Goal: Task Accomplishment & Management: Manage account settings

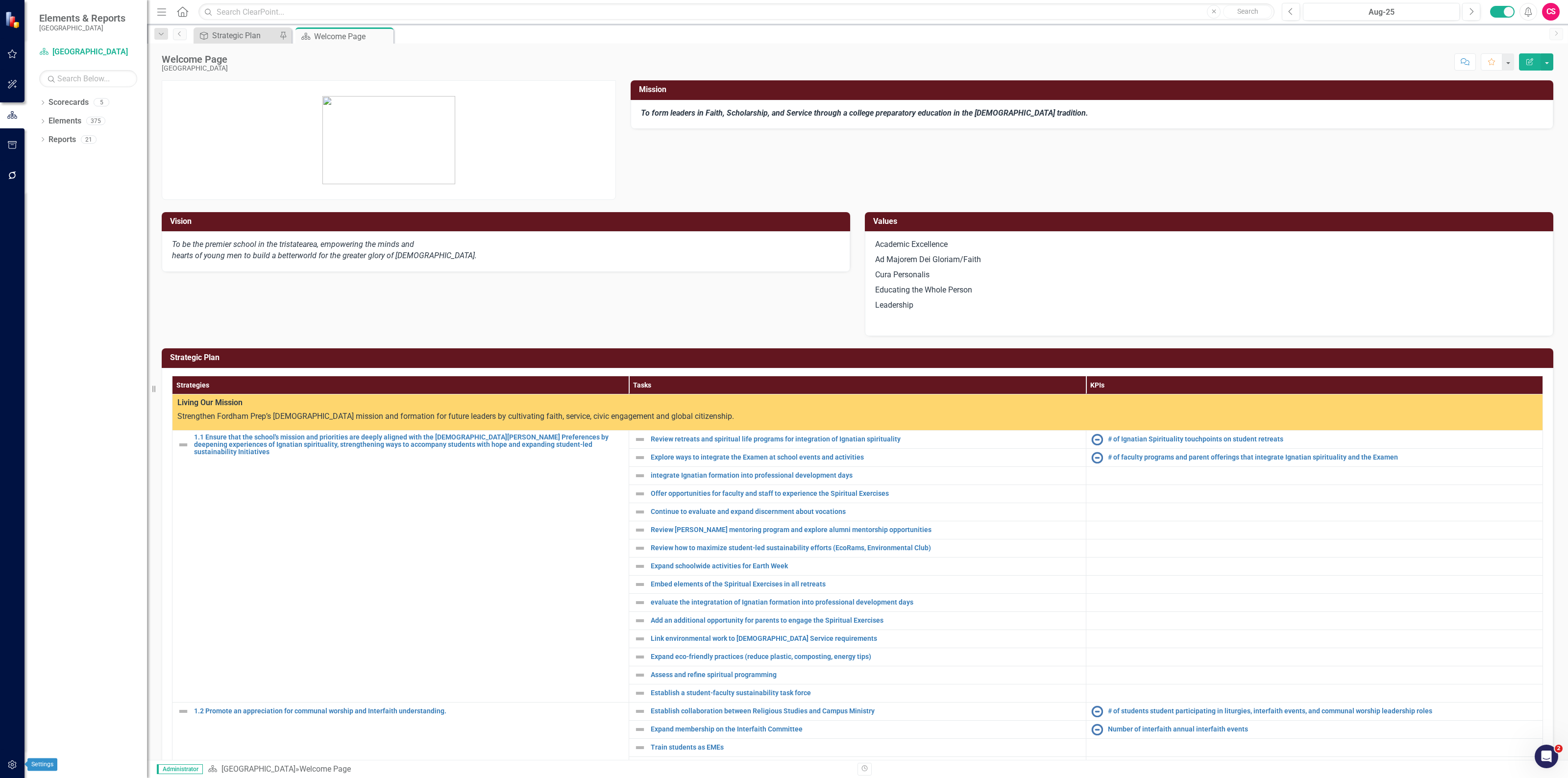
click at [4, 767] on button "button" at bounding box center [12, 765] width 22 height 21
click at [62, 131] on link "Reporting Periods" at bounding box center [88, 129] width 98 height 12
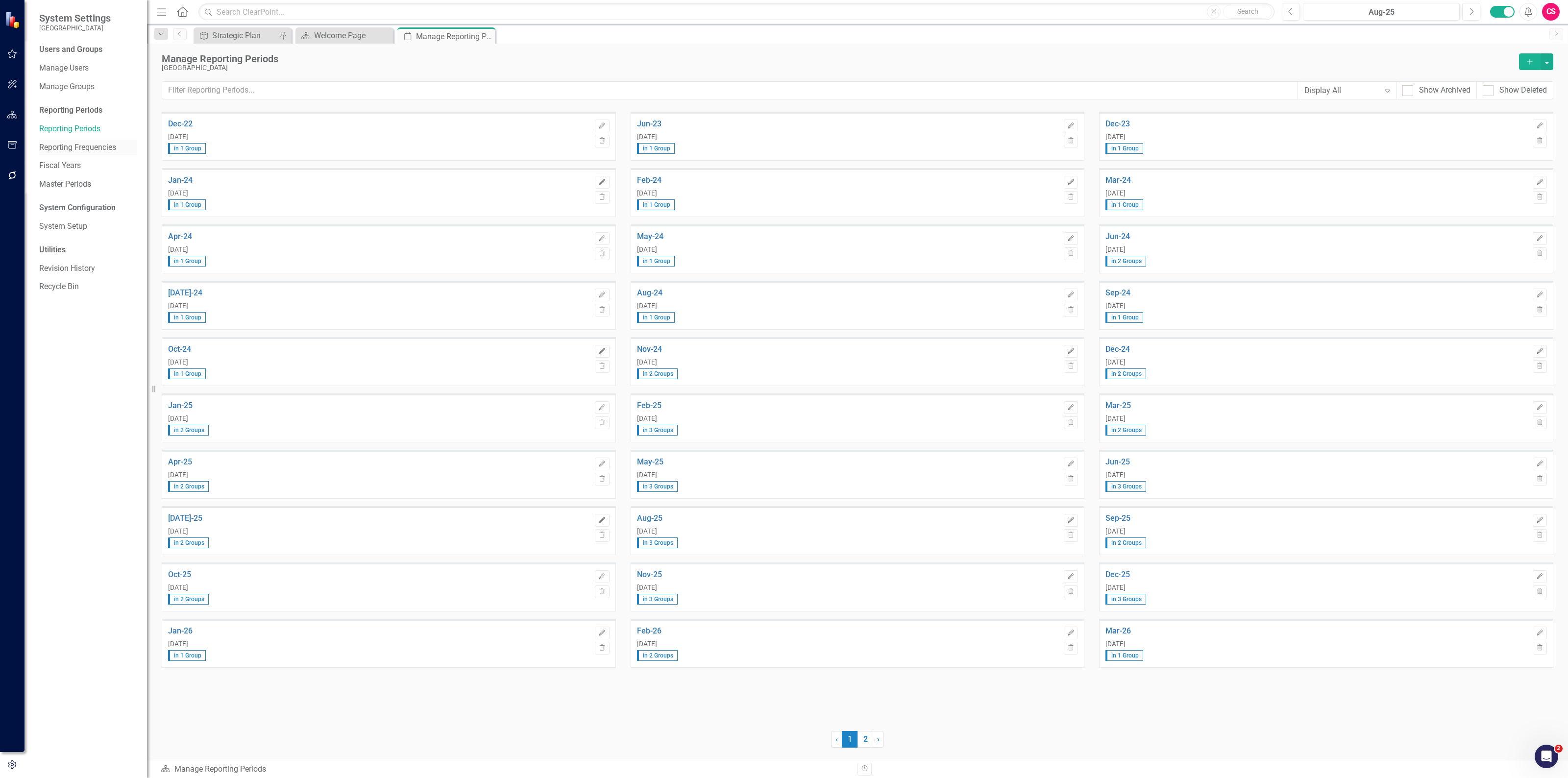
click at [62, 140] on div "Reporting Frequencies" at bounding box center [88, 147] width 98 height 16
click at [63, 144] on link "Reporting Frequencies" at bounding box center [88, 147] width 98 height 12
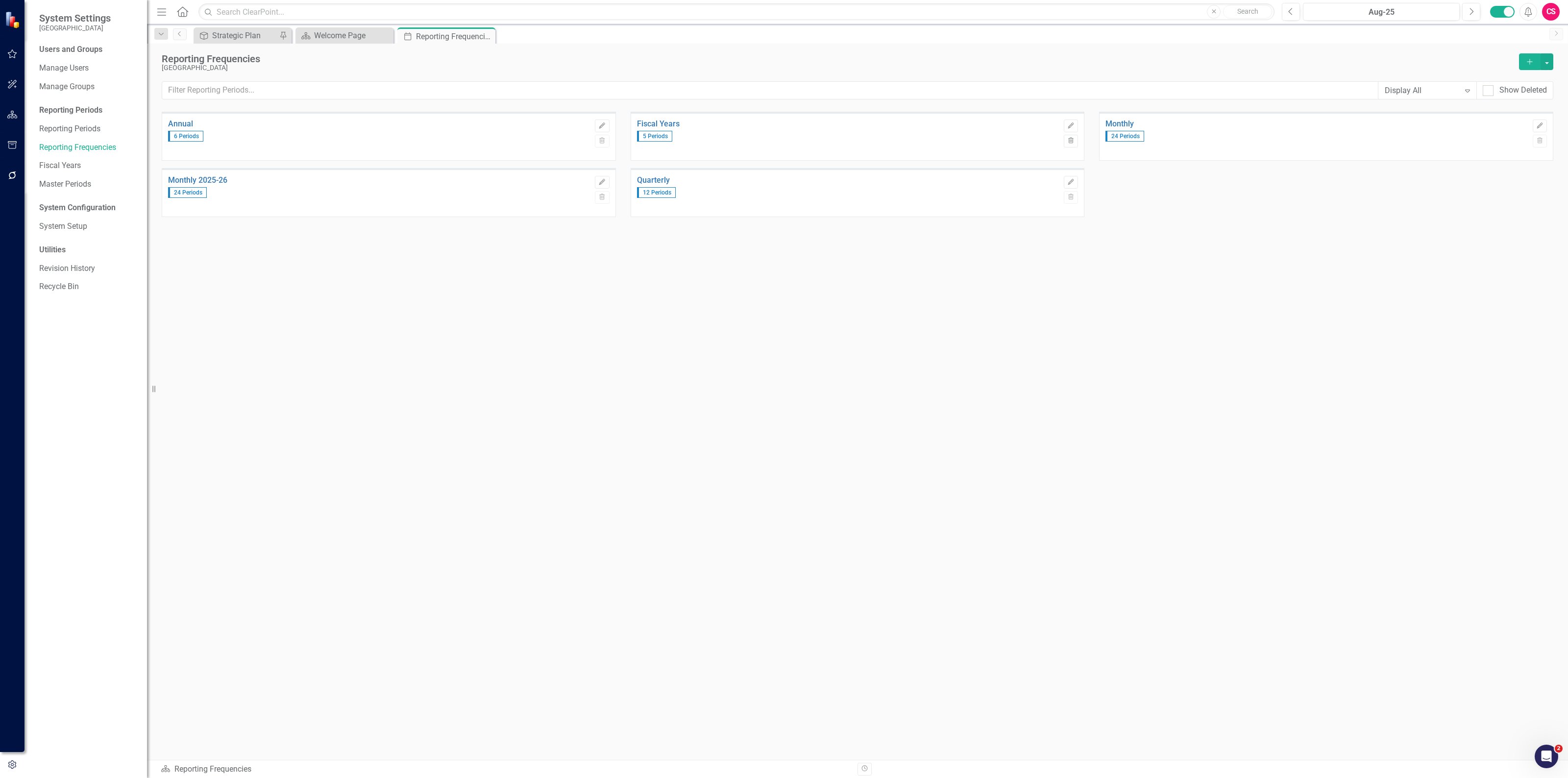
click at [16, 170] on button "button" at bounding box center [12, 176] width 22 height 21
click at [65, 74] on link "Reporting Workflows" at bounding box center [88, 71] width 98 height 12
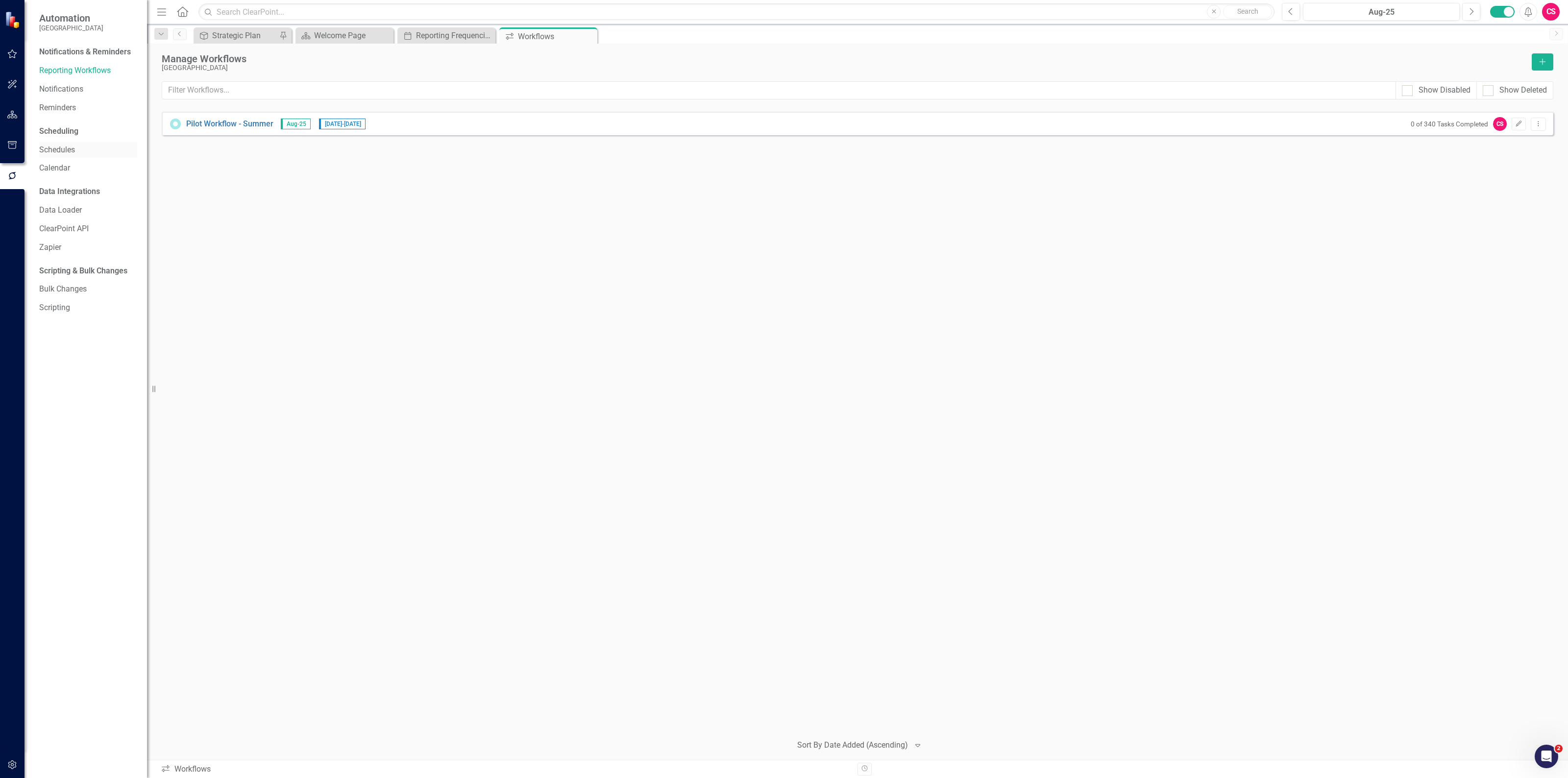
click at [59, 152] on link "Schedules" at bounding box center [88, 150] width 98 height 12
click at [59, 172] on link "Calendar" at bounding box center [88, 168] width 98 height 12
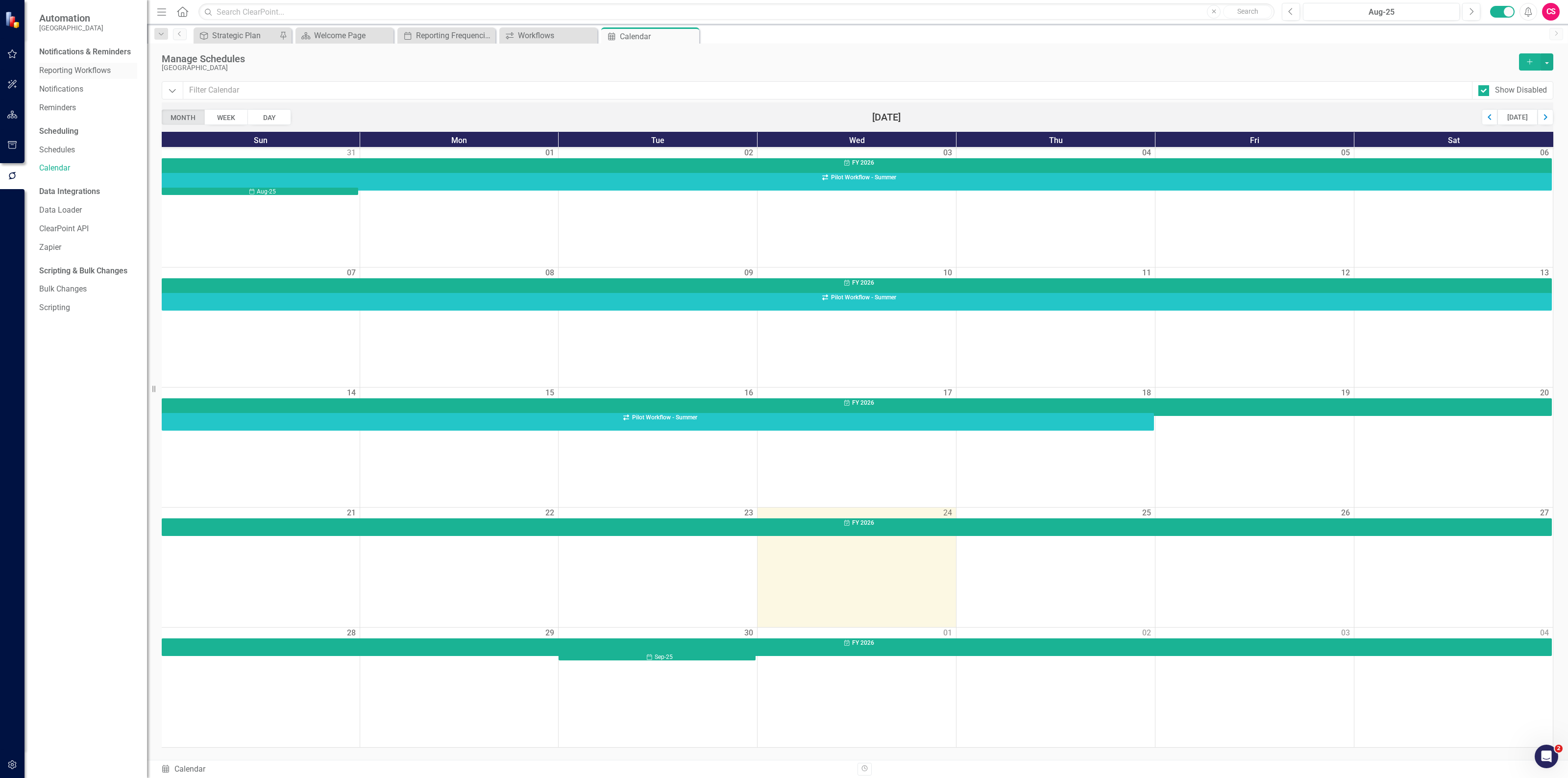
click at [99, 74] on link "Reporting Workflows" at bounding box center [88, 71] width 98 height 12
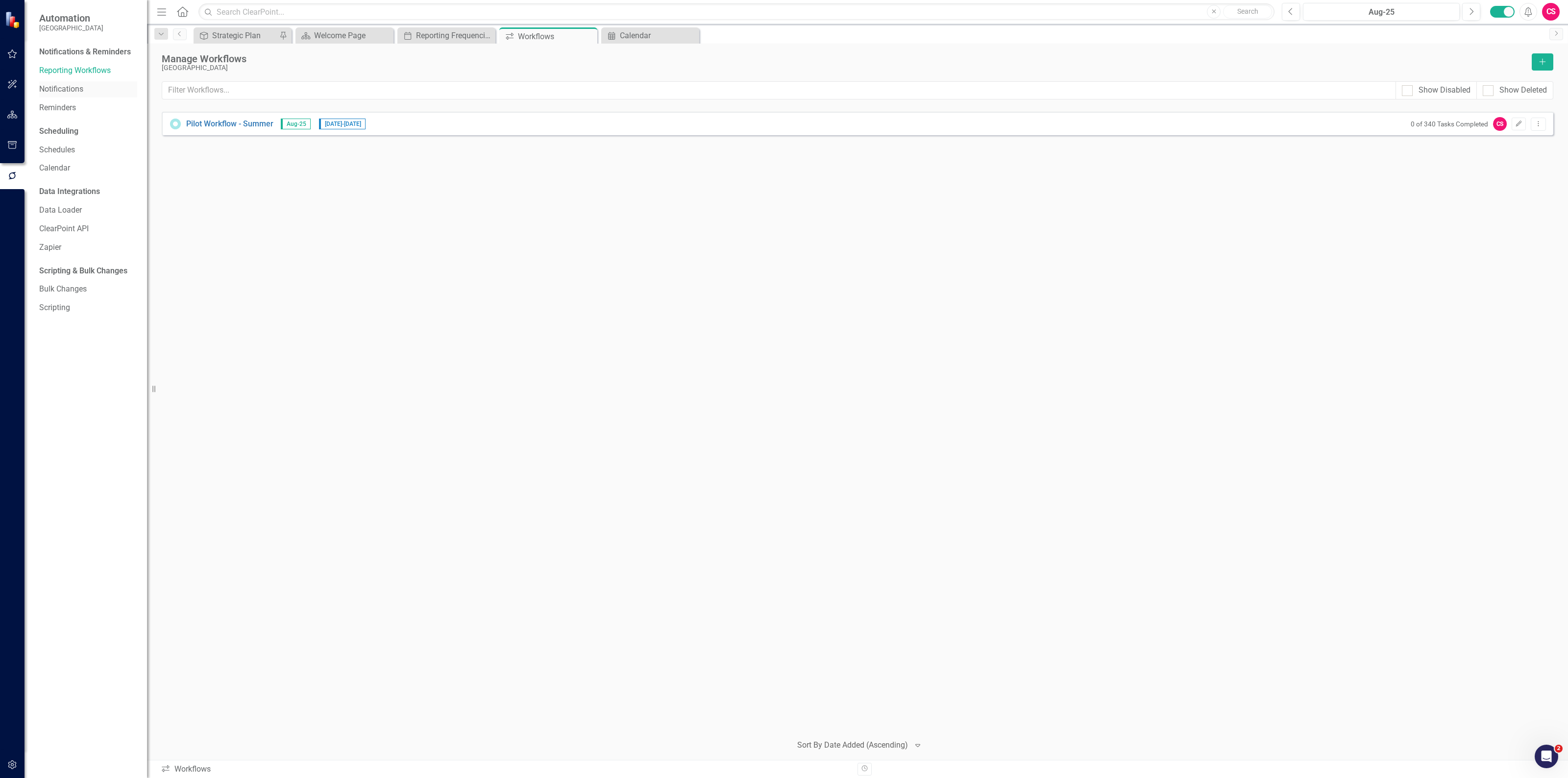
click at [83, 91] on link "Notifications" at bounding box center [88, 89] width 98 height 12
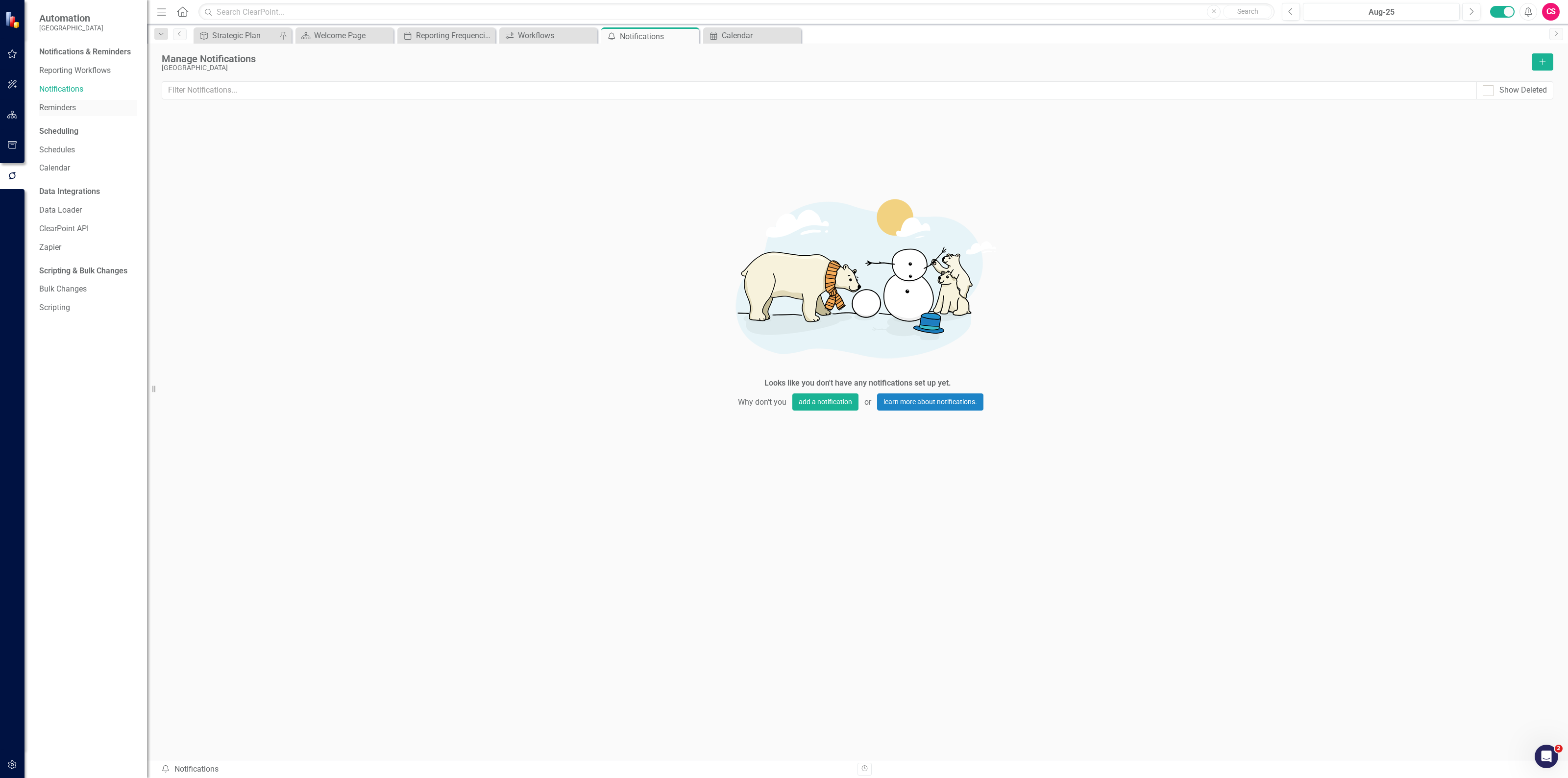
click at [82, 108] on link "Reminders" at bounding box center [88, 108] width 98 height 12
click at [84, 155] on div "Schedules" at bounding box center [88, 150] width 98 height 16
click at [51, 153] on link "Schedules" at bounding box center [88, 150] width 98 height 12
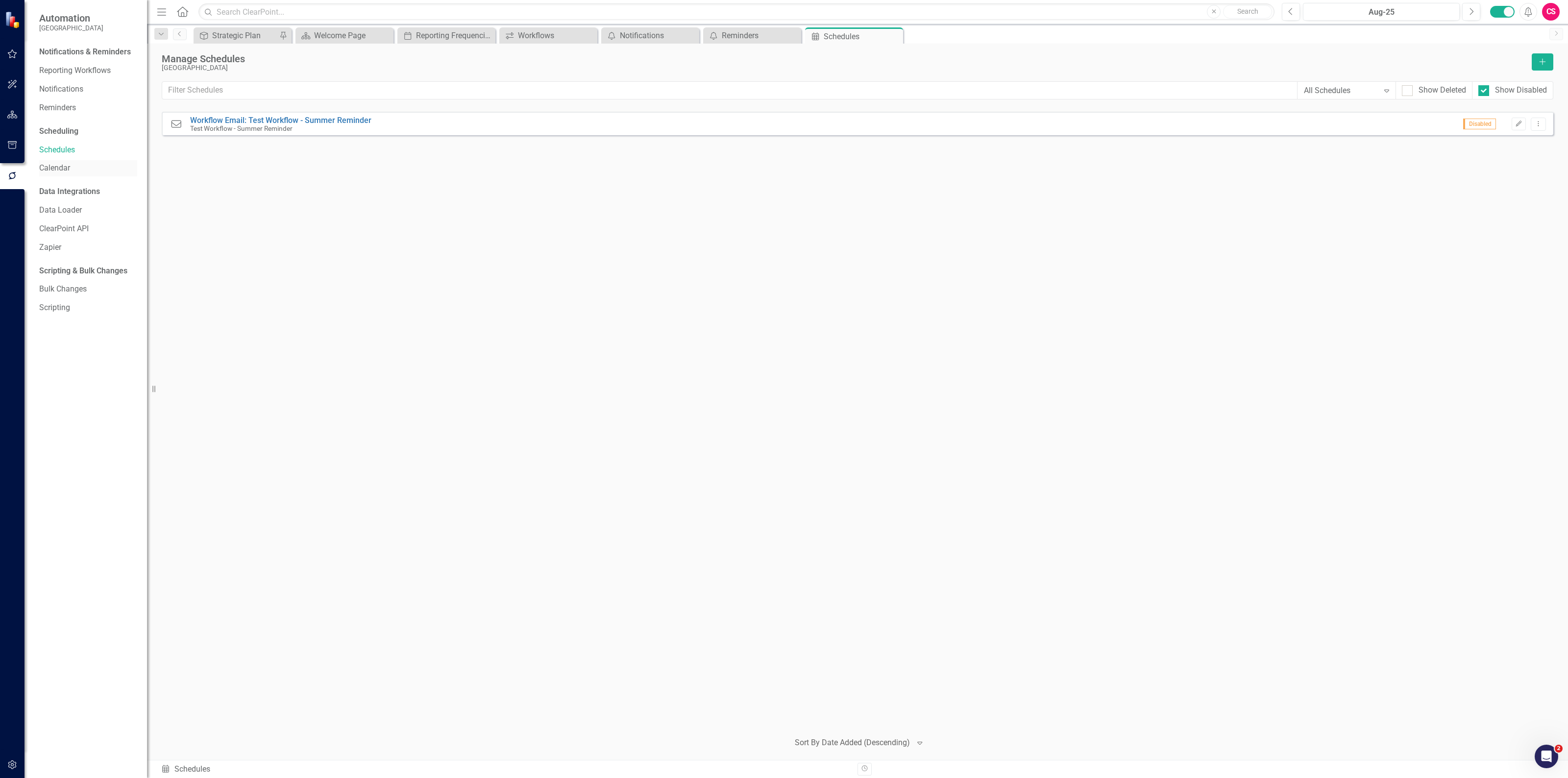
click at [55, 167] on link "Calendar" at bounding box center [88, 168] width 98 height 12
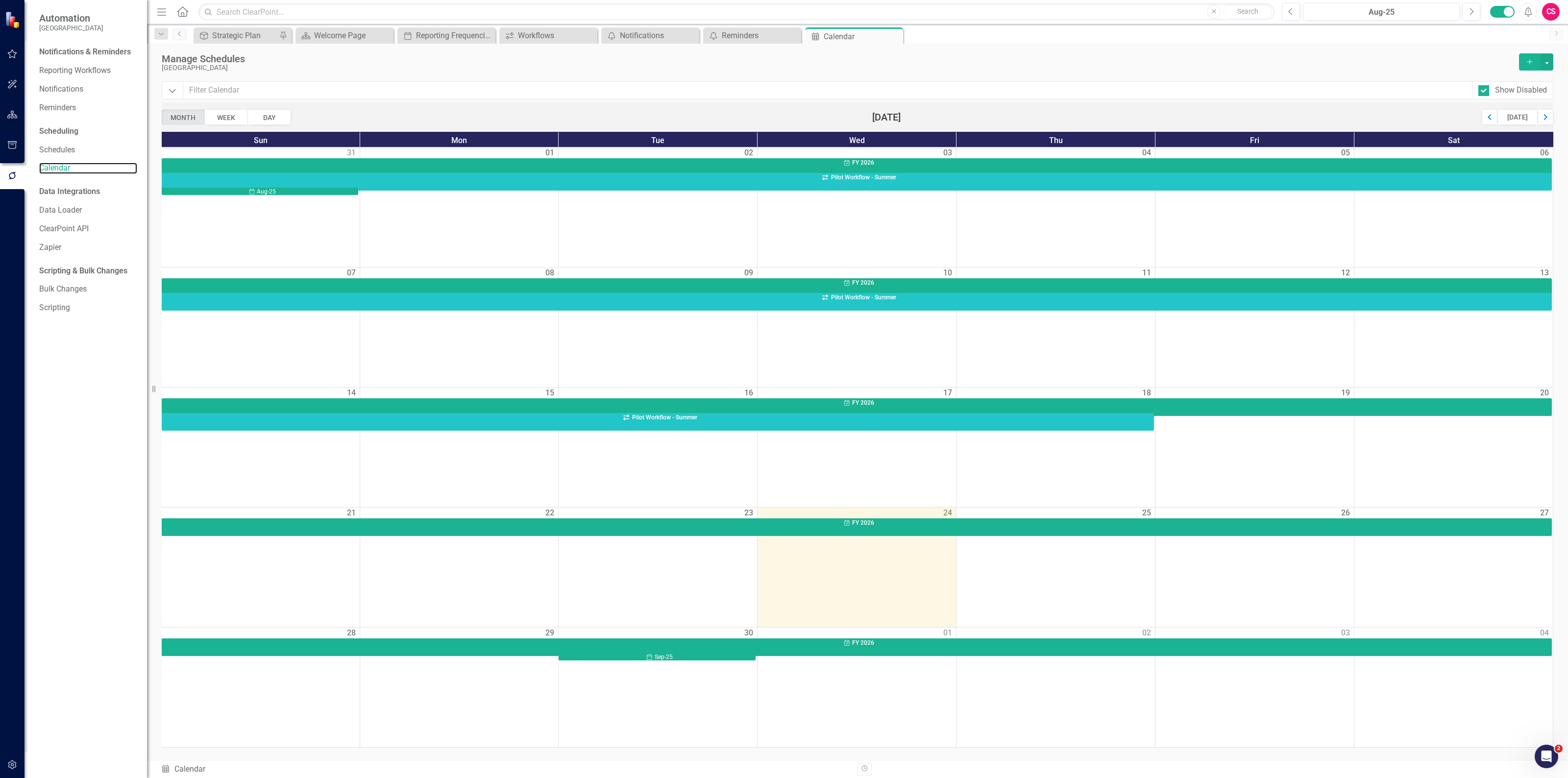
scroll to position [1, 0]
click at [1542, 116] on div "Next" at bounding box center [1546, 117] width 16 height 15
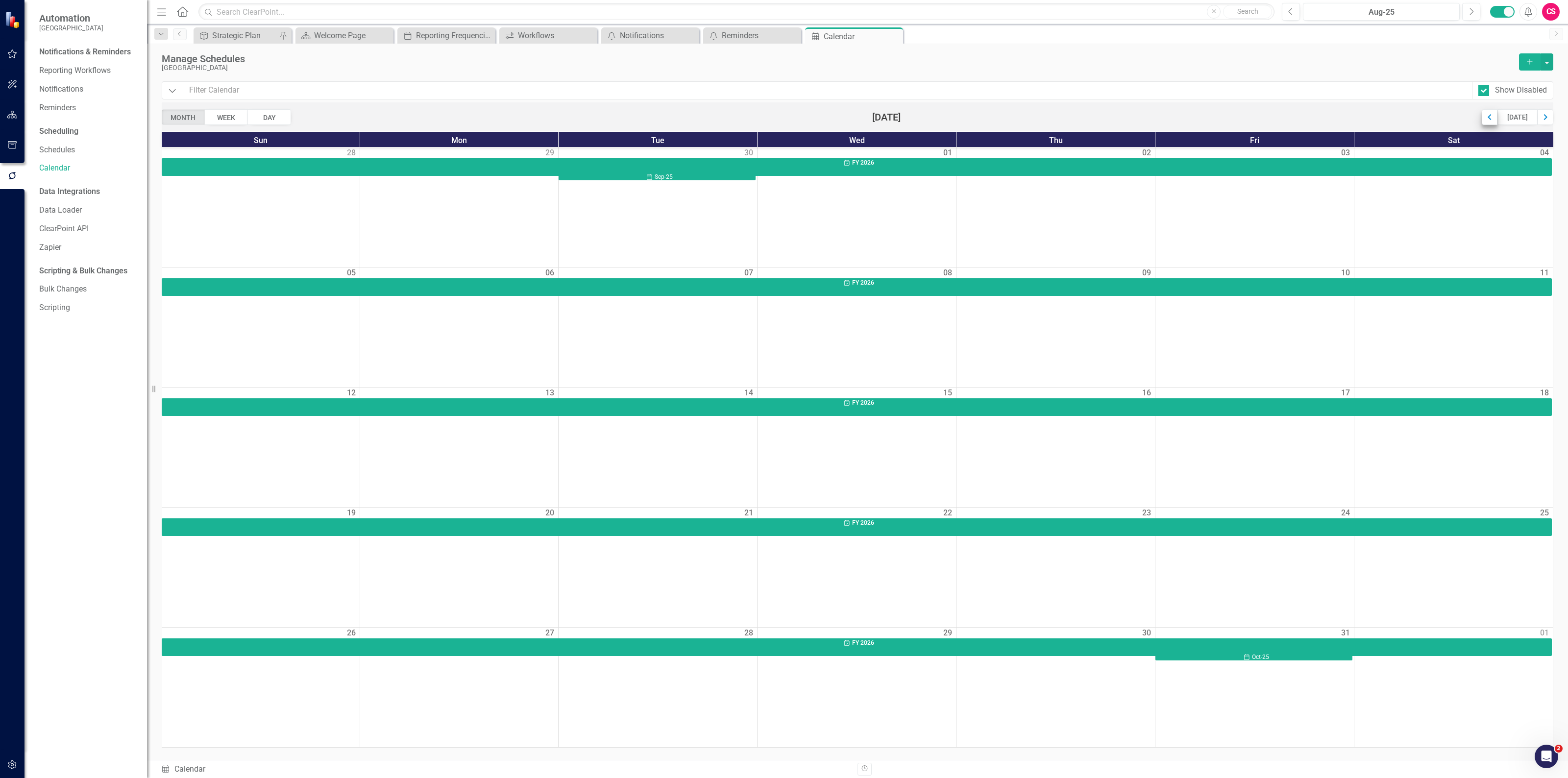
click at [1490, 119] on div "Previous" at bounding box center [1490, 117] width 16 height 15
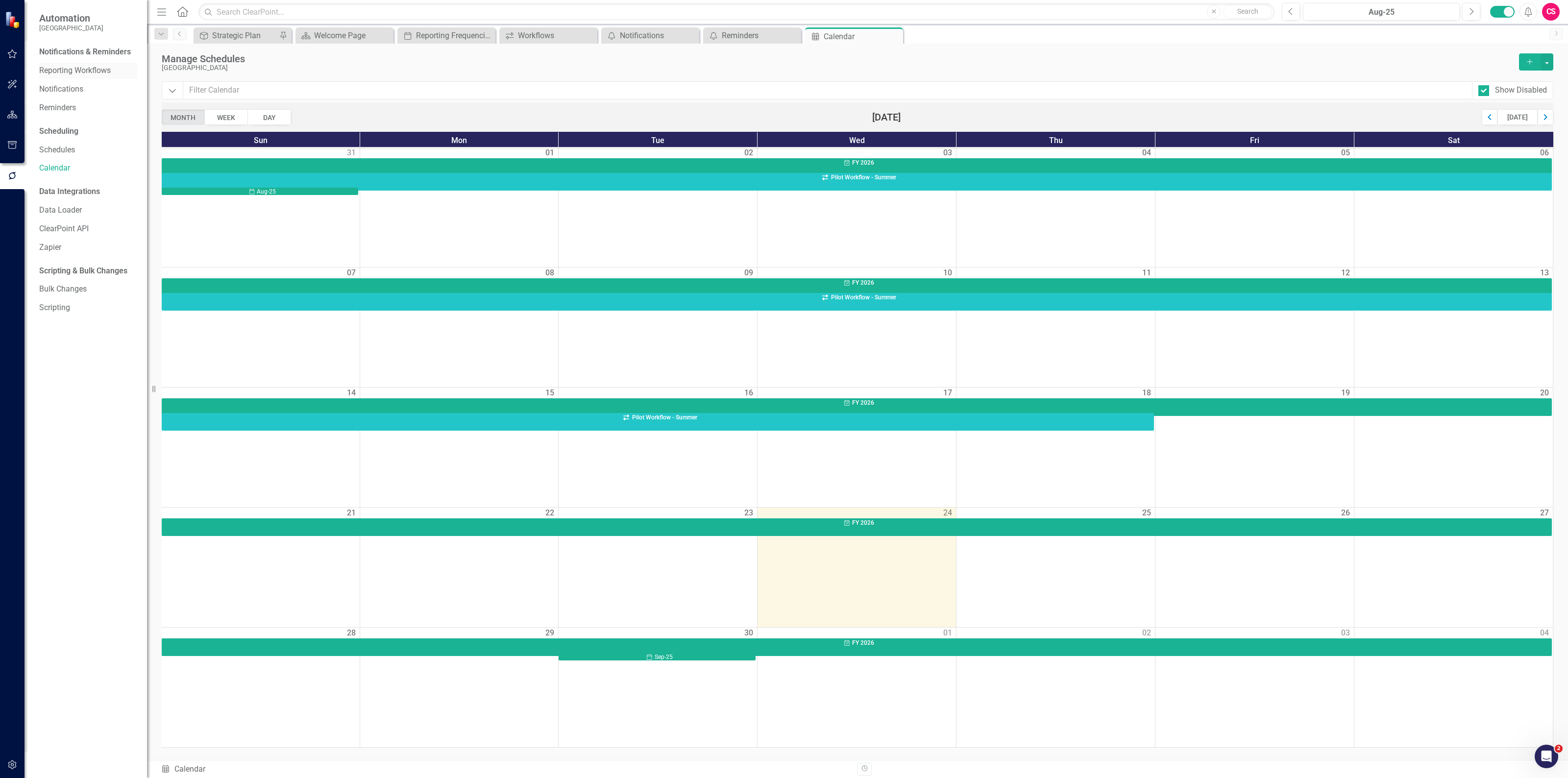
click at [72, 72] on link "Reporting Workflows" at bounding box center [88, 71] width 98 height 12
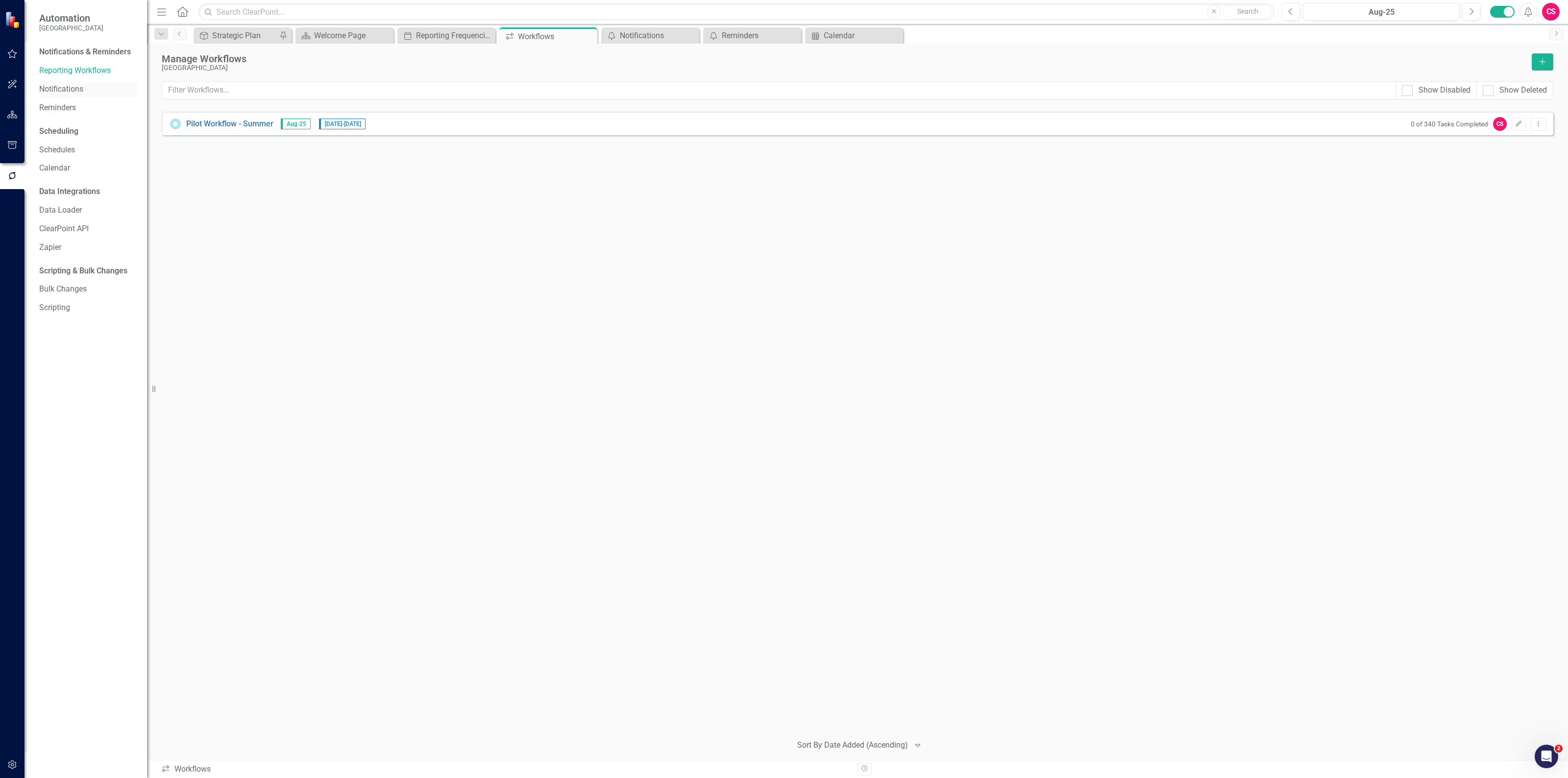
click at [70, 91] on link "Notifications" at bounding box center [88, 89] width 98 height 12
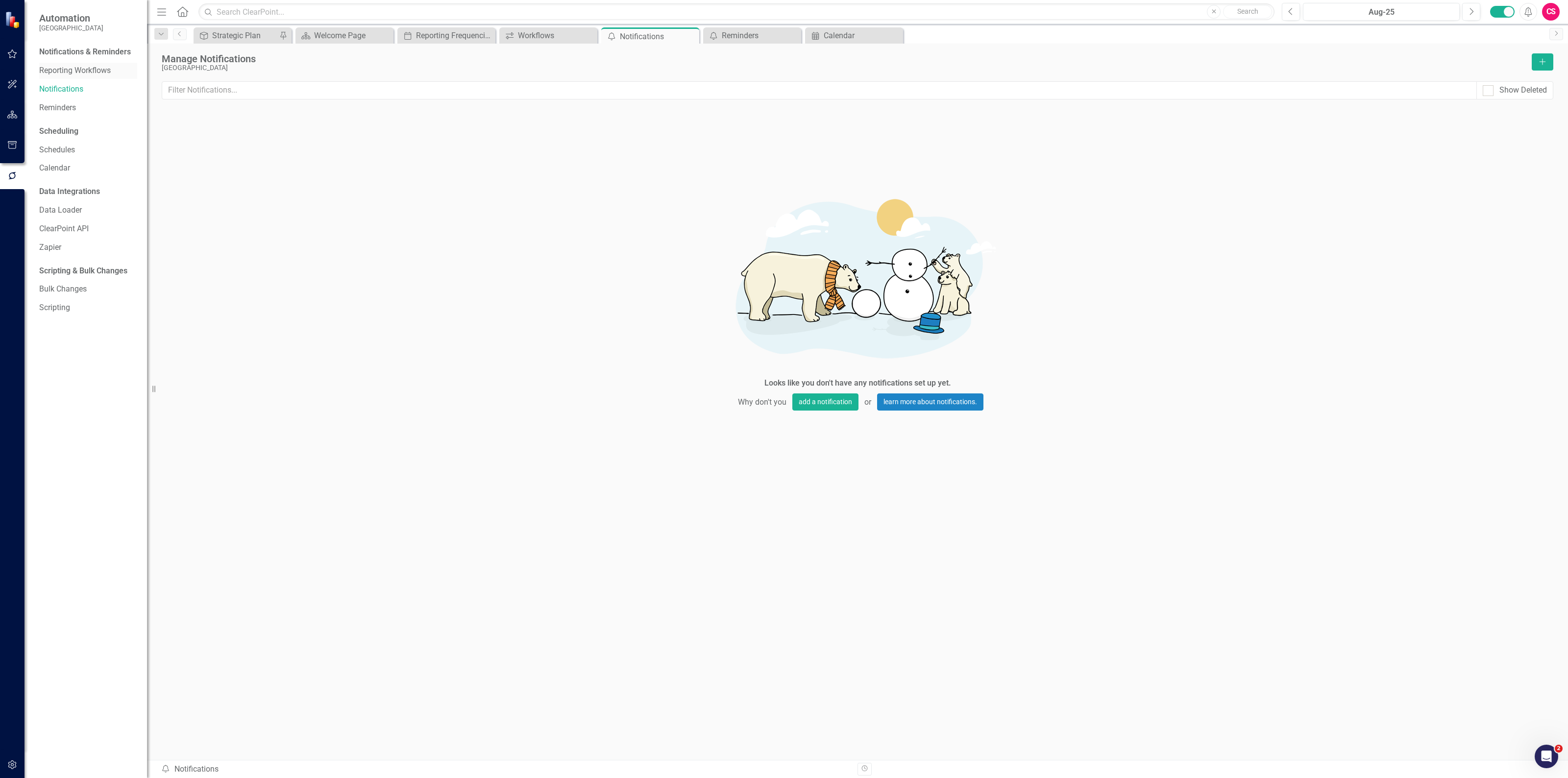
click at [70, 67] on link "Reporting Workflows" at bounding box center [88, 71] width 98 height 12
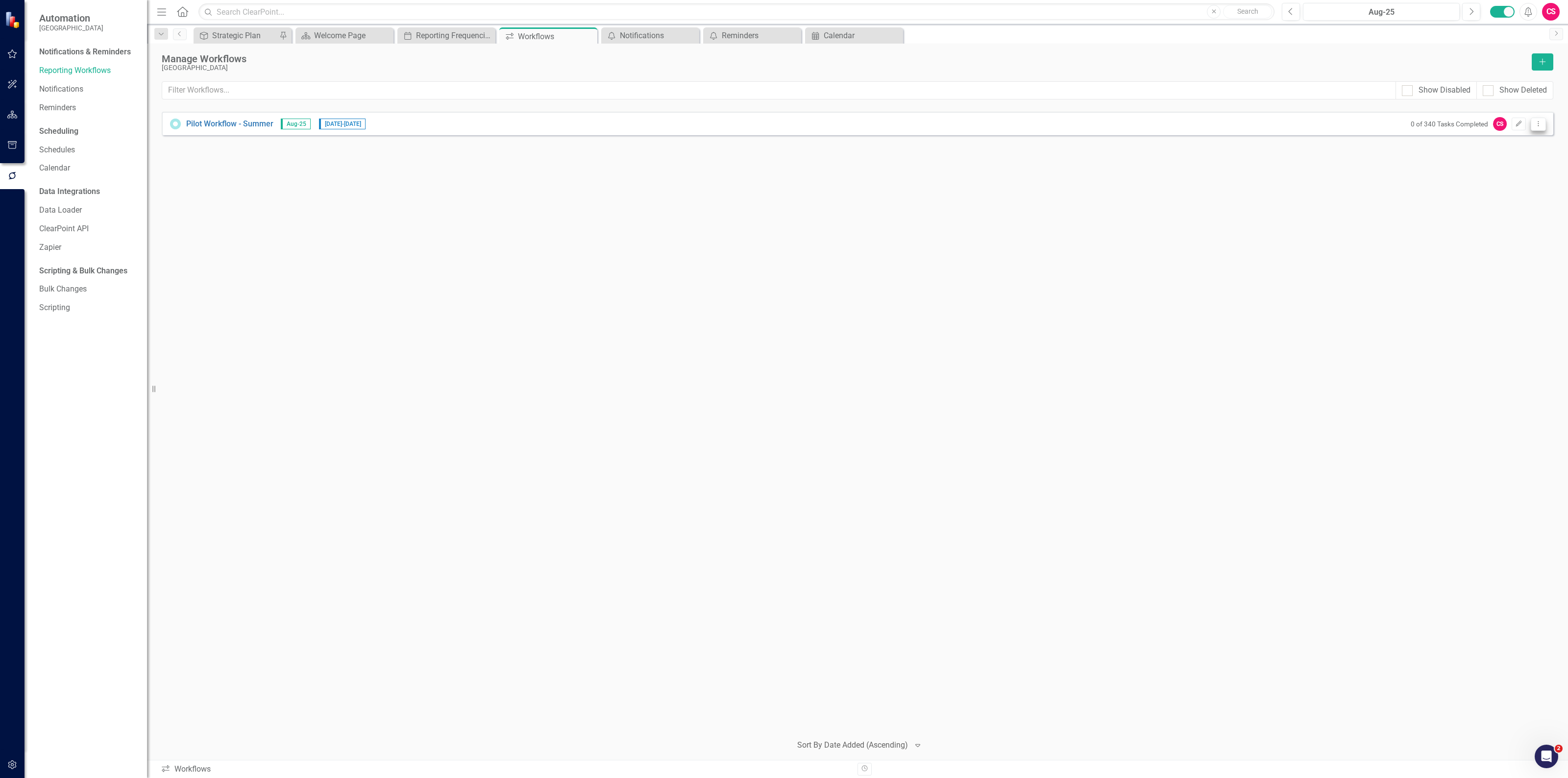
click at [1539, 118] on button "Dropdown Menu" at bounding box center [1539, 124] width 16 height 13
click at [1508, 177] on link "Copy Duplicate Workflow" at bounding box center [1500, 177] width 91 height 18
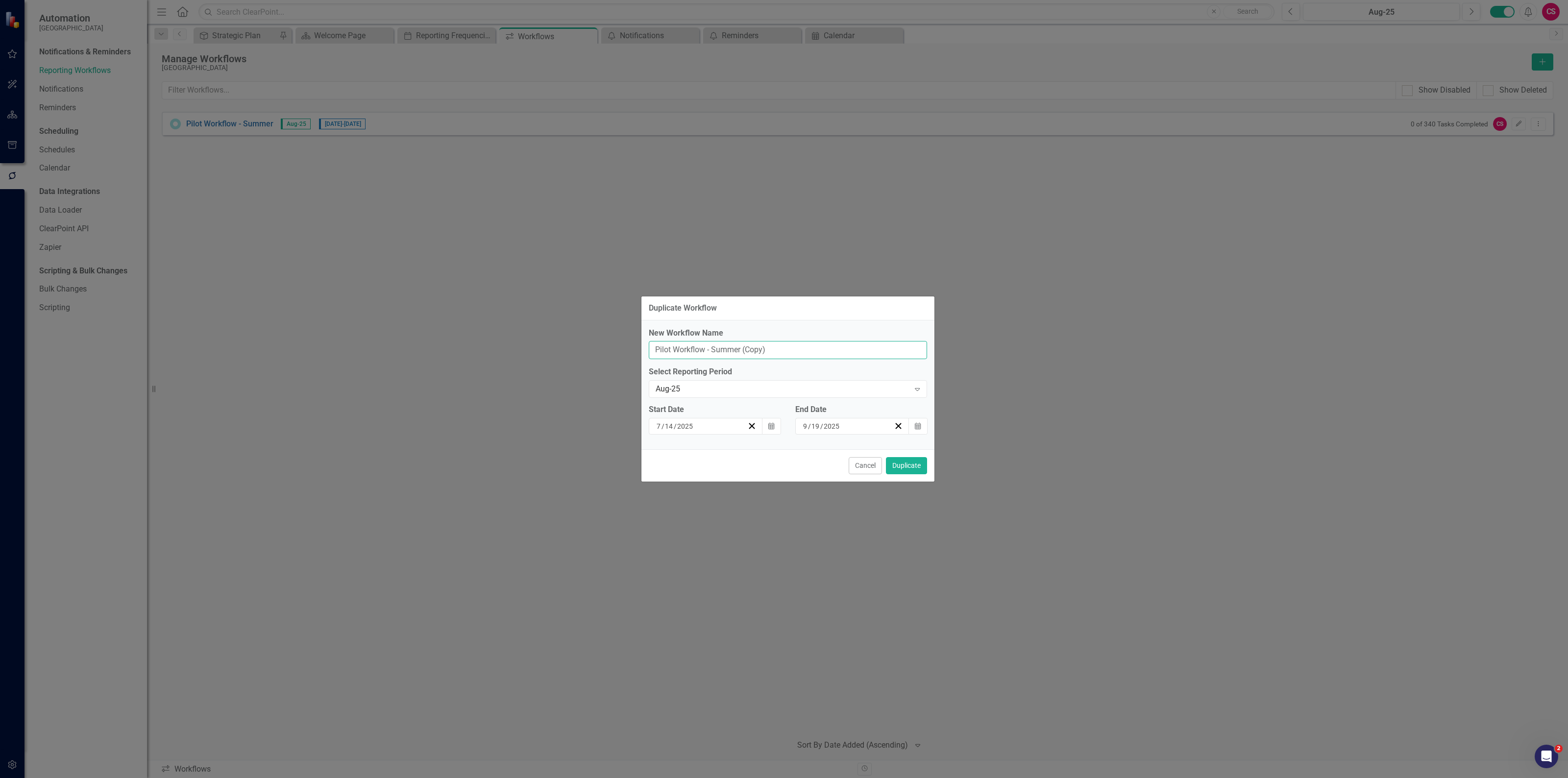
drag, startPoint x: 669, startPoint y: 351, endPoint x: 644, endPoint y: 350, distance: 25.0
click at [645, 350] on div "New Workflow Name Pilot Workflow - Summer (Copy) Select Reporting Period Aug-25…" at bounding box center [787, 384] width 293 height 129
drag, startPoint x: 793, startPoint y: 349, endPoint x: 701, endPoint y: 353, distance: 92.1
click at [701, 353] on input "Q1 Workflow - Summer (Copy)" at bounding box center [787, 349] width 278 height 18
type input "Q1 Workflow"
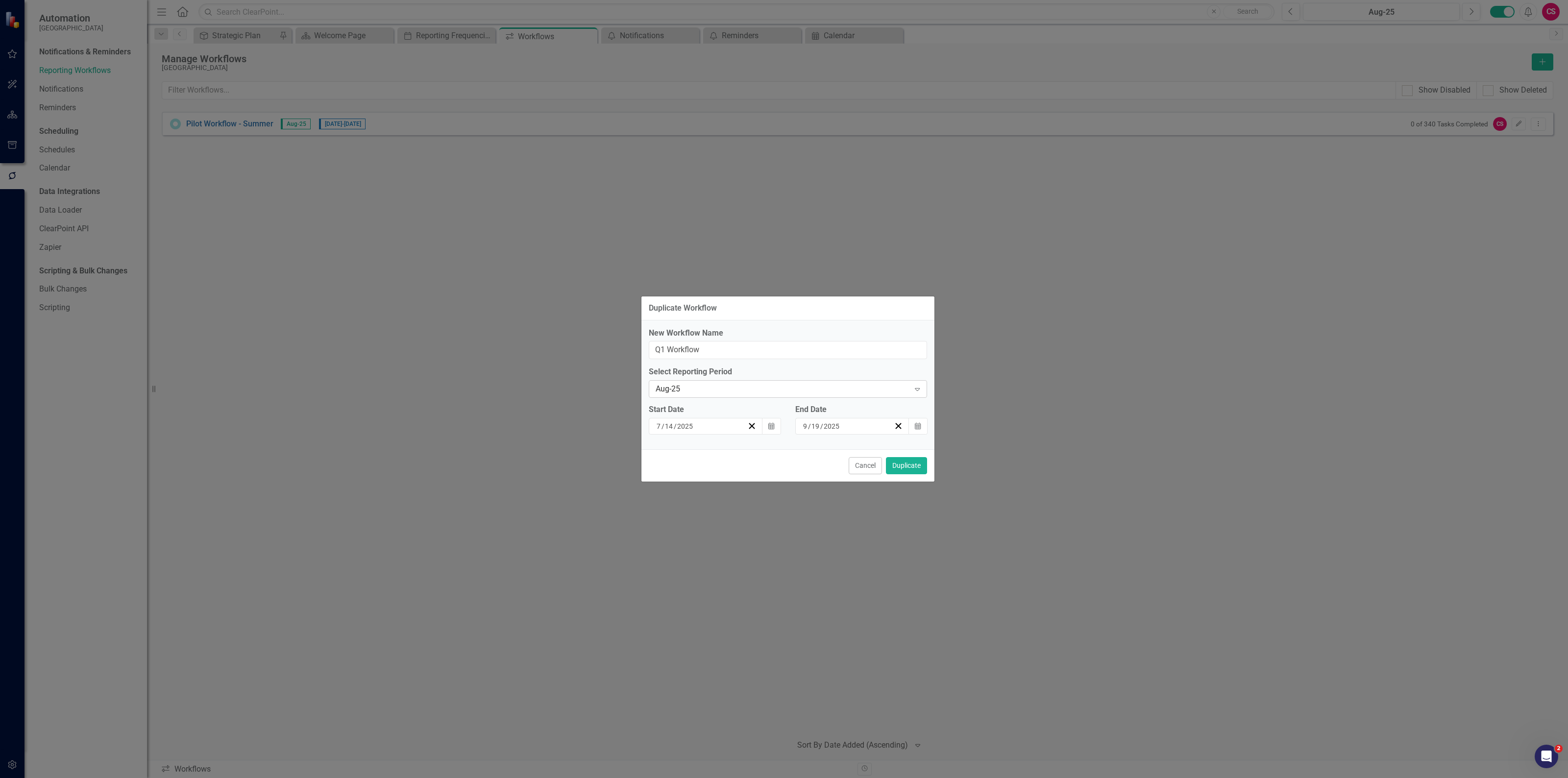
click at [739, 390] on div "Aug-25" at bounding box center [783, 389] width 254 height 12
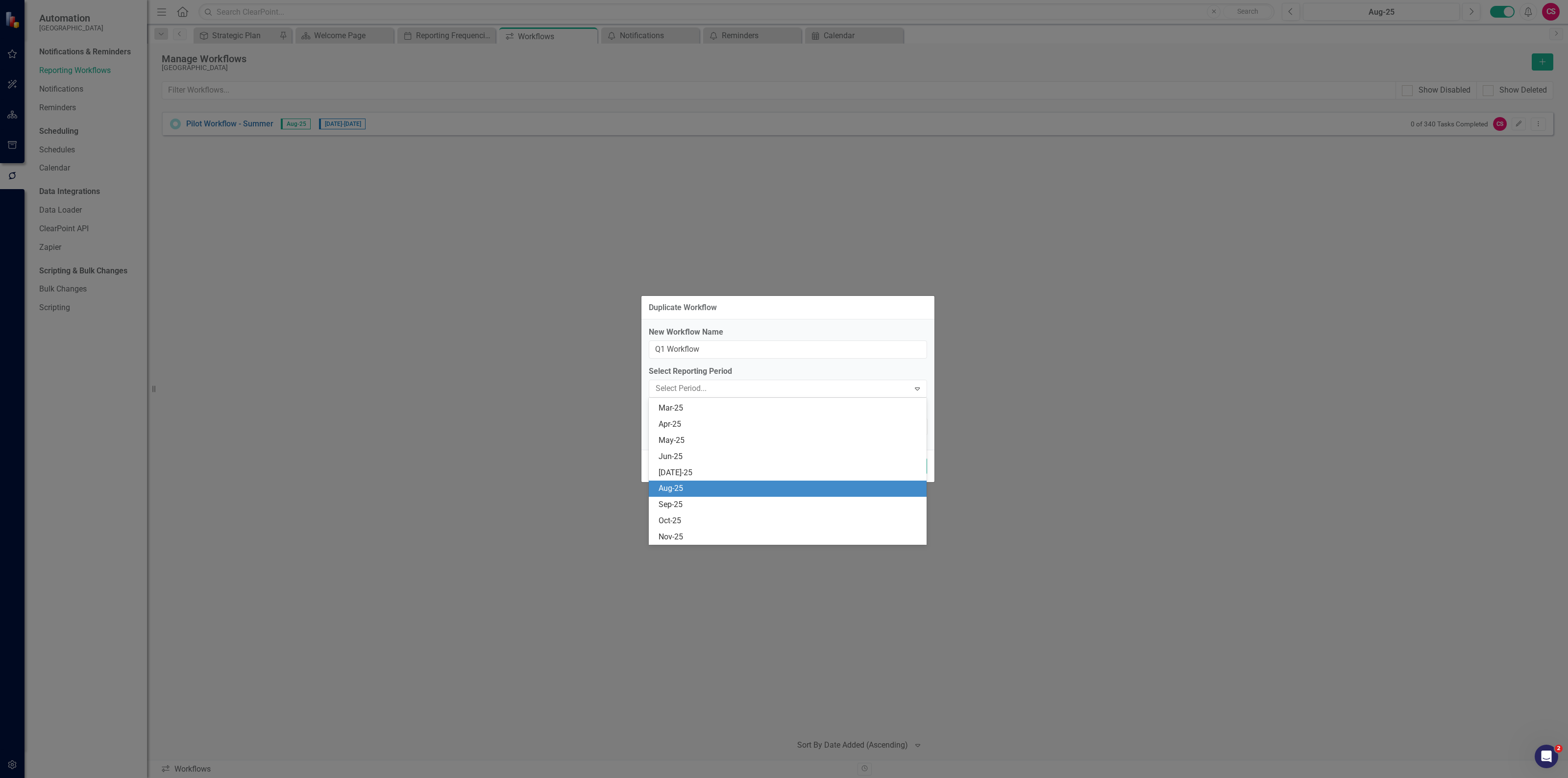
scroll to position [353, 0]
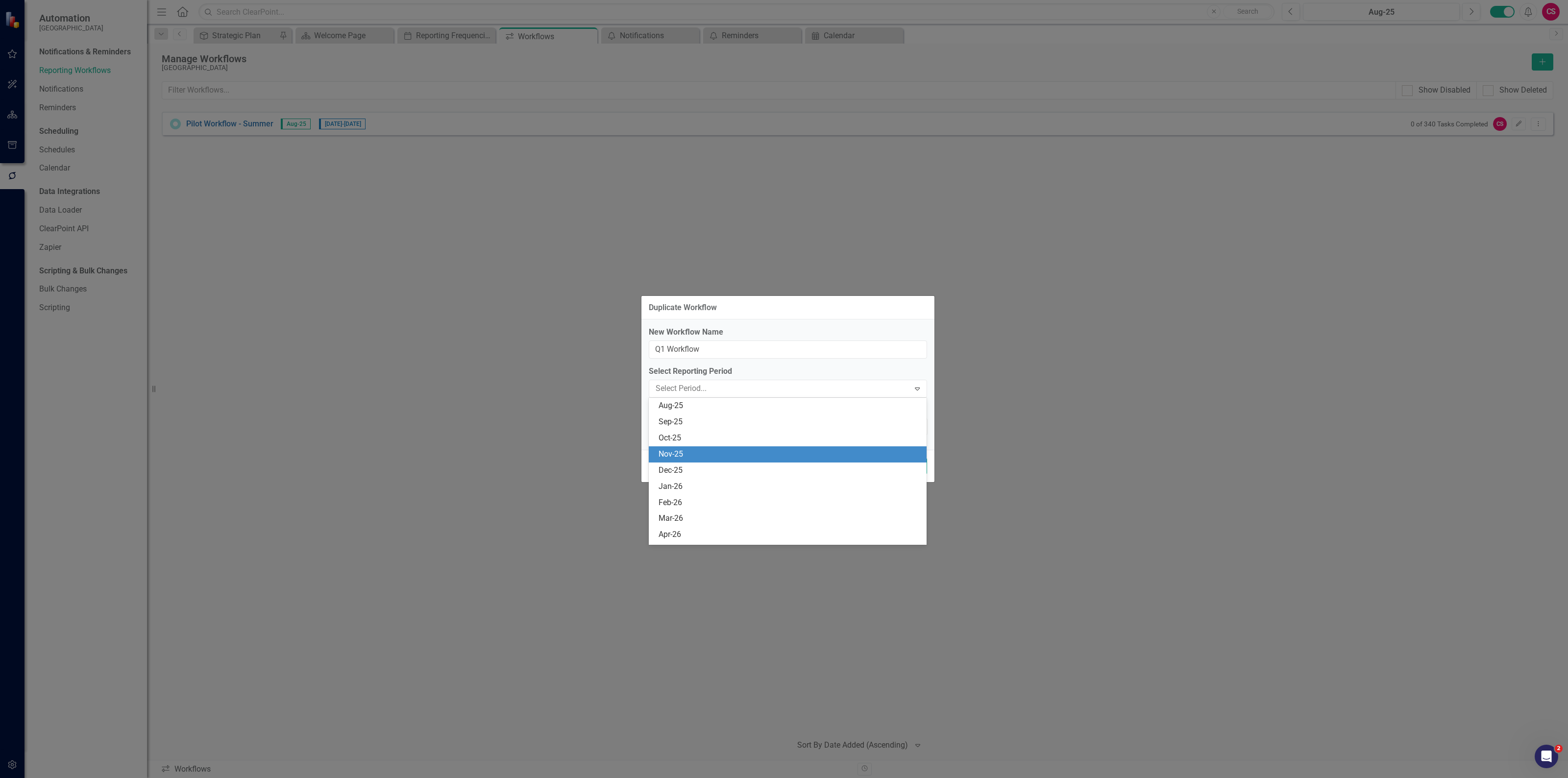
click at [700, 451] on div "Nov-25" at bounding box center [790, 454] width 263 height 12
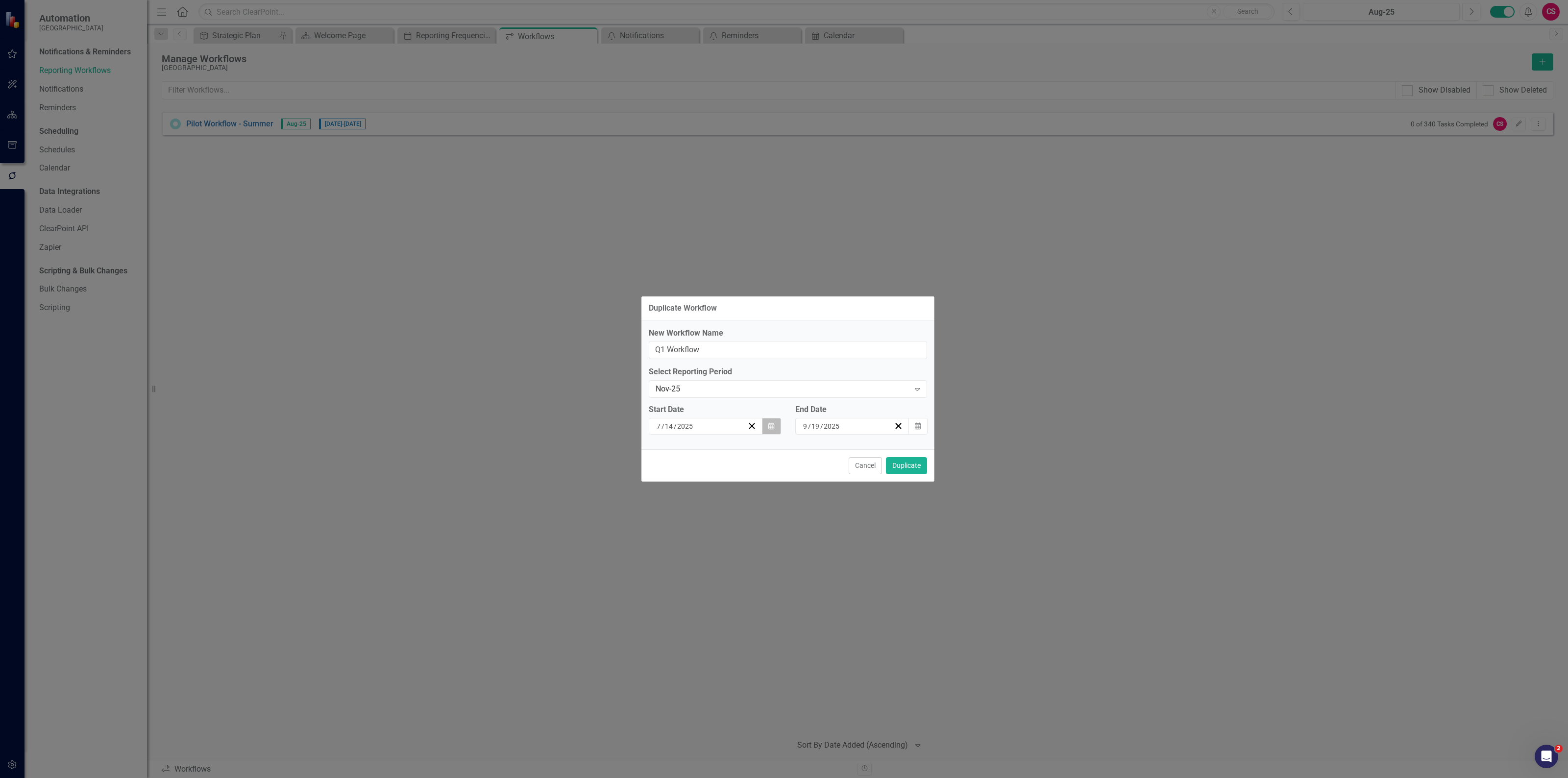
click at [768, 425] on icon "Calendar" at bounding box center [771, 426] width 6 height 7
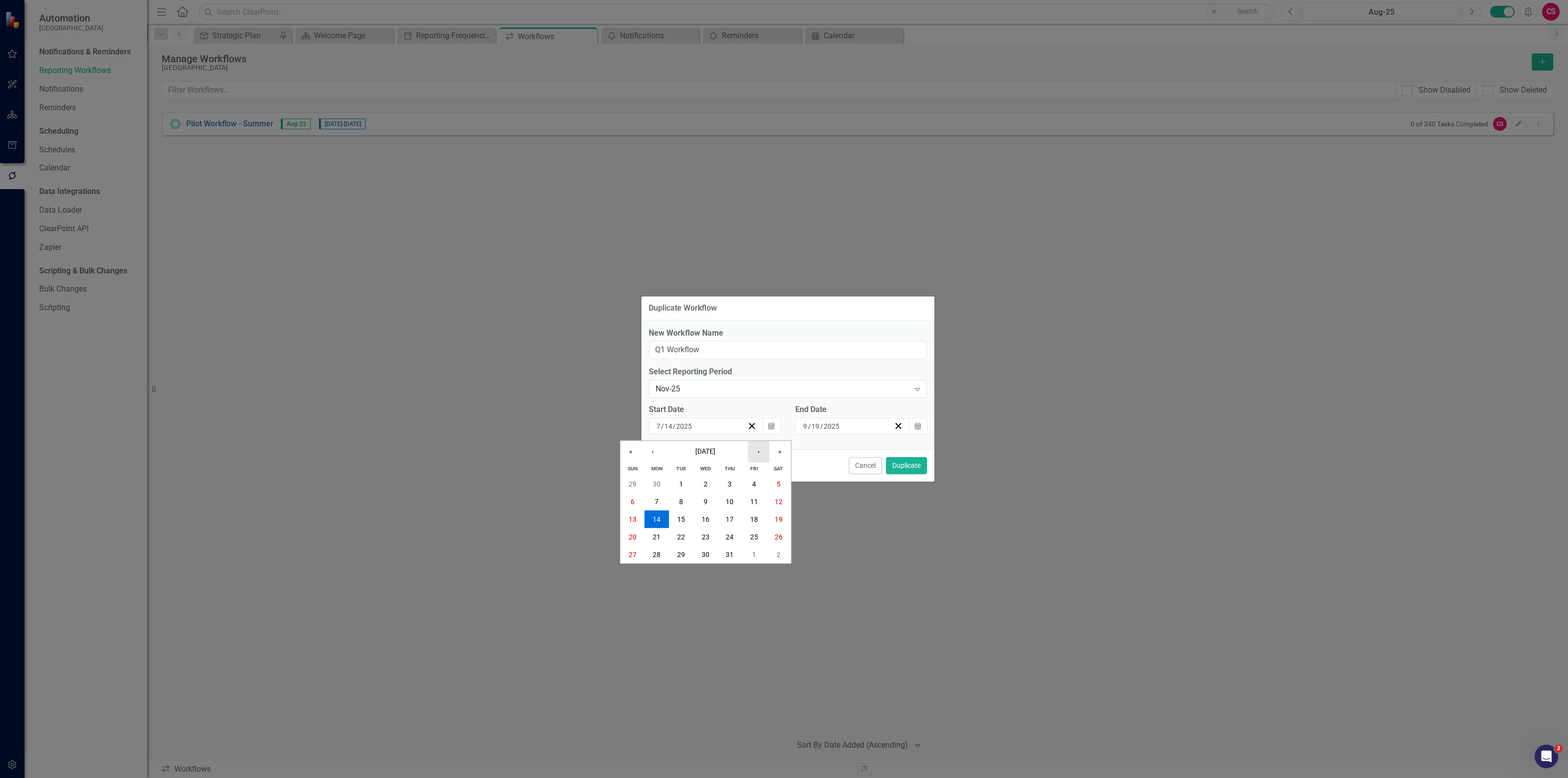
click at [761, 451] on button "›" at bounding box center [759, 452] width 22 height 22
click at [778, 480] on abbr "1" at bounding box center [778, 484] width 4 height 8
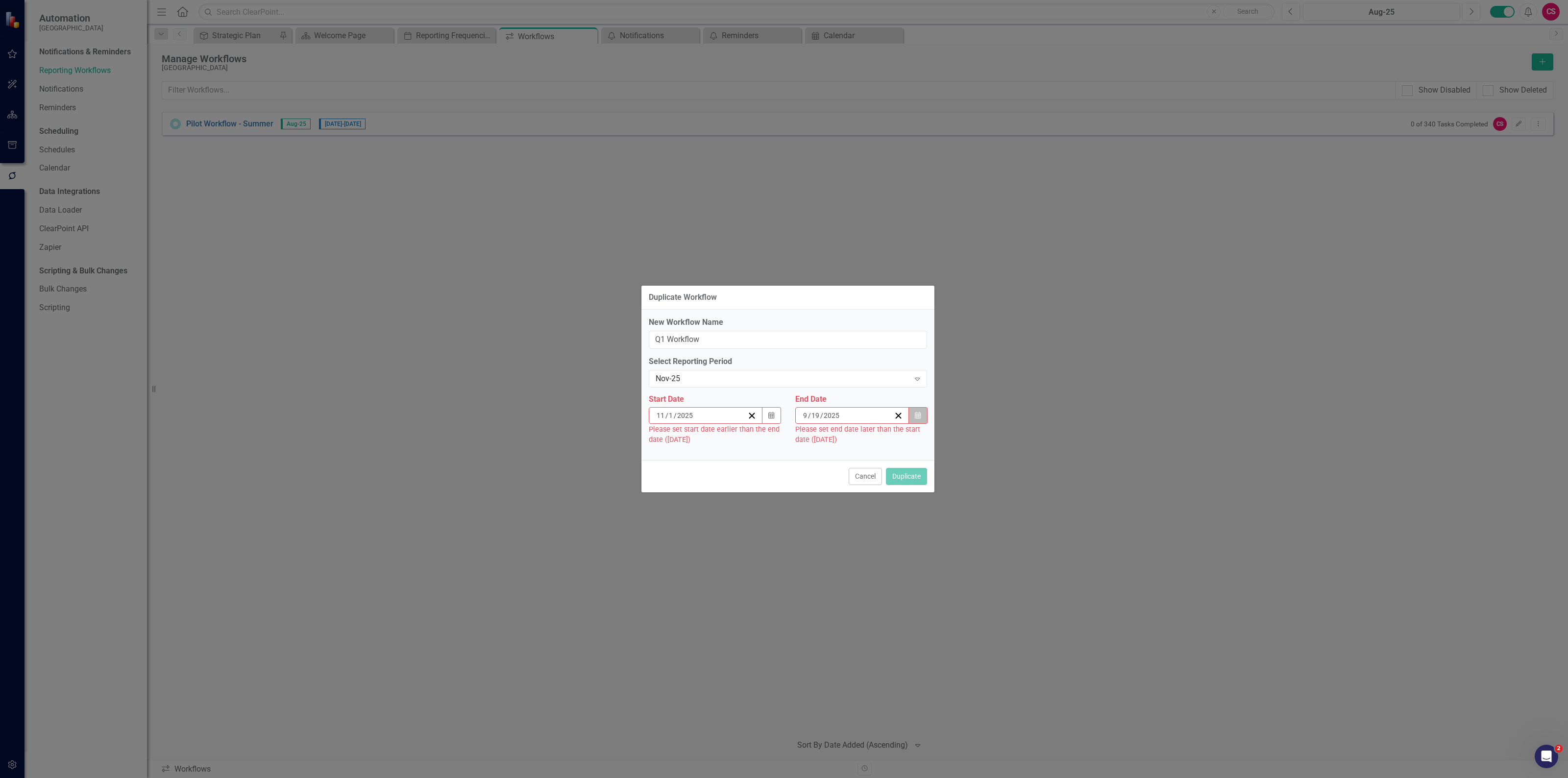
click at [917, 418] on icon "Calendar" at bounding box center [918, 415] width 6 height 7
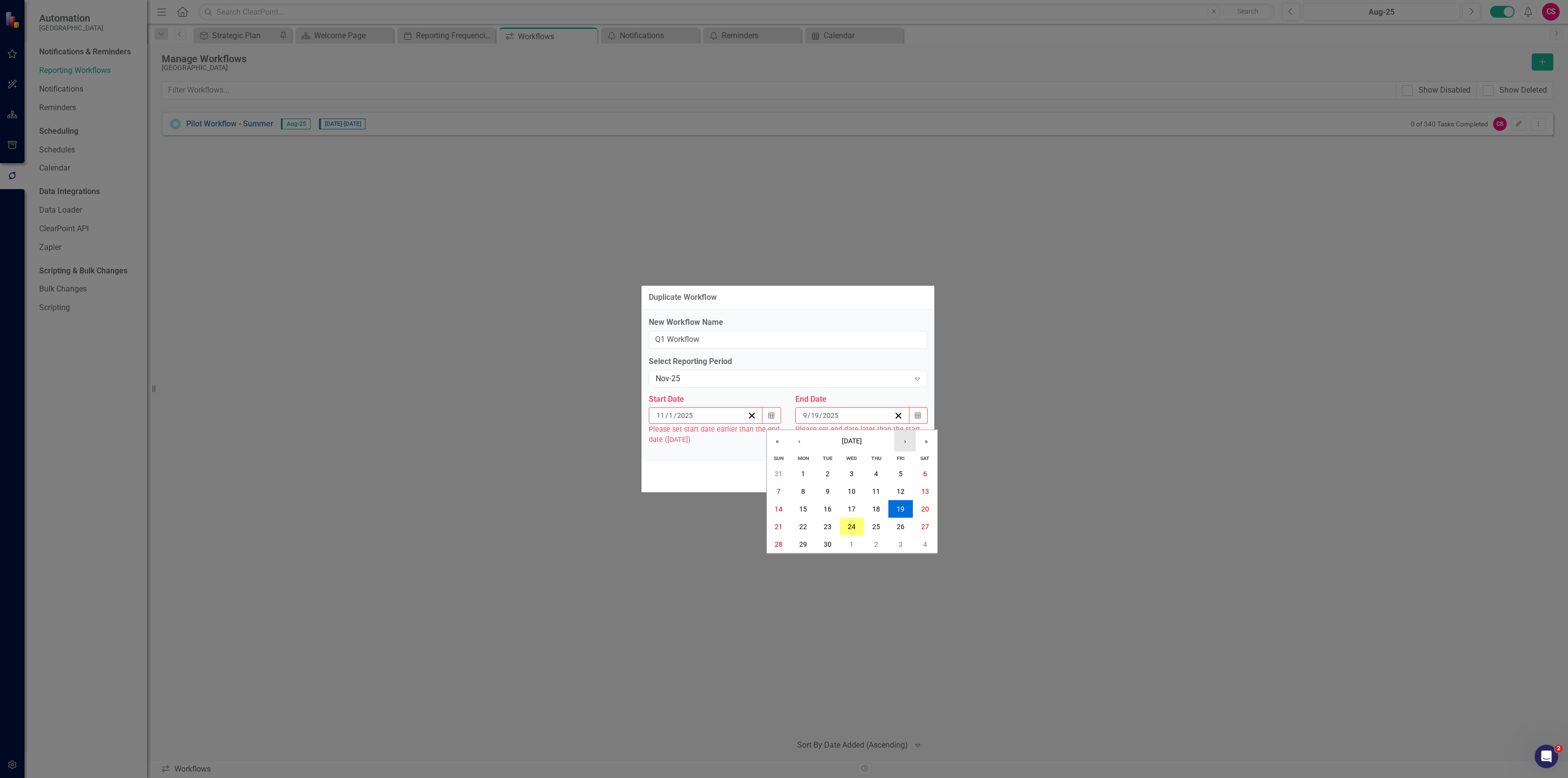
click at [900, 434] on button "›" at bounding box center [905, 441] width 22 height 22
click at [927, 501] on button "15" at bounding box center [925, 508] width 25 height 18
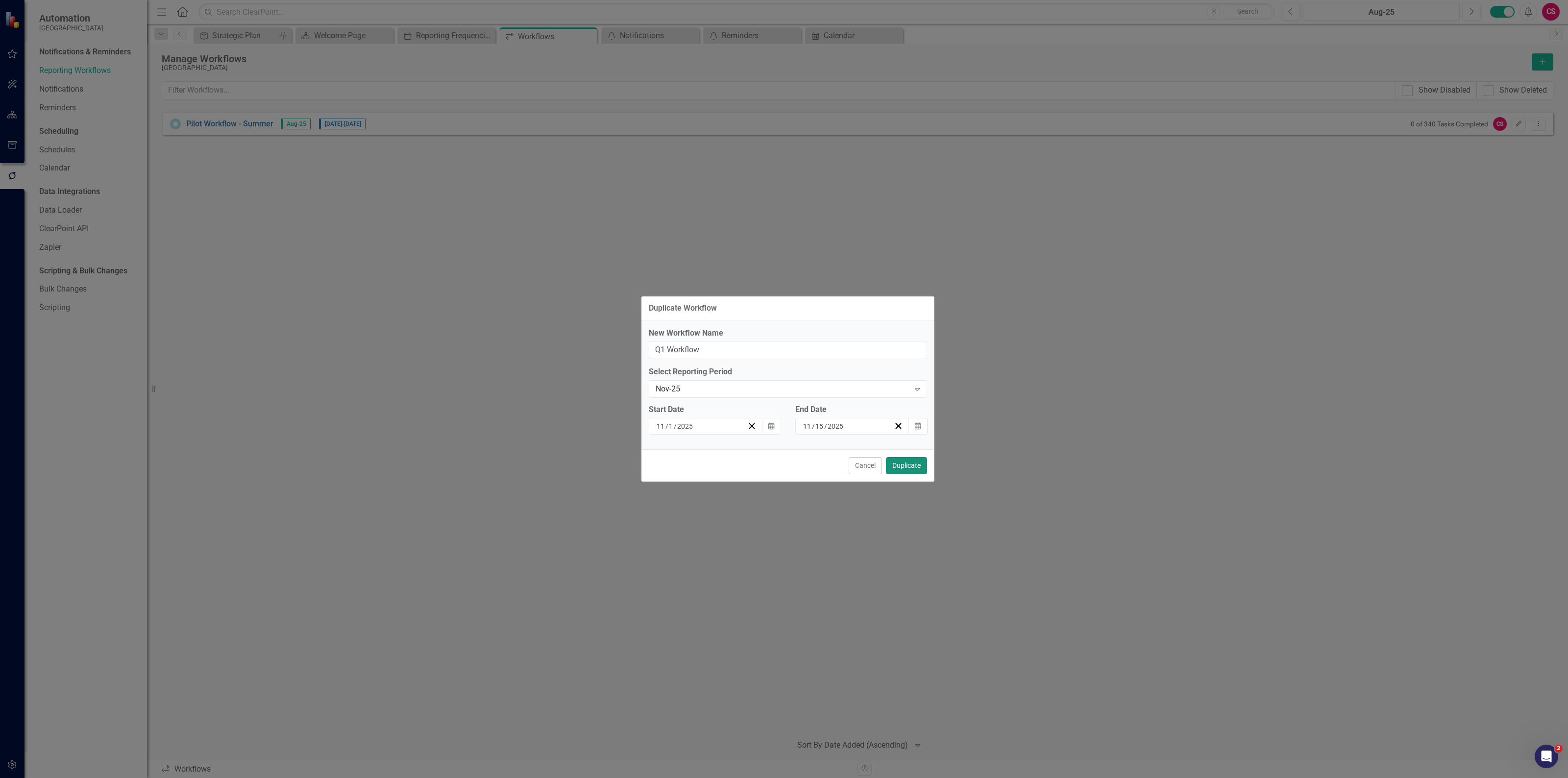
click at [908, 466] on button "Duplicate" at bounding box center [906, 466] width 41 height 17
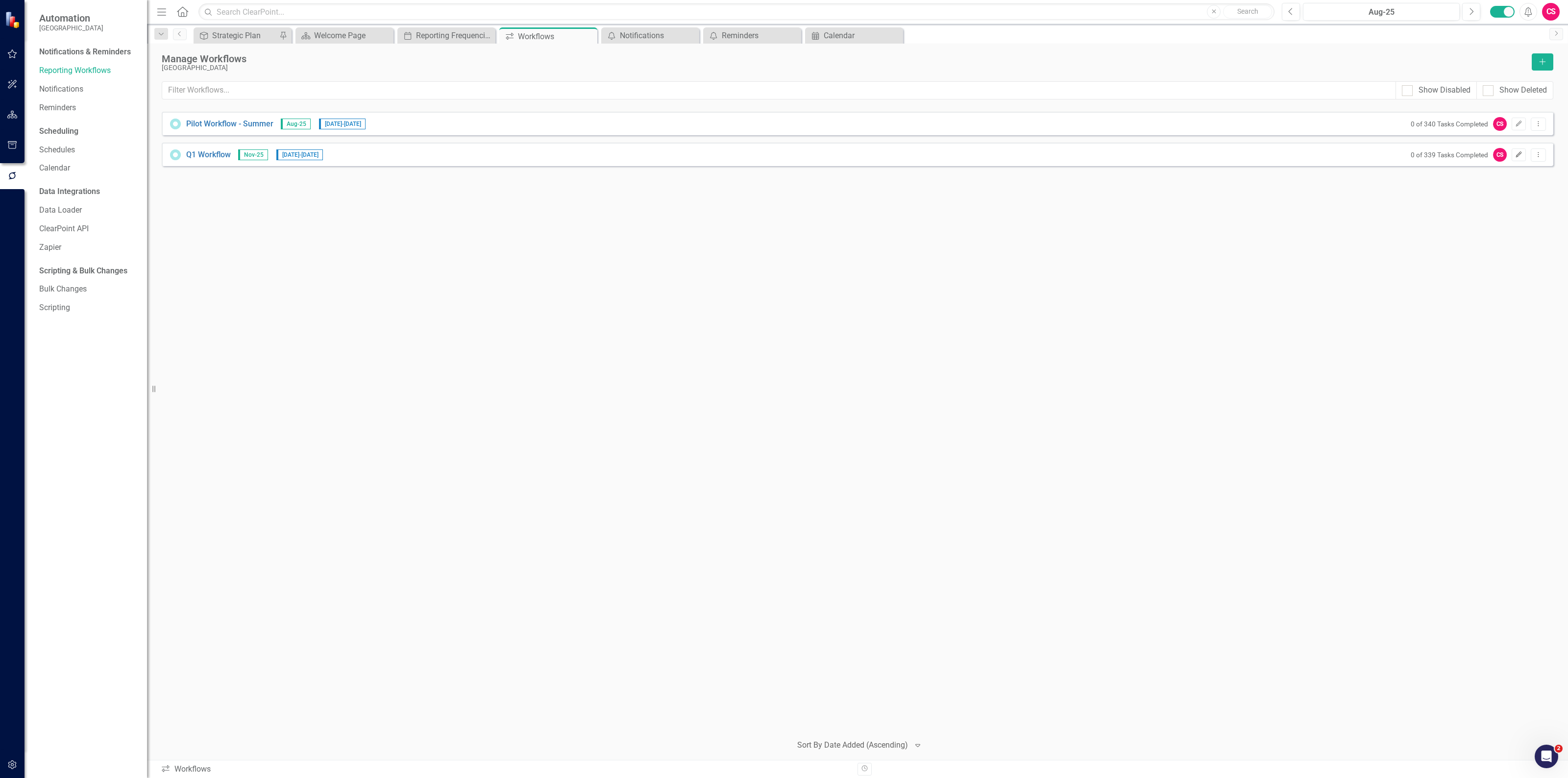
click at [1521, 157] on icon "Edit" at bounding box center [1518, 155] width 7 height 6
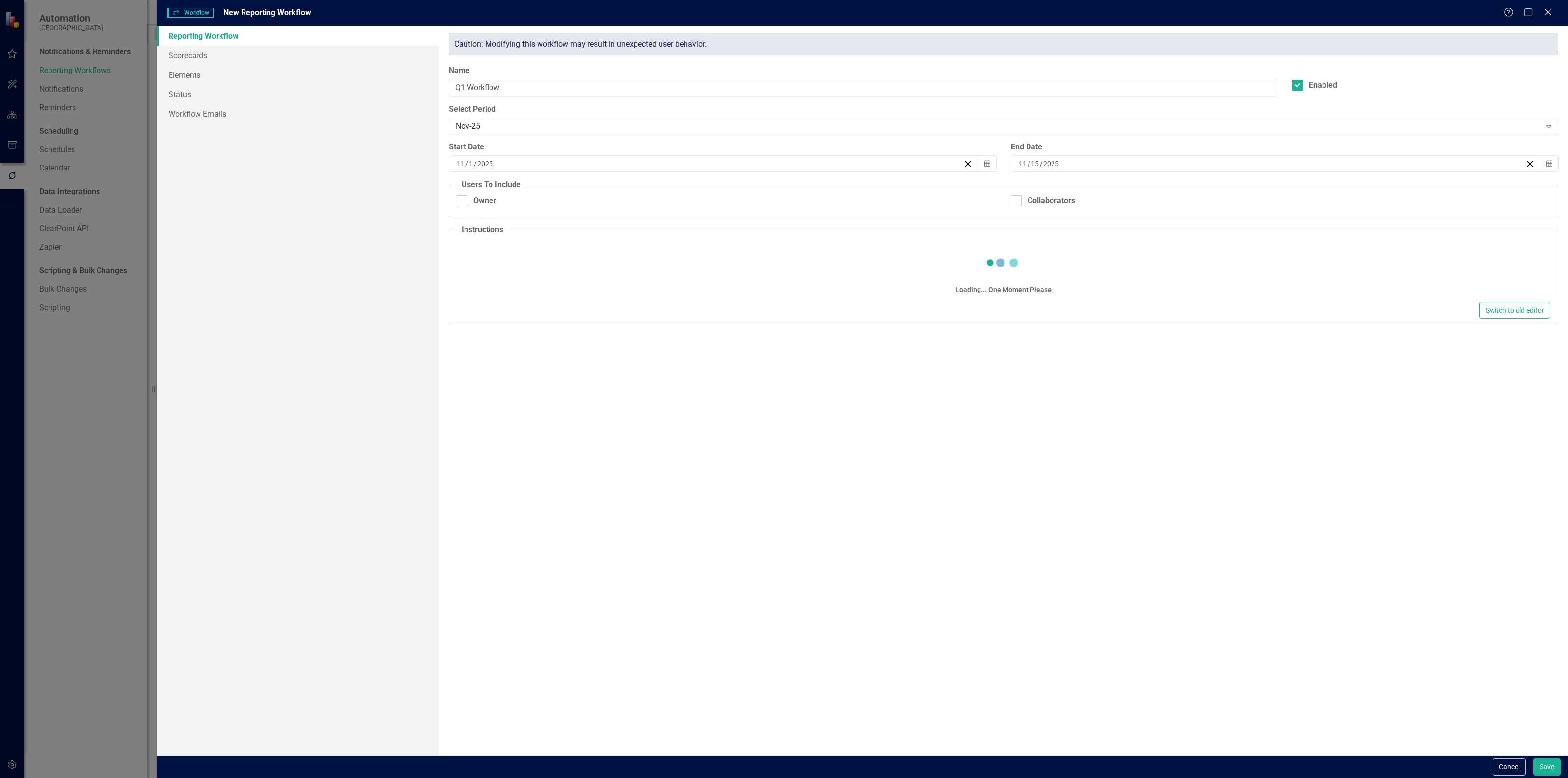
checkbox input "true"
type textarea "<p>Hi [PERSON_NAME]!&nbsp;</p> <p>Below our the instructions to get your Task a…"
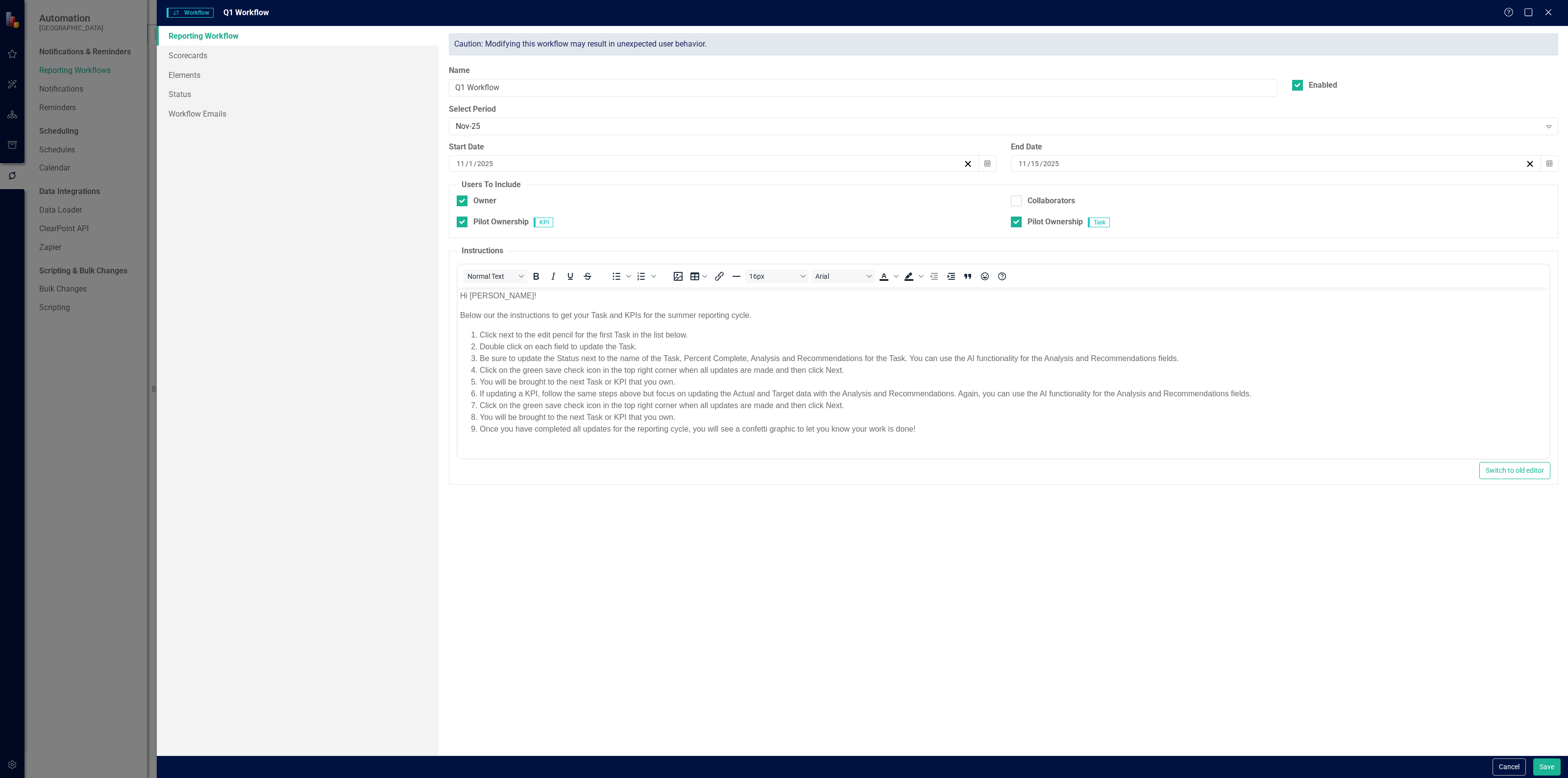
scroll to position [0, 0]
click at [462, 89] on input "Q1 Workflow" at bounding box center [863, 88] width 829 height 18
type input "Q Workflow"
click at [1508, 770] on button "Cancel" at bounding box center [1508, 767] width 33 height 17
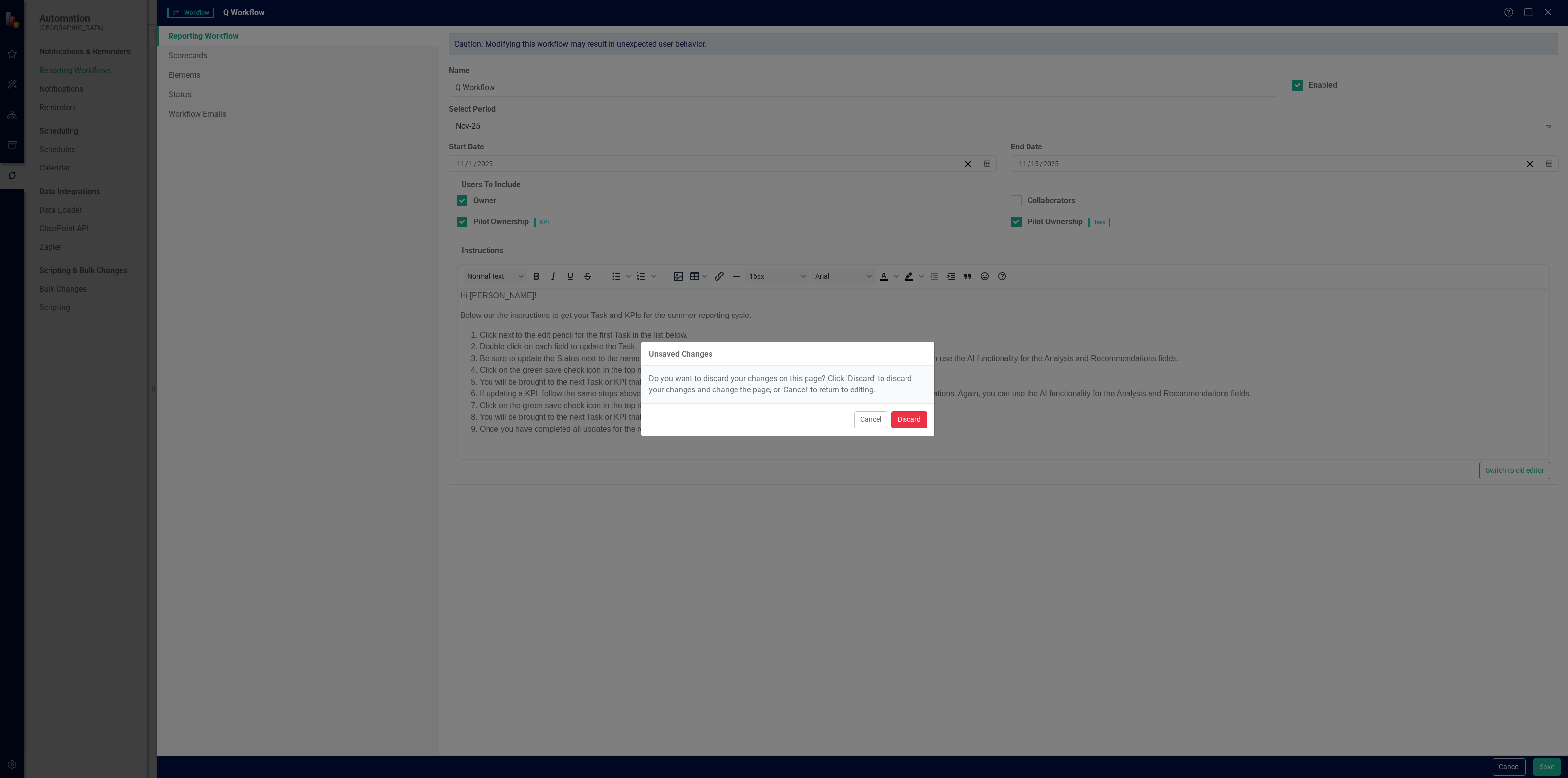
click at [909, 420] on button "Discard" at bounding box center [909, 419] width 36 height 17
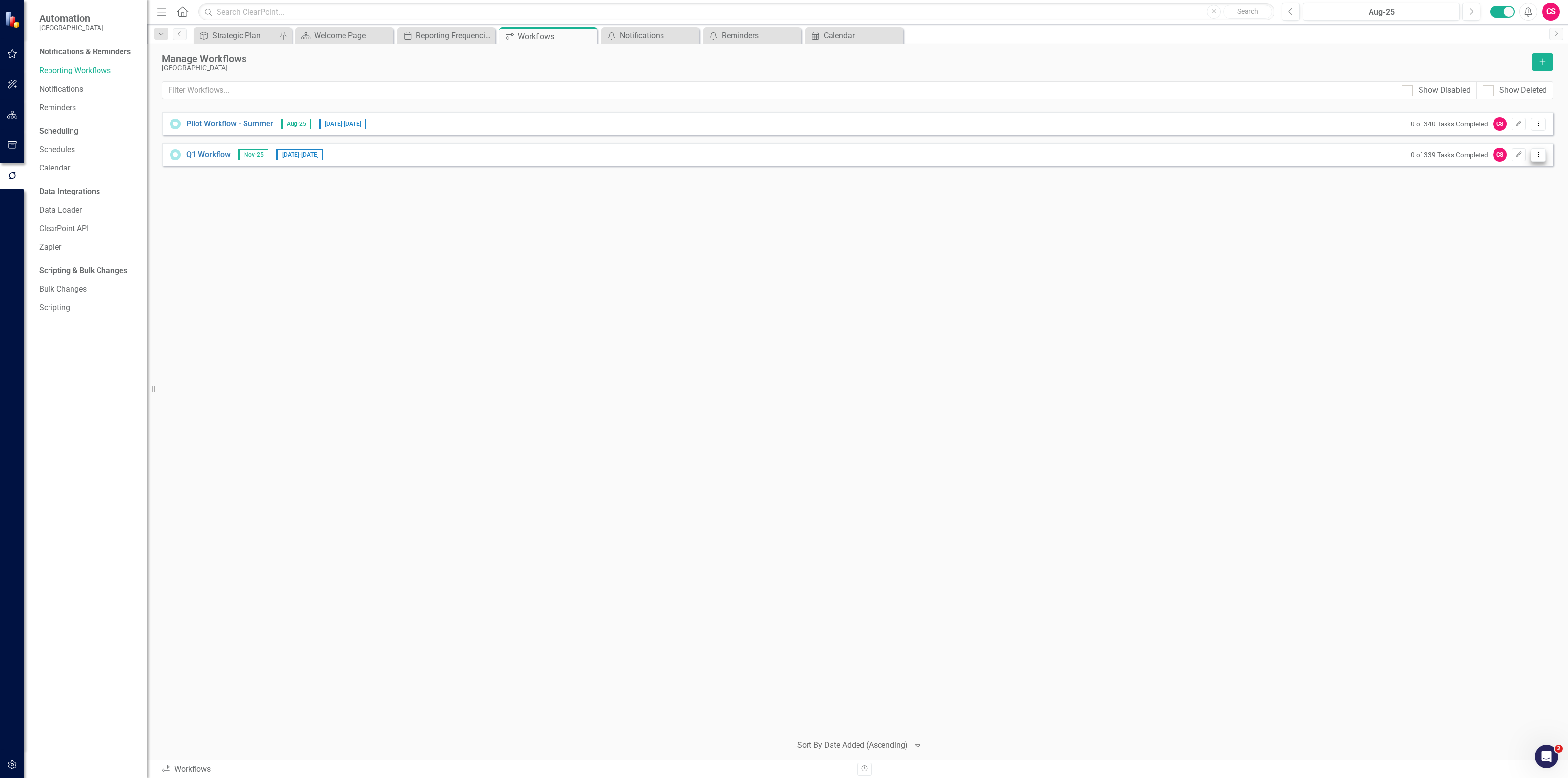
click at [1540, 151] on icon "Dropdown Menu" at bounding box center [1538, 154] width 9 height 6
click at [1521, 209] on link "Copy Duplicate Workflow" at bounding box center [1500, 207] width 91 height 18
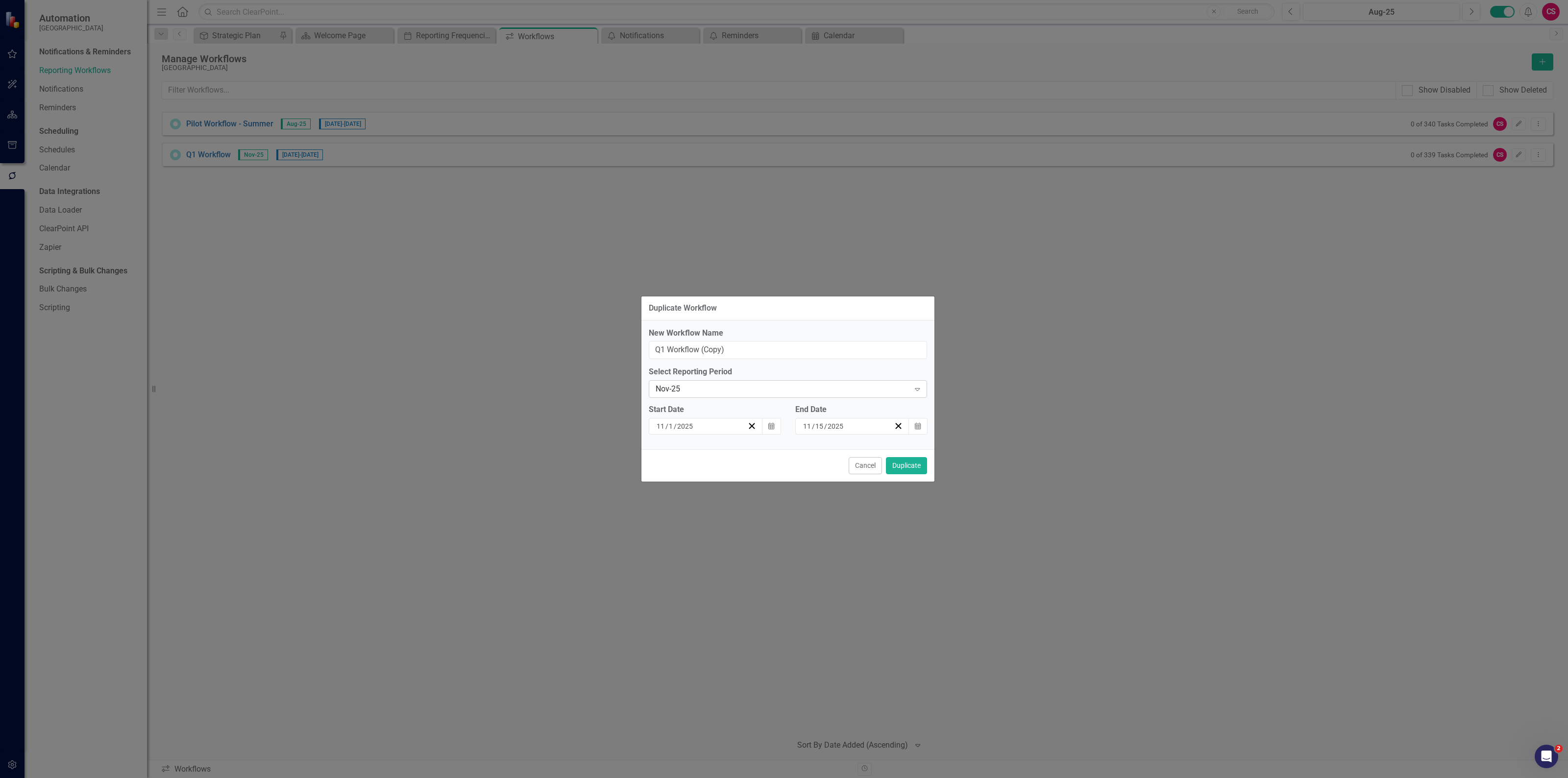
click at [720, 391] on div "Nov-25" at bounding box center [783, 389] width 254 height 12
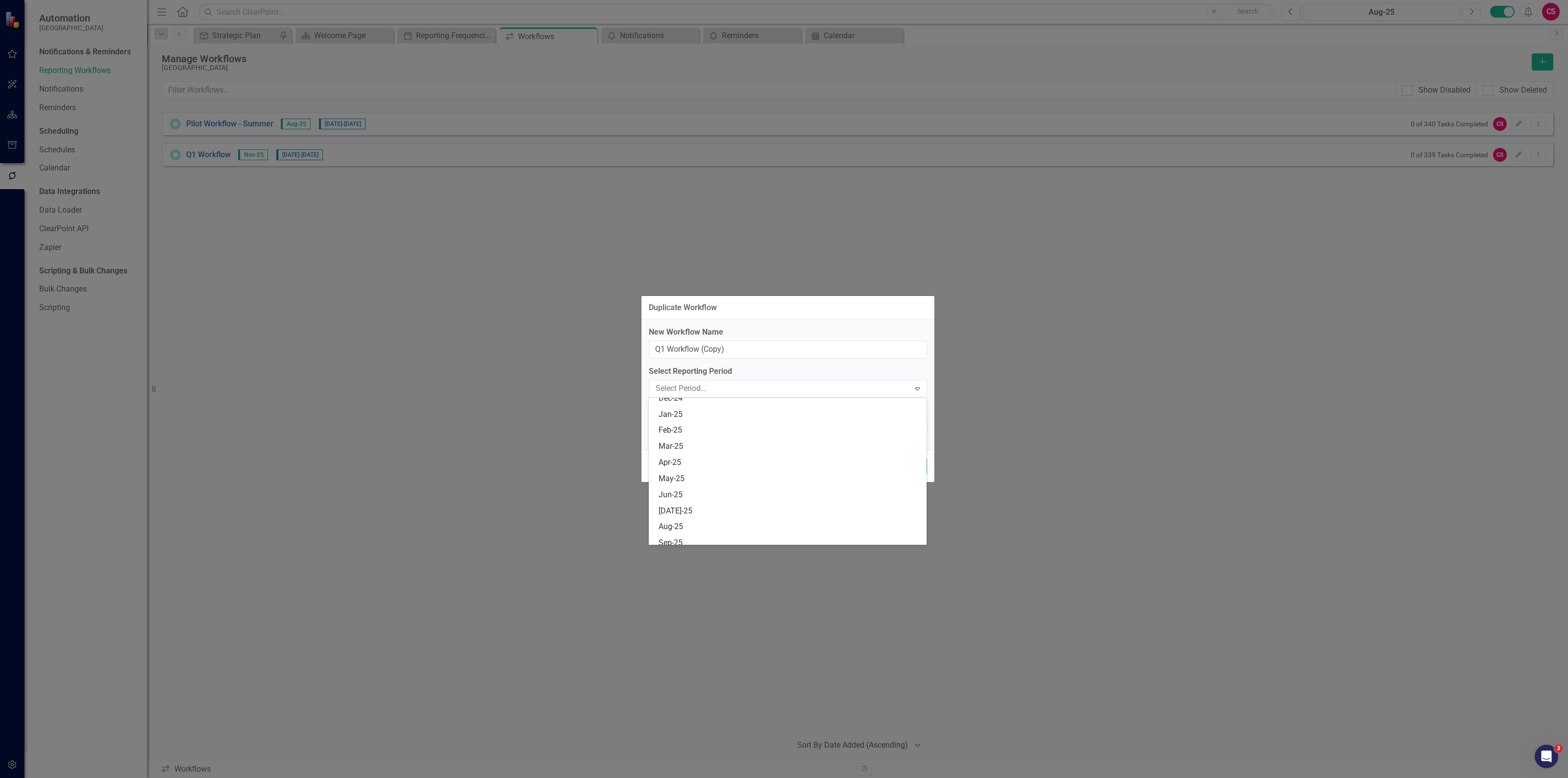
scroll to position [402, 0]
click at [696, 449] on div "Feb-26" at bounding box center [790, 454] width 263 height 12
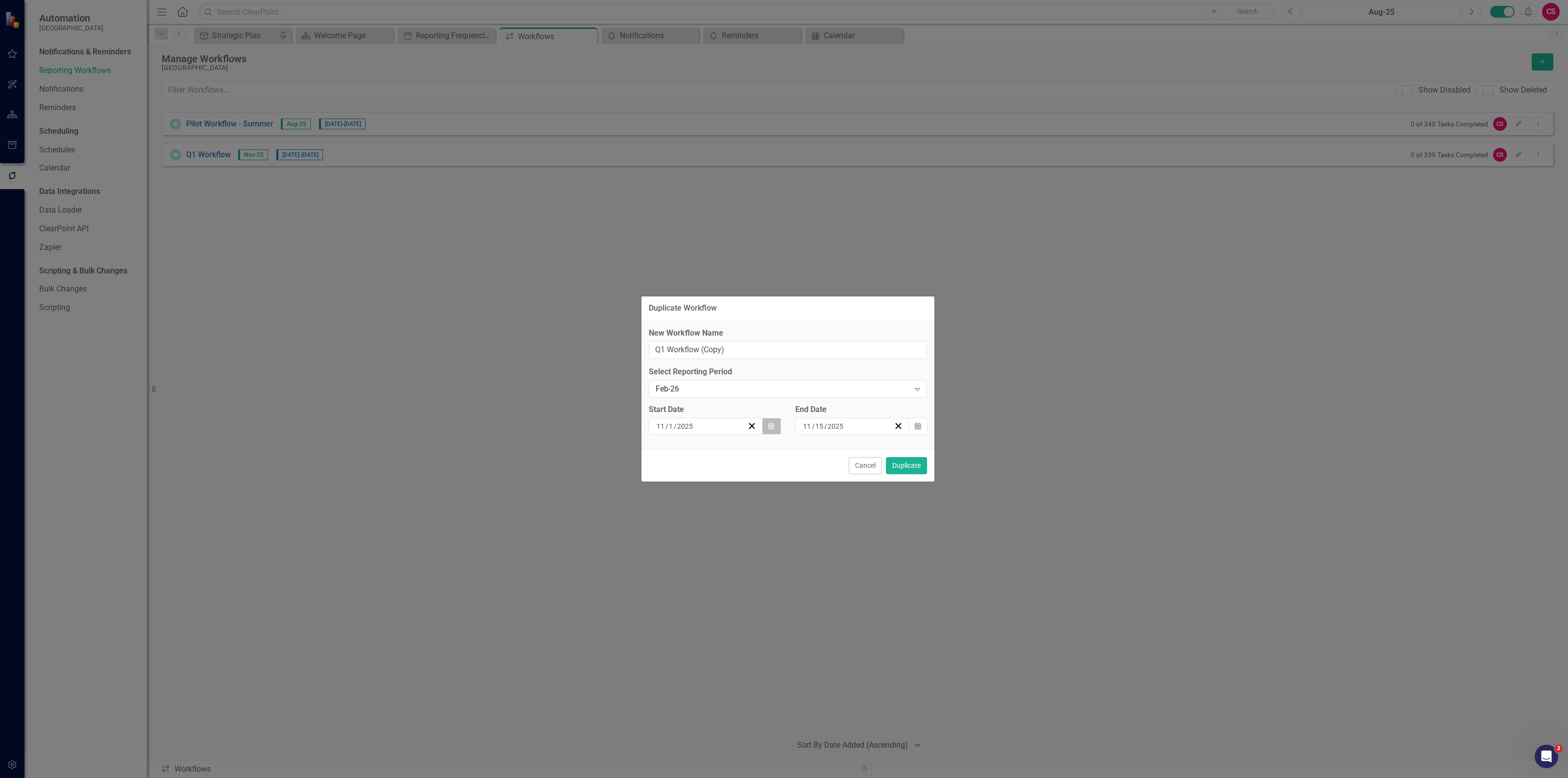
click at [768, 429] on icon "Calendar" at bounding box center [771, 426] width 6 height 7
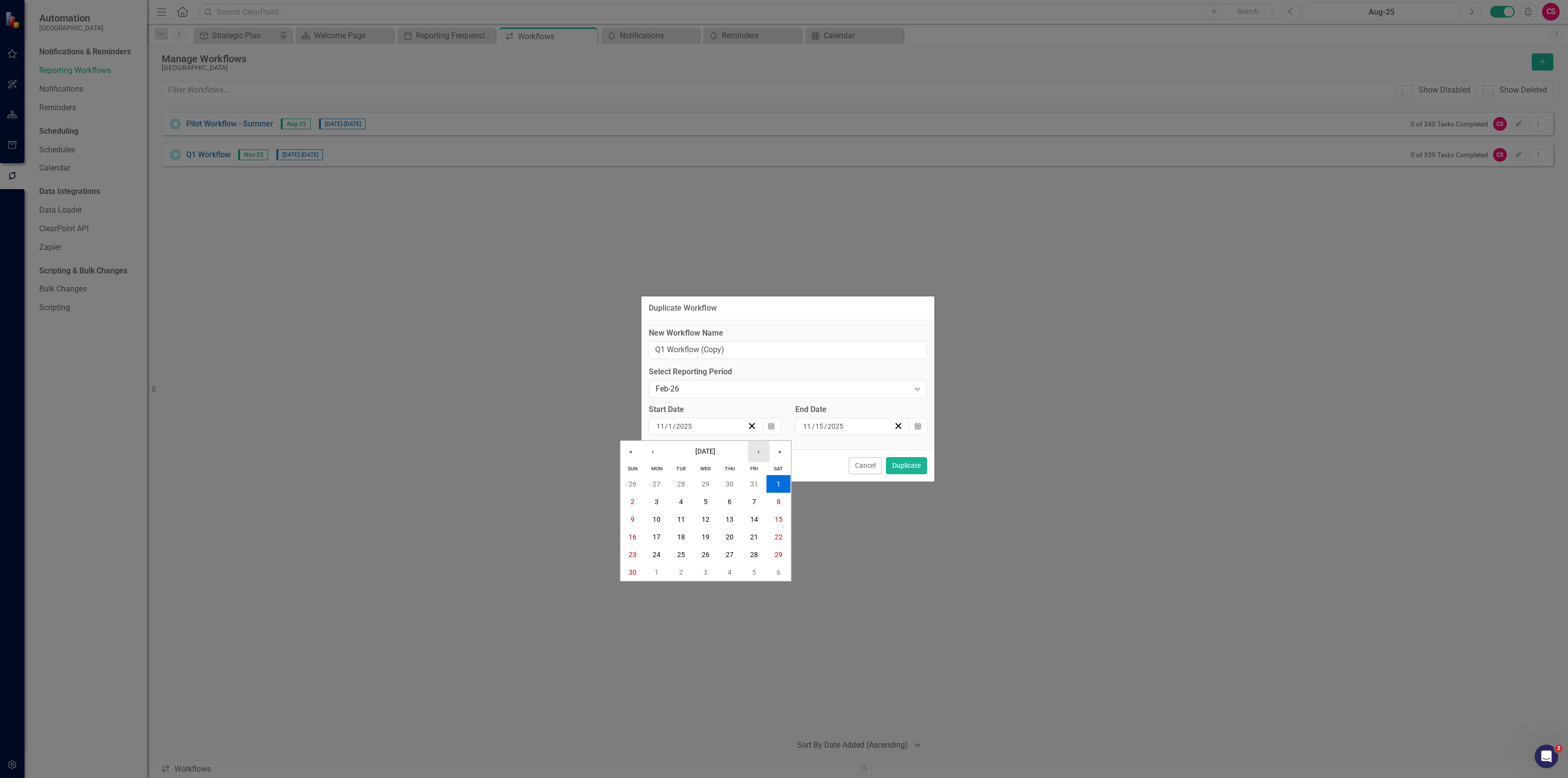
click at [763, 452] on button "›" at bounding box center [759, 452] width 22 height 22
click at [635, 480] on button "1" at bounding box center [632, 484] width 25 height 18
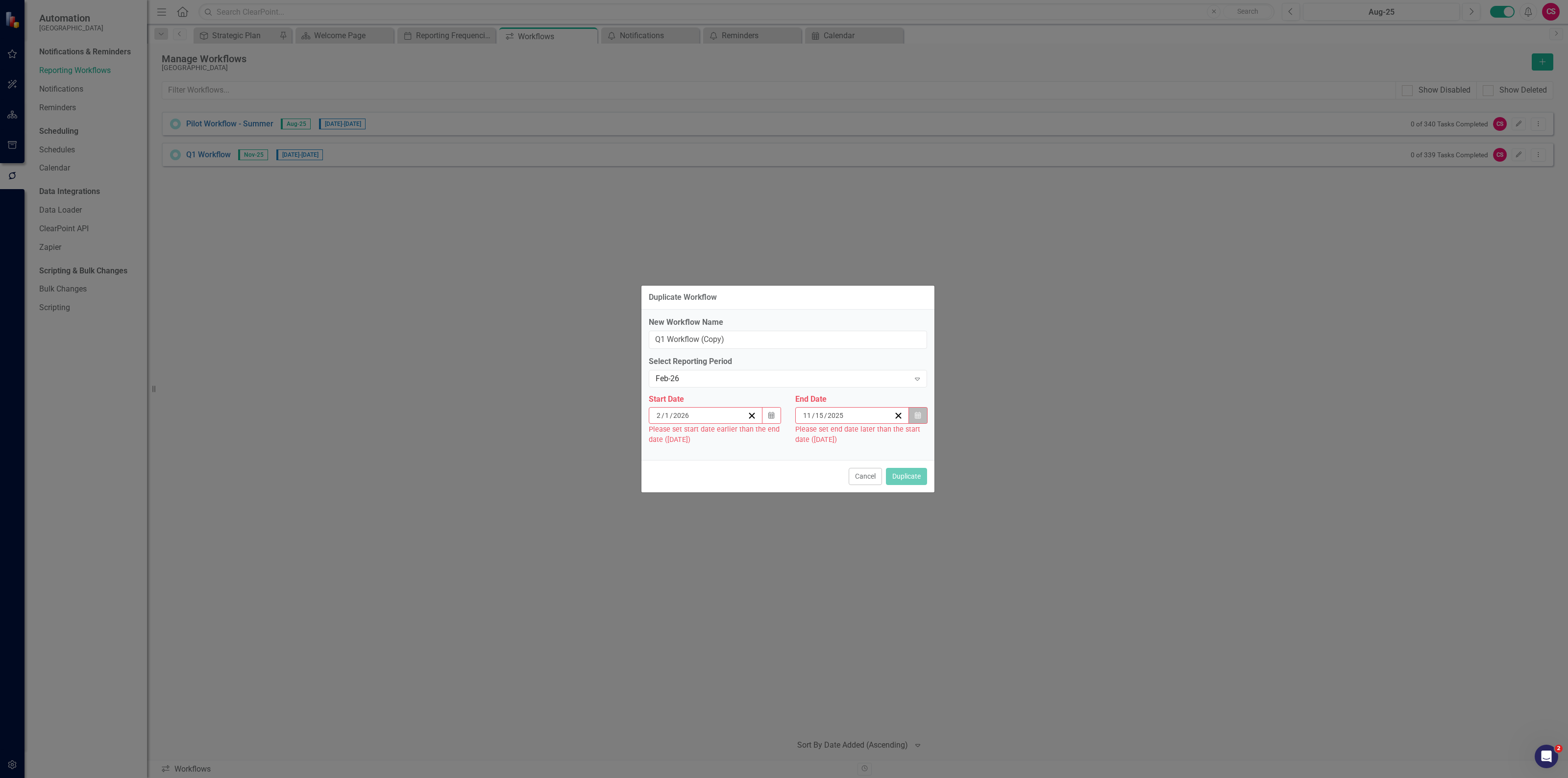
click at [917, 412] on icon "Calendar" at bounding box center [918, 415] width 6 height 7
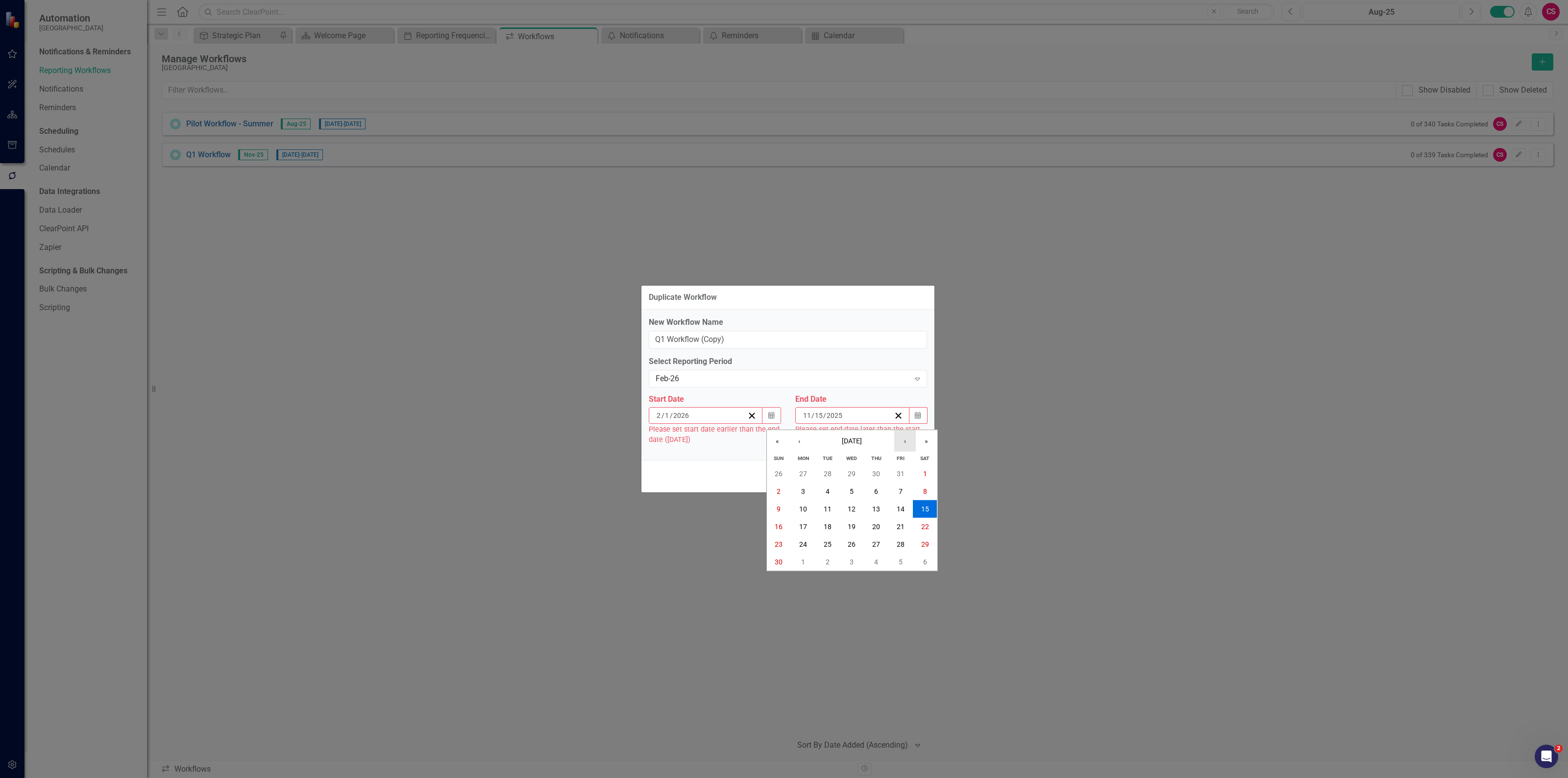
click at [897, 439] on button "›" at bounding box center [905, 441] width 22 height 22
click at [779, 513] on button "15" at bounding box center [779, 508] width 25 height 18
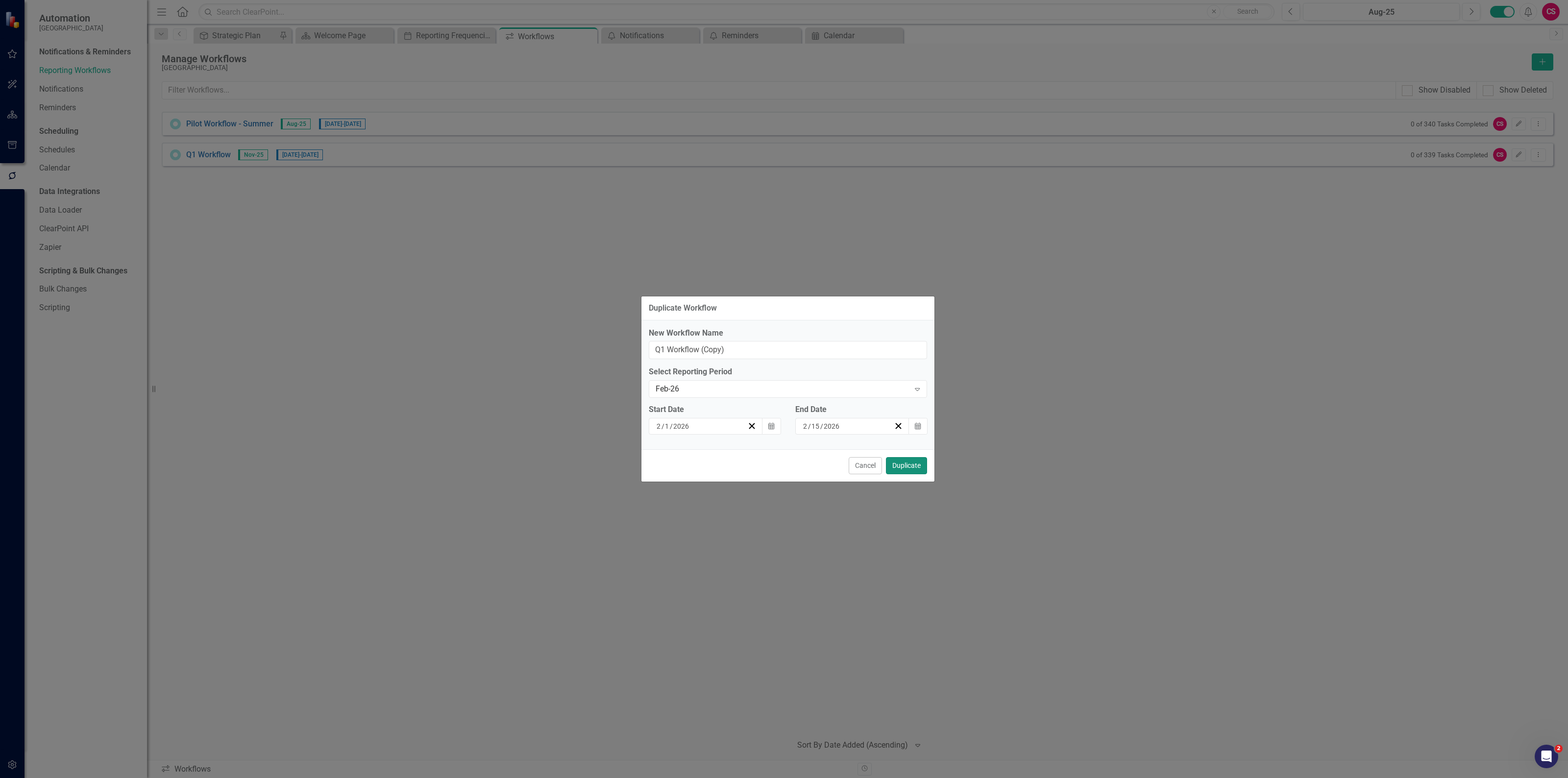
click at [902, 469] on button "Duplicate" at bounding box center [906, 466] width 41 height 17
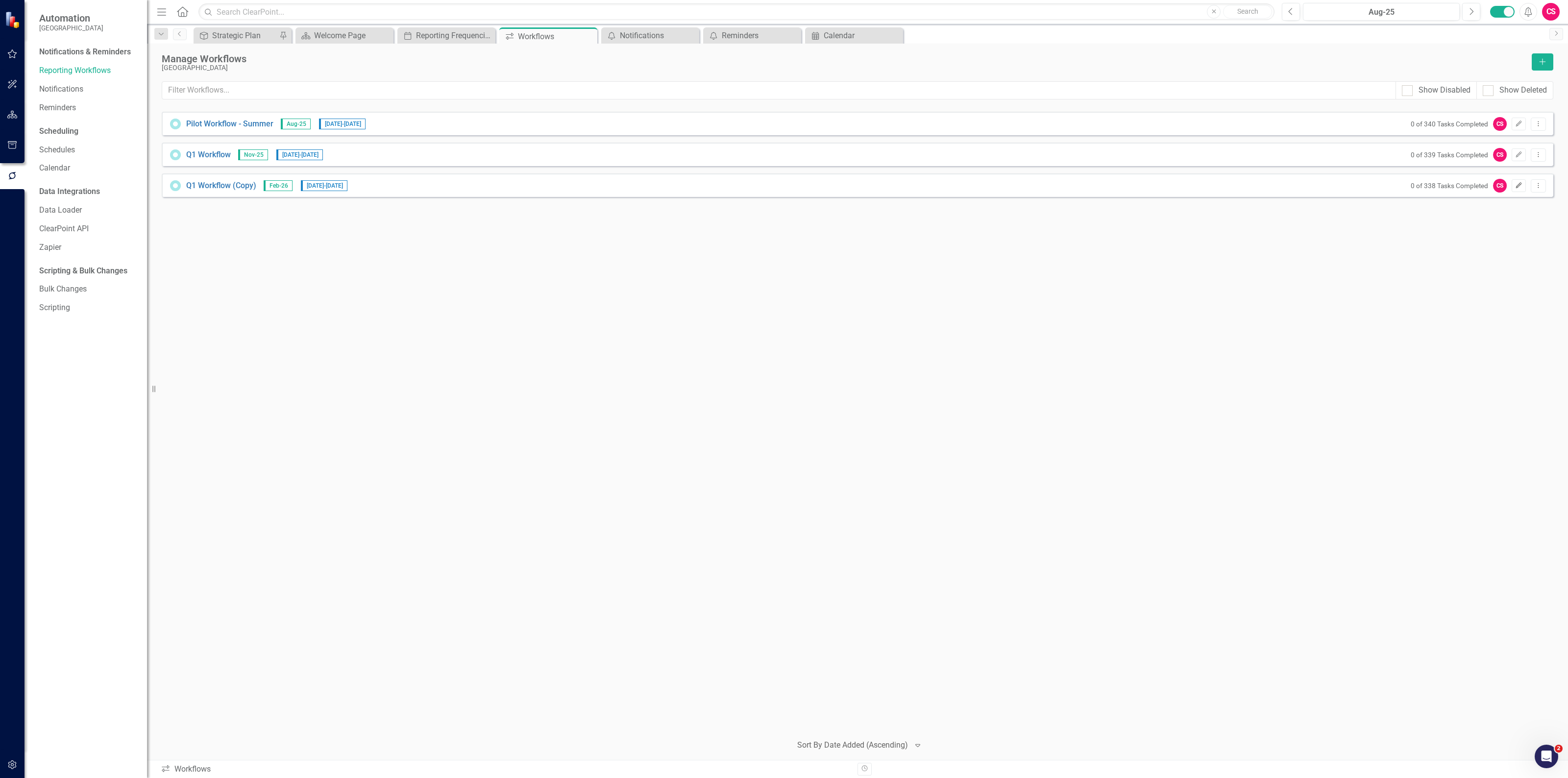
click at [1518, 187] on icon "Edit" at bounding box center [1518, 186] width 7 height 6
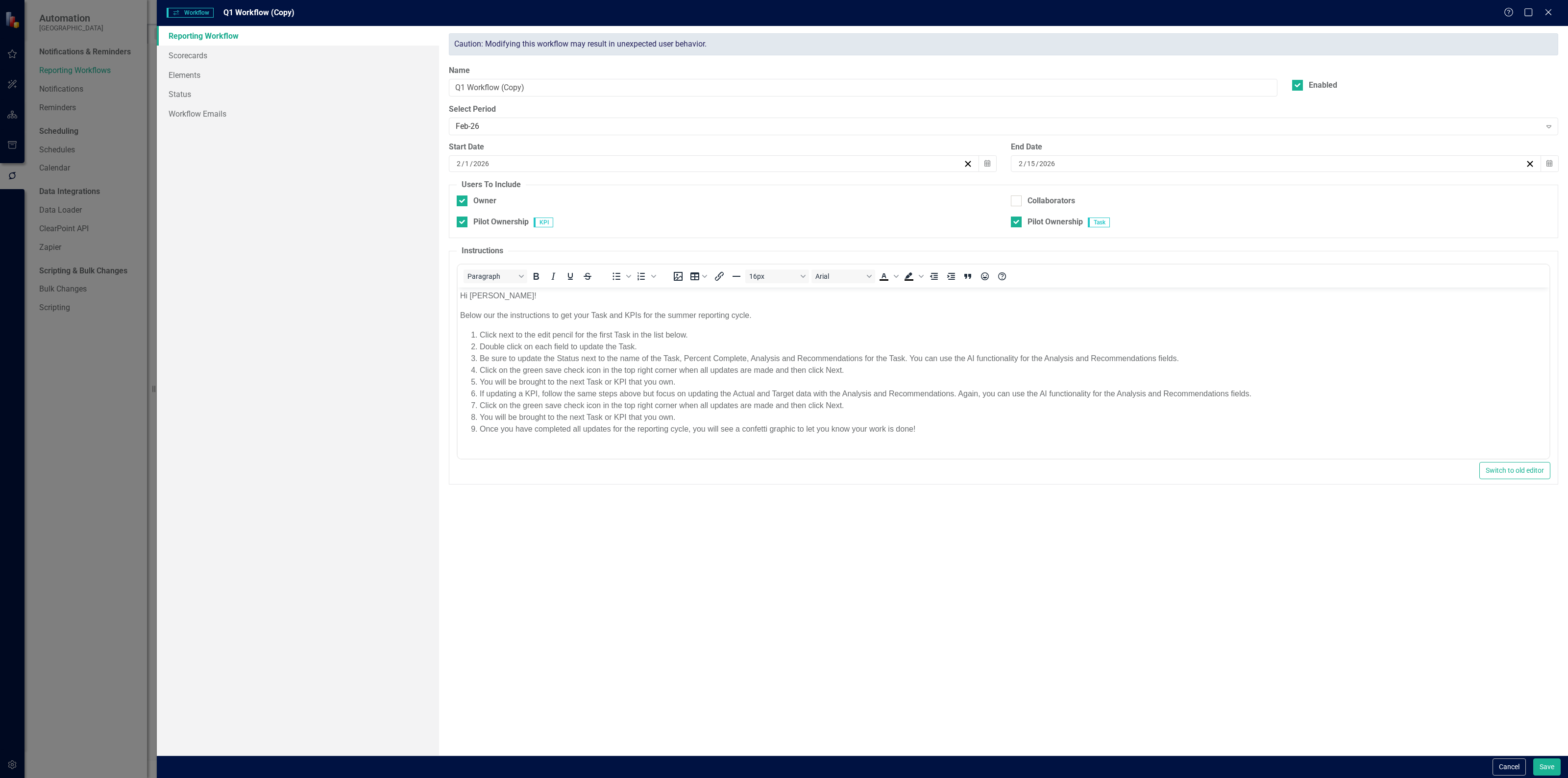
scroll to position [0, 0]
click at [463, 86] on input "Q1 Workflow (Copy)" at bounding box center [863, 88] width 829 height 18
click at [567, 92] on input "Q2 Workflow (Copy)" at bounding box center [863, 88] width 829 height 18
type input "Q2 Workflow"
click at [1549, 762] on button "Save" at bounding box center [1546, 767] width 27 height 17
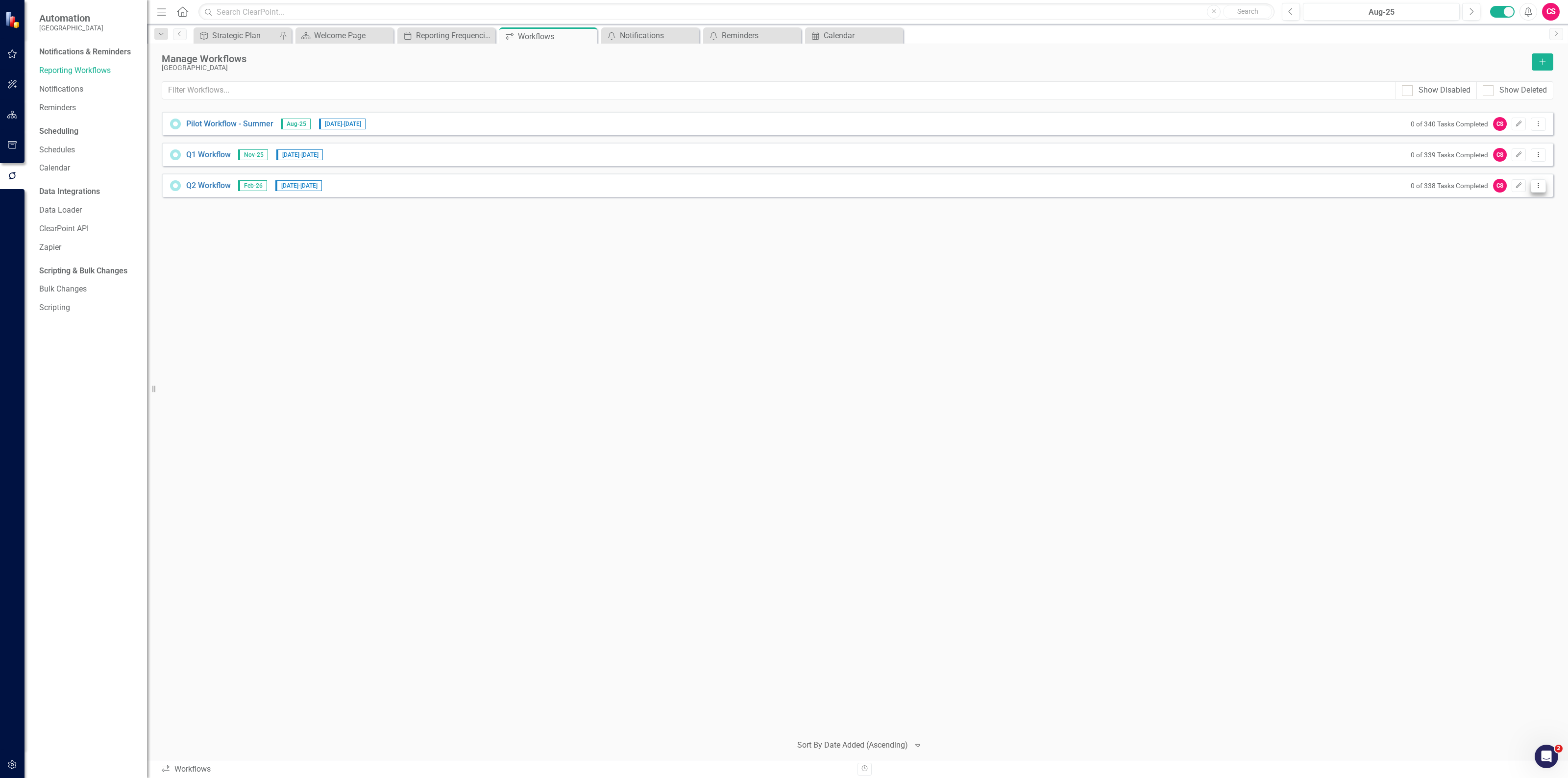
click at [1540, 182] on icon "Dropdown Menu" at bounding box center [1538, 185] width 9 height 6
click at [1521, 234] on link "Copy Duplicate Workflow" at bounding box center [1500, 238] width 91 height 18
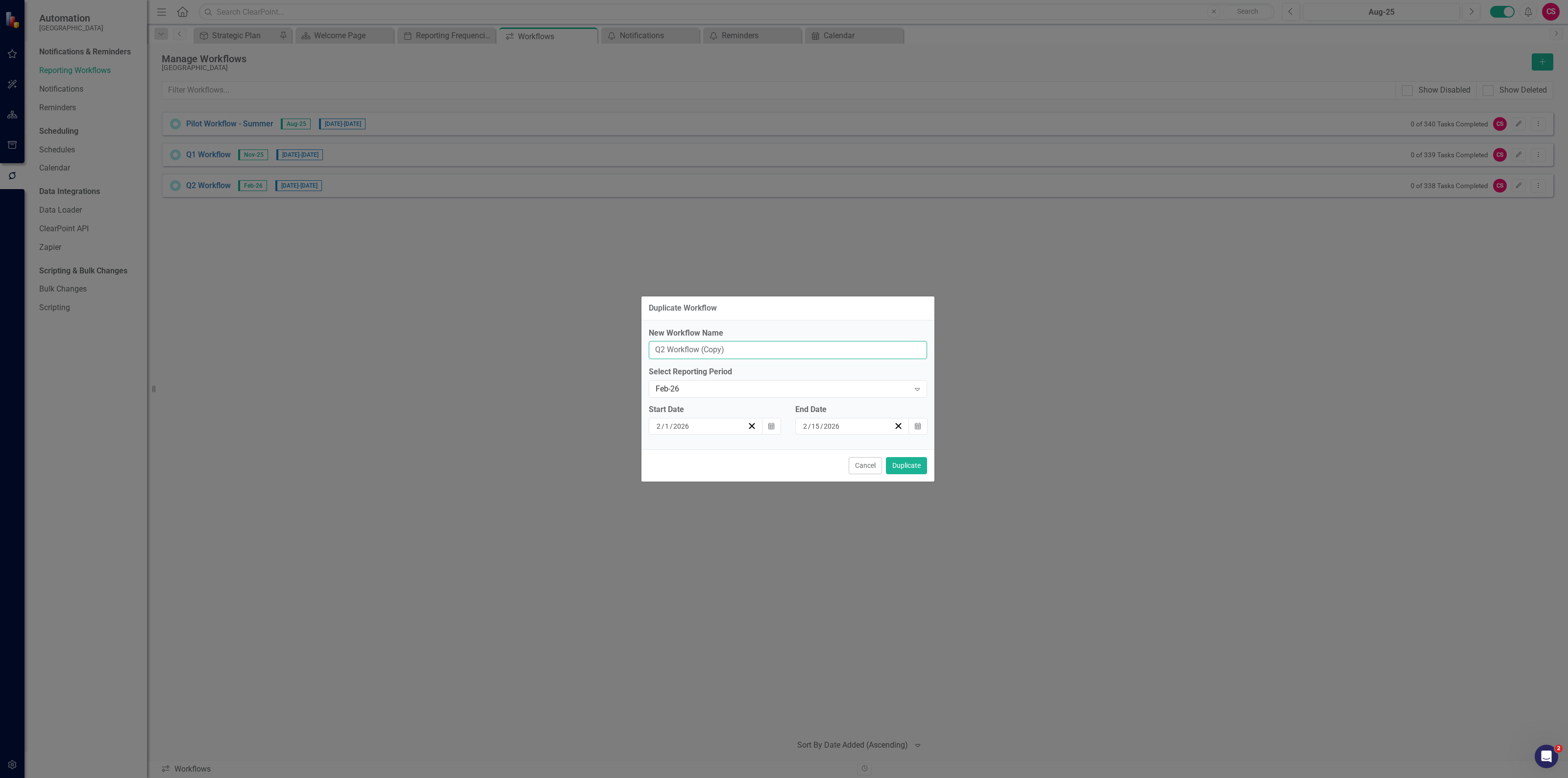
drag, startPoint x: 726, startPoint y: 346, endPoint x: 698, endPoint y: 346, distance: 28.0
click at [698, 346] on input "Q2 Workflow (Copy)" at bounding box center [787, 349] width 278 height 18
click at [664, 346] on input "Q2 Workflow" at bounding box center [787, 349] width 278 height 18
type input "Q3 Workflow"
click at [723, 388] on div "Feb-26" at bounding box center [783, 389] width 254 height 12
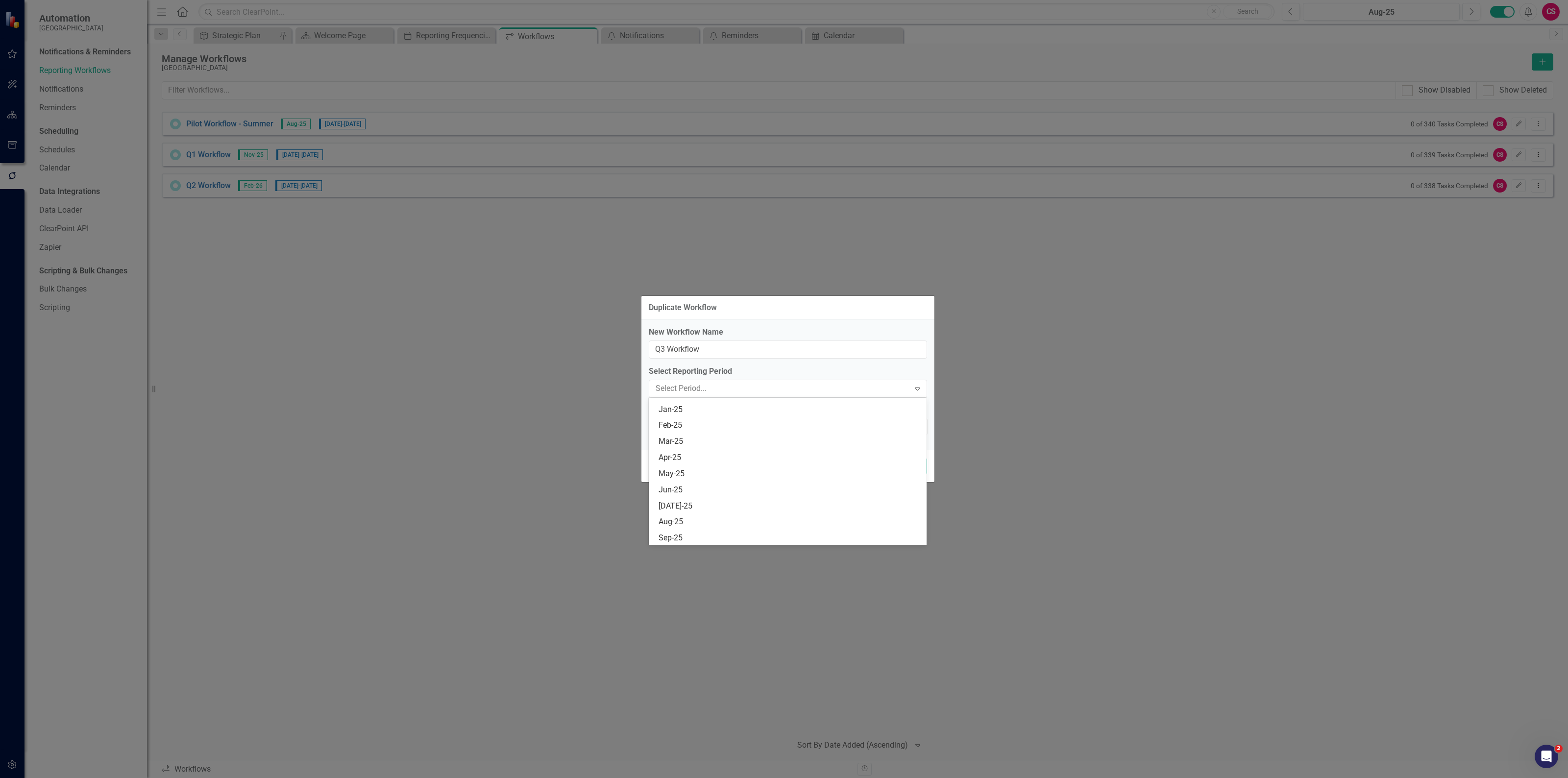
scroll to position [451, 0]
click at [740, 451] on div "May-26" at bounding box center [790, 453] width 263 height 12
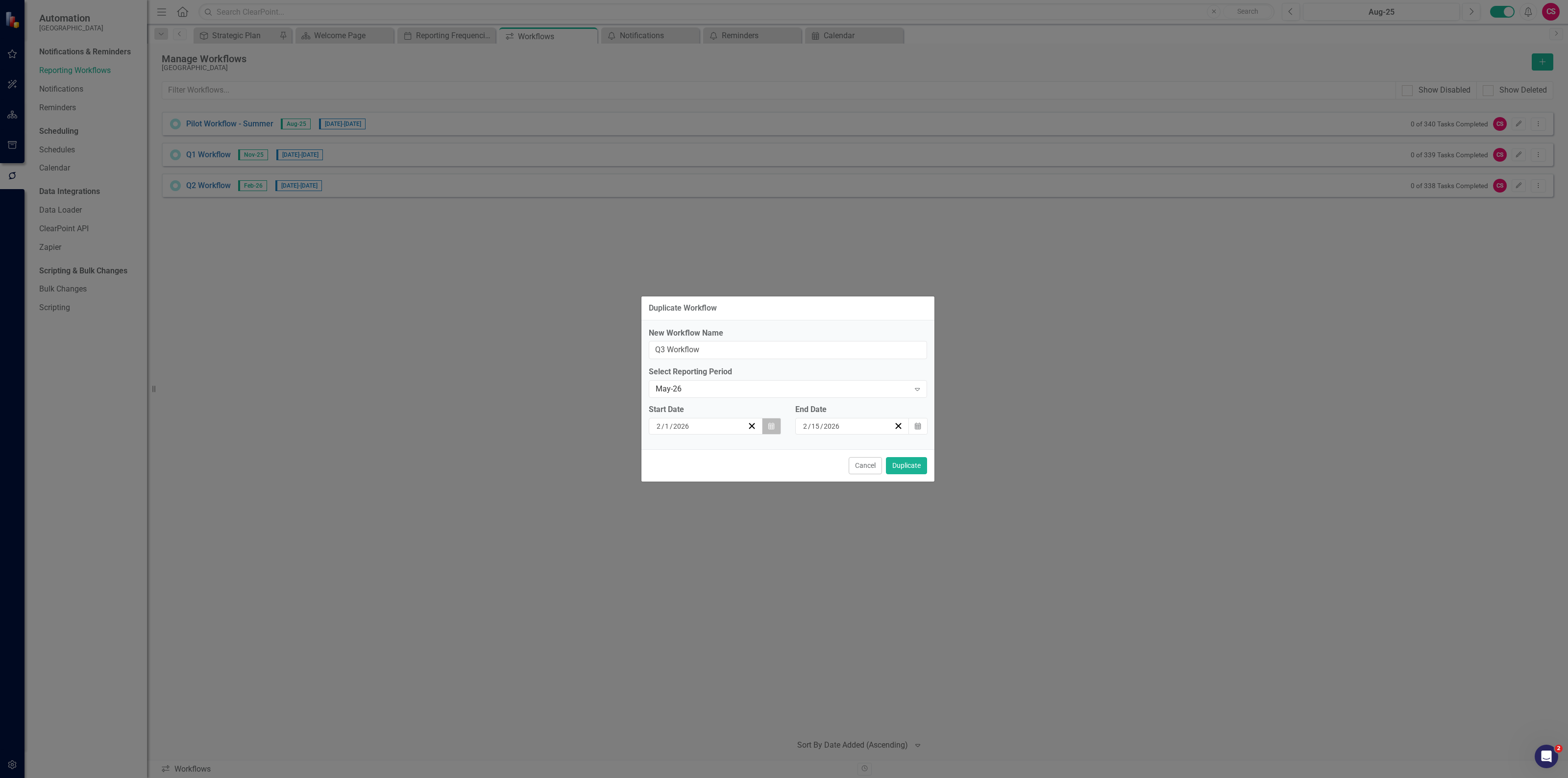
click at [774, 429] on button "Calendar" at bounding box center [771, 425] width 19 height 16
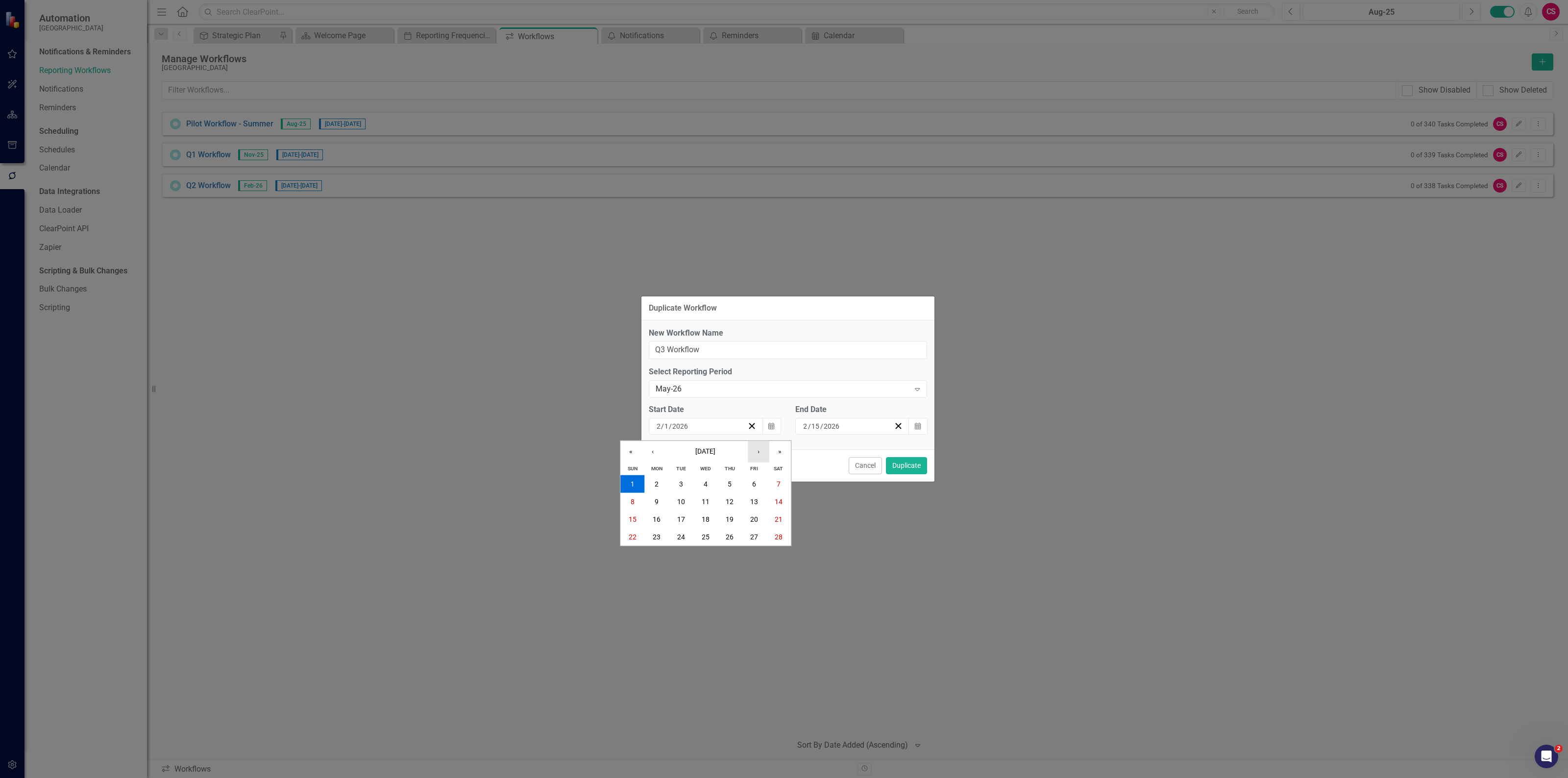
click at [760, 448] on button "›" at bounding box center [759, 452] width 22 height 22
click at [755, 445] on button "›" at bounding box center [759, 452] width 22 height 22
click at [752, 485] on abbr "1" at bounding box center [753, 484] width 4 height 8
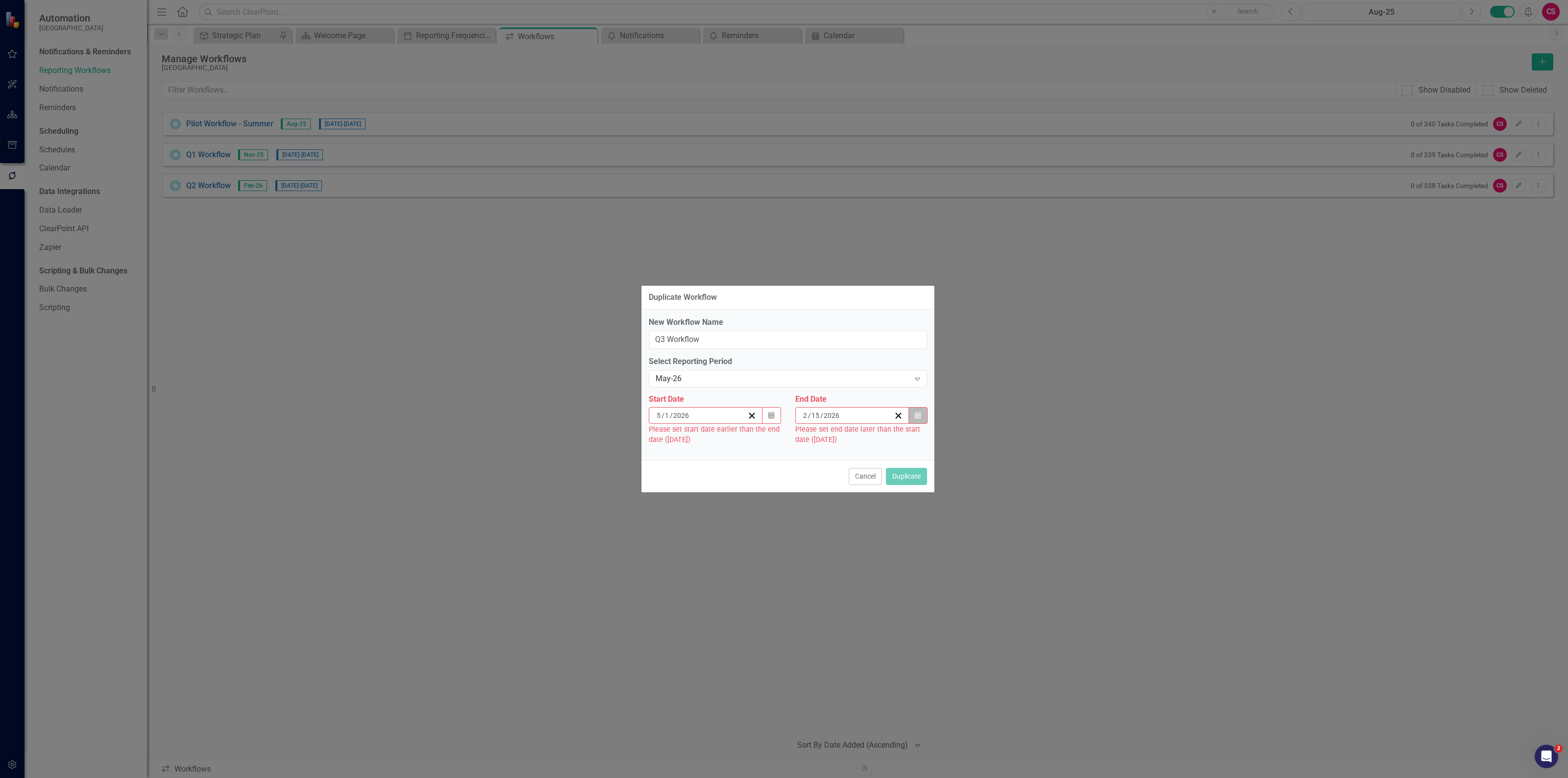
click at [915, 415] on icon "button" at bounding box center [918, 415] width 6 height 7
click at [906, 439] on button "›" at bounding box center [905, 441] width 22 height 22
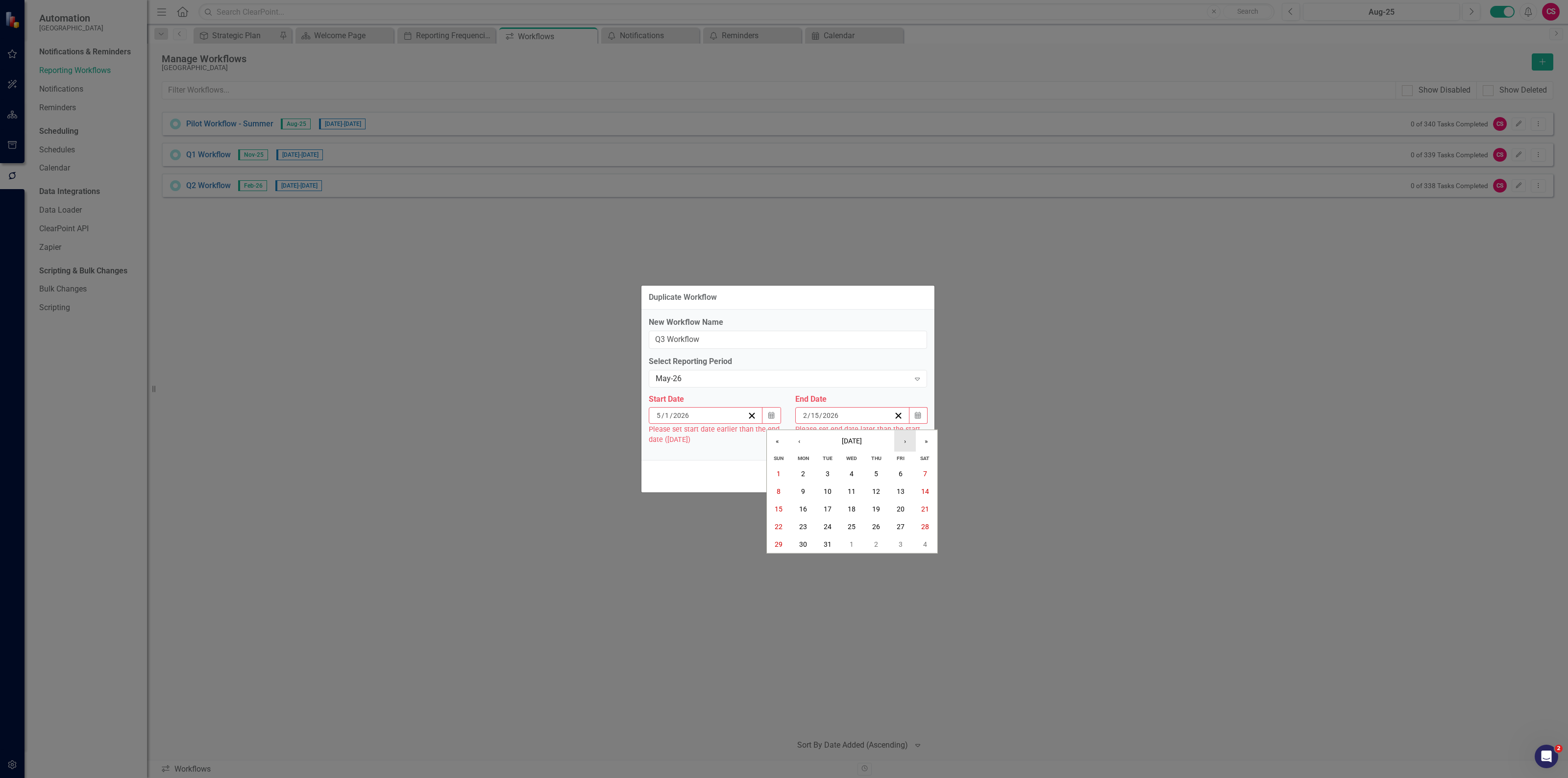
click at [906, 439] on button "›" at bounding box center [905, 441] width 22 height 22
click at [901, 437] on button "›" at bounding box center [905, 441] width 22 height 22
click at [900, 503] on button "15" at bounding box center [901, 508] width 25 height 18
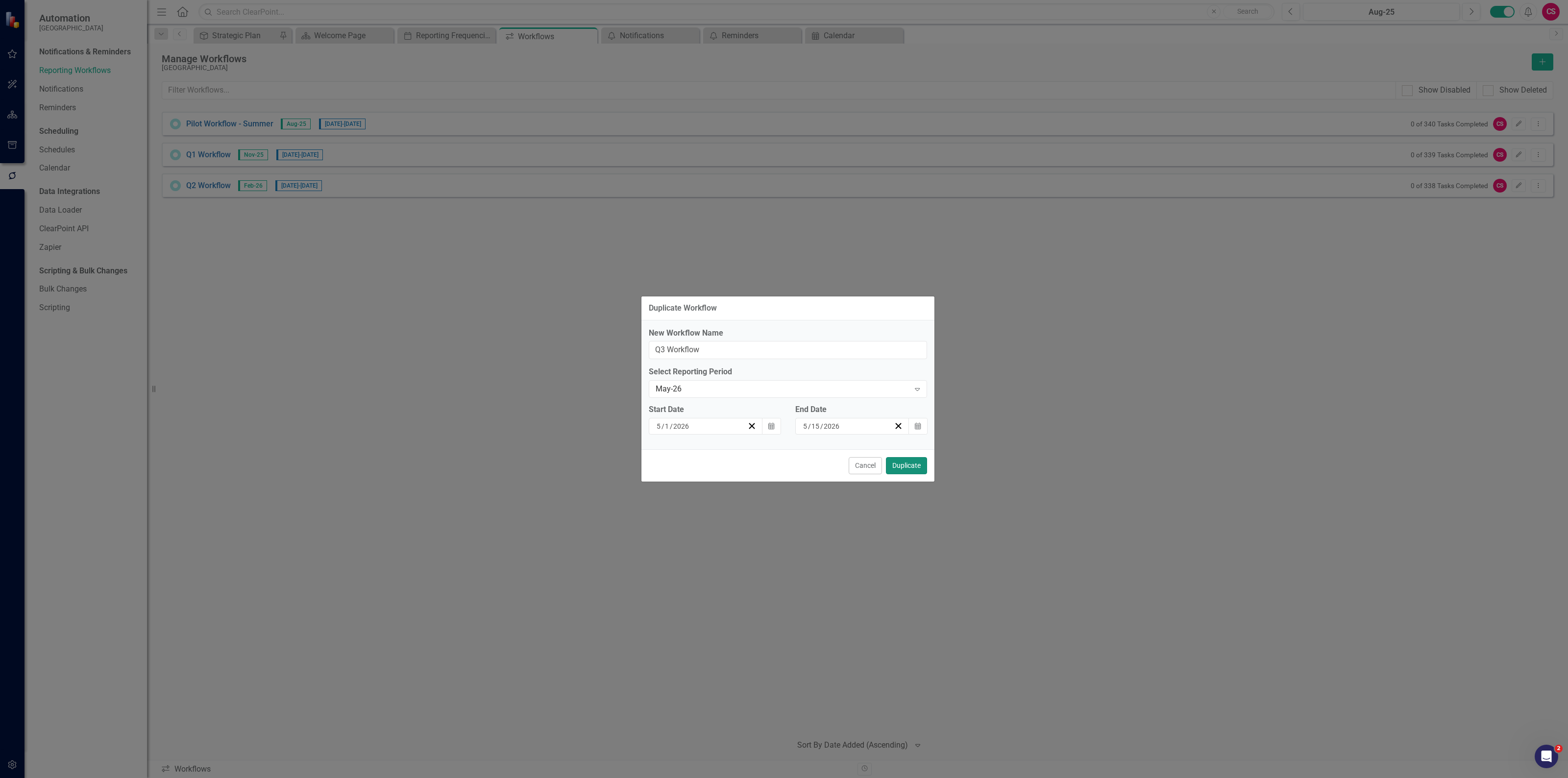
click at [915, 466] on button "Duplicate" at bounding box center [906, 466] width 41 height 17
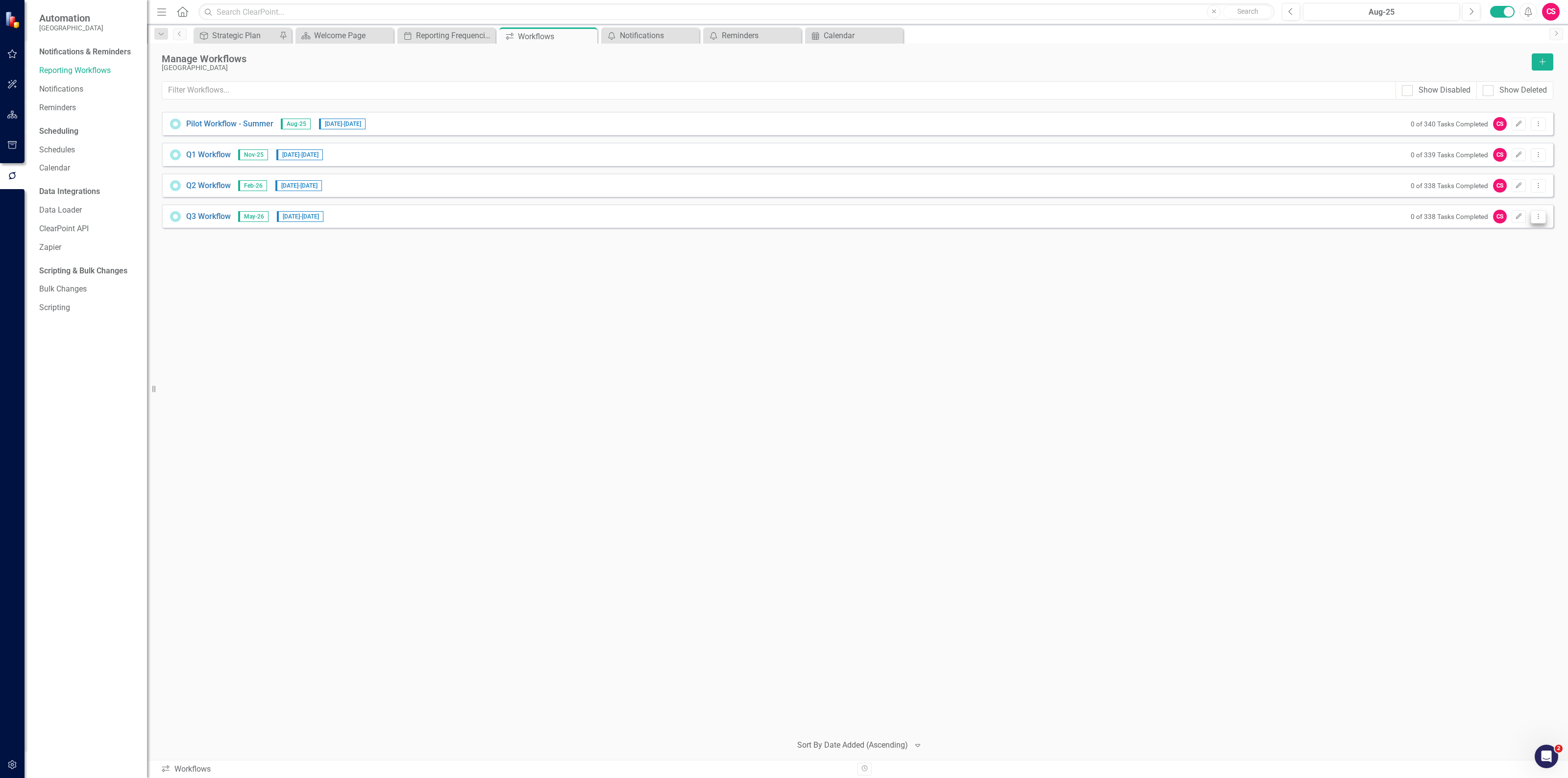
click at [1536, 219] on button "Dropdown Menu" at bounding box center [1539, 216] width 16 height 13
click at [1501, 272] on link "Copy Duplicate Workflow" at bounding box center [1500, 269] width 91 height 18
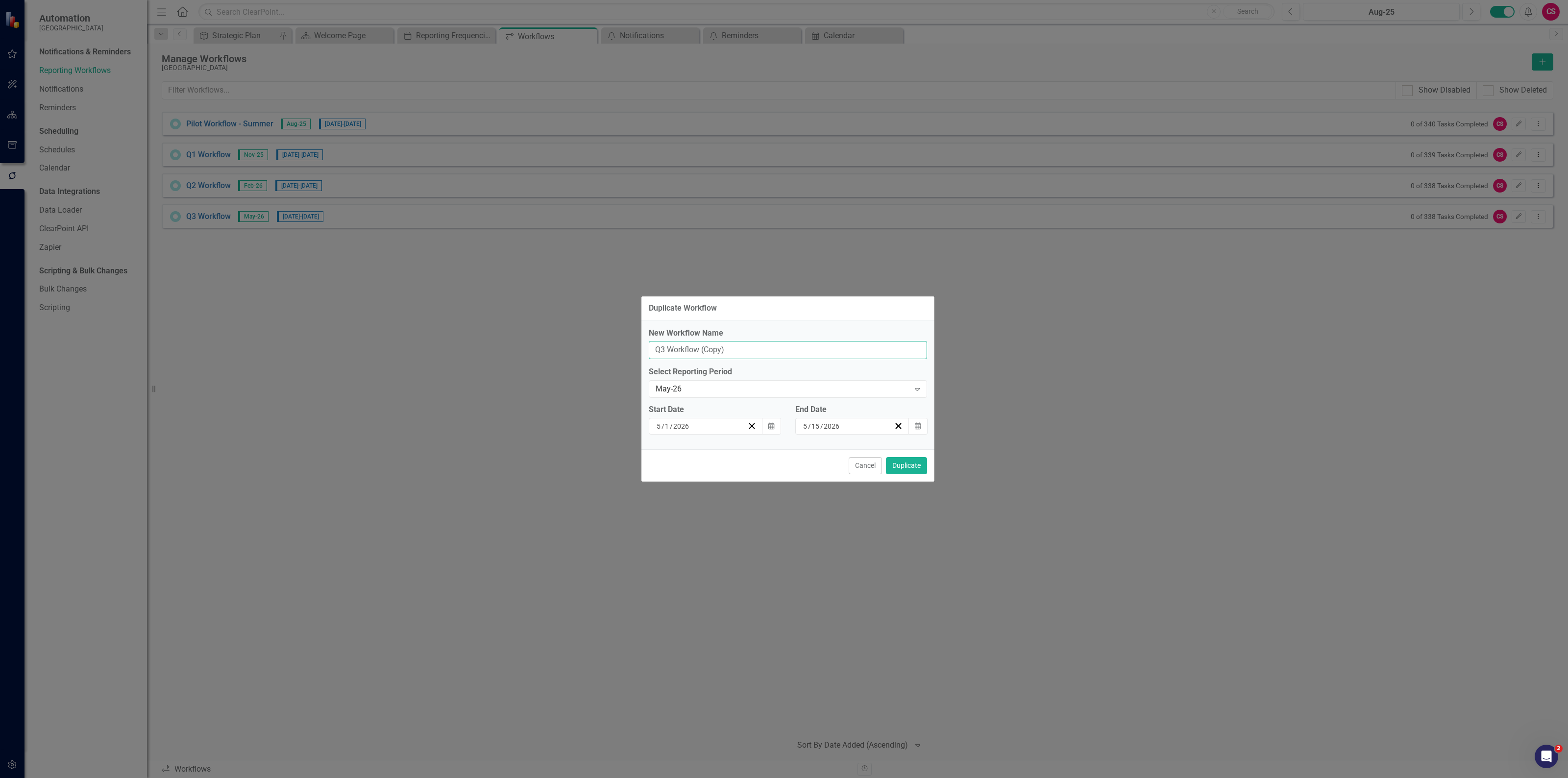
drag, startPoint x: 774, startPoint y: 349, endPoint x: 701, endPoint y: 347, distance: 73.0
click at [701, 347] on input "Q3 Workflow (Copy)" at bounding box center [787, 349] width 278 height 18
click at [663, 349] on input "Q3 Workflow" at bounding box center [787, 349] width 278 height 18
type input "Q4 Workflow"
click at [757, 392] on div "May-26" at bounding box center [783, 389] width 254 height 12
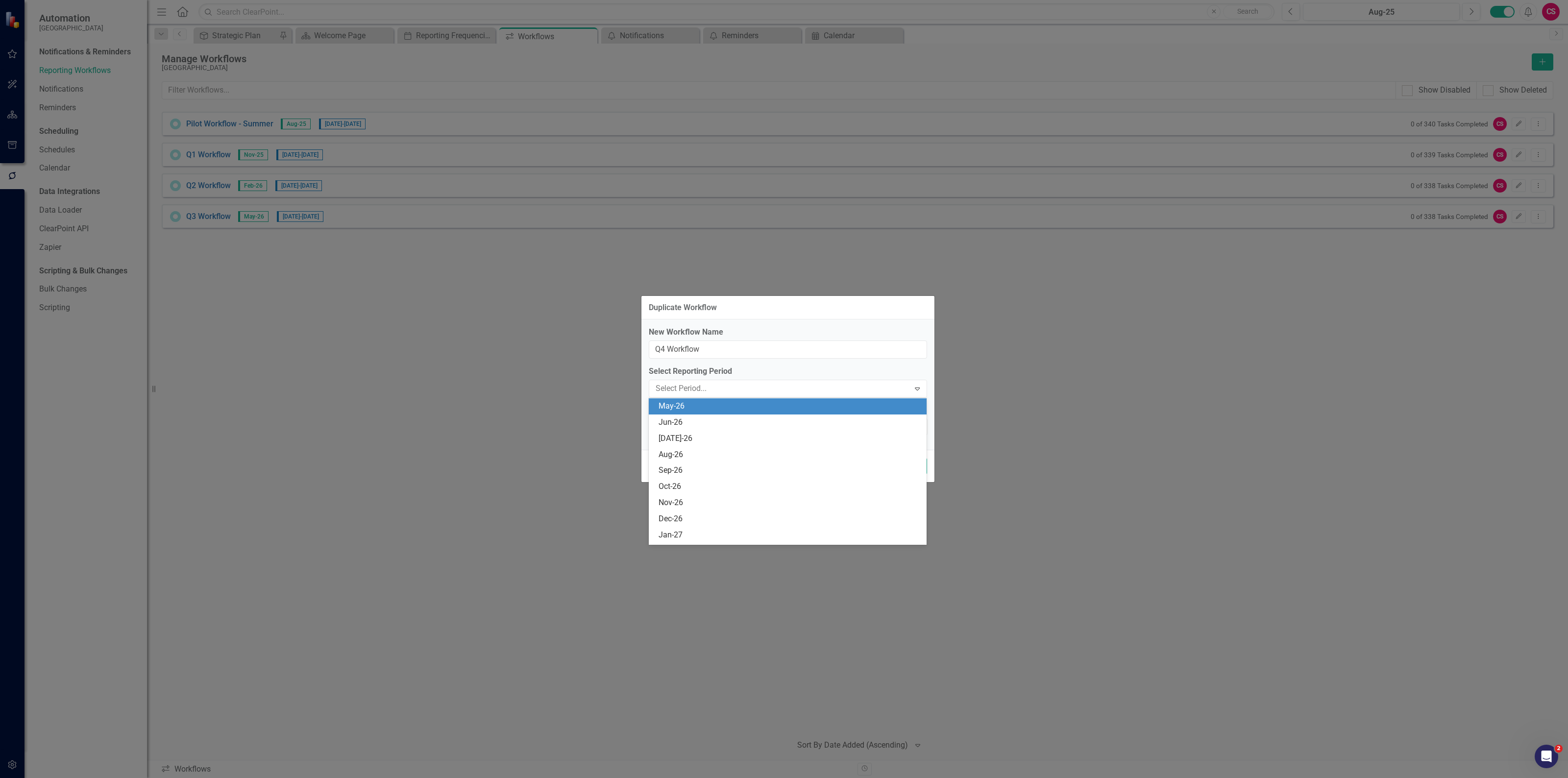
scroll to position [499, 0]
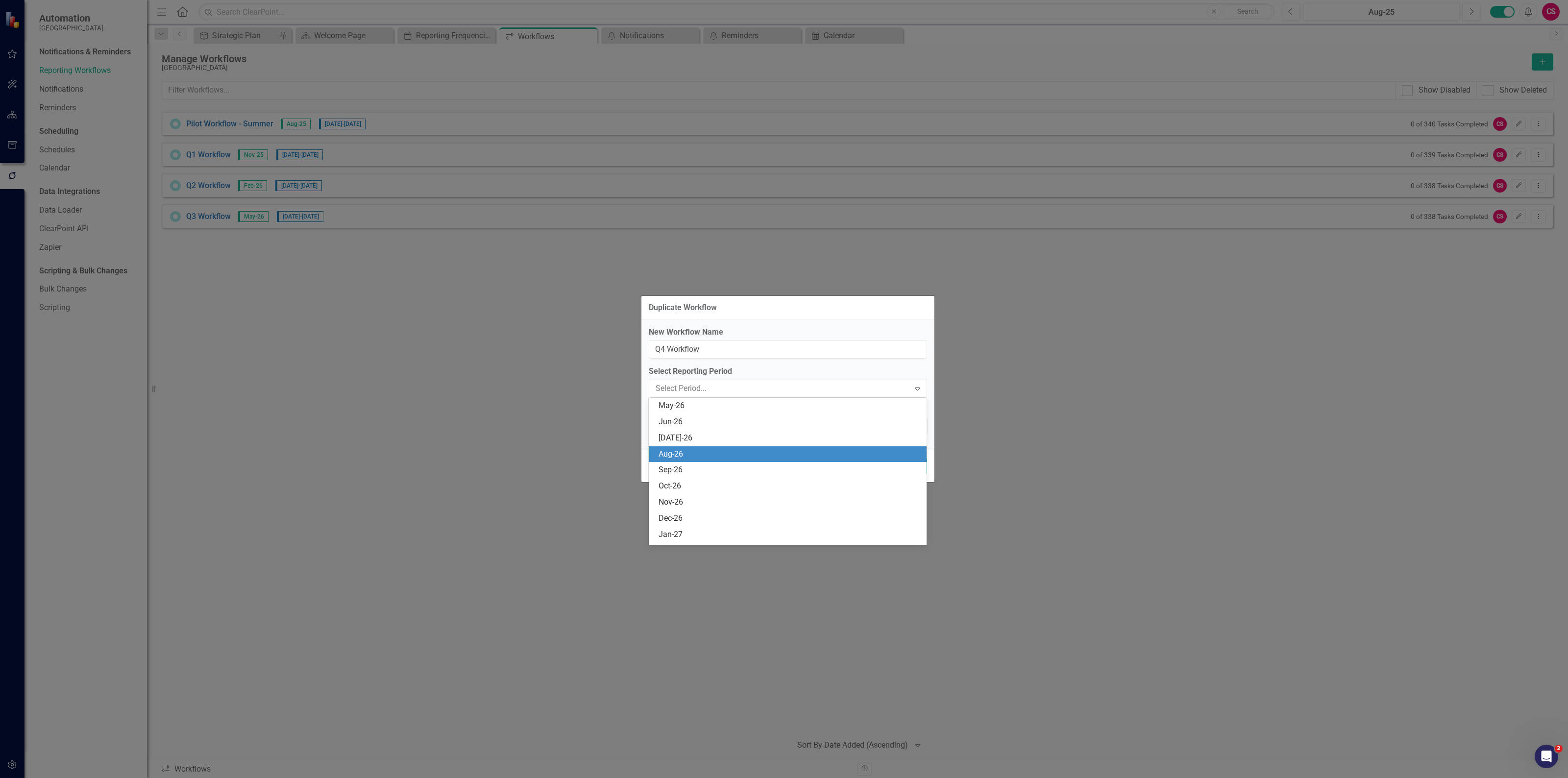
click at [739, 453] on div "Aug-26" at bounding box center [790, 454] width 263 height 12
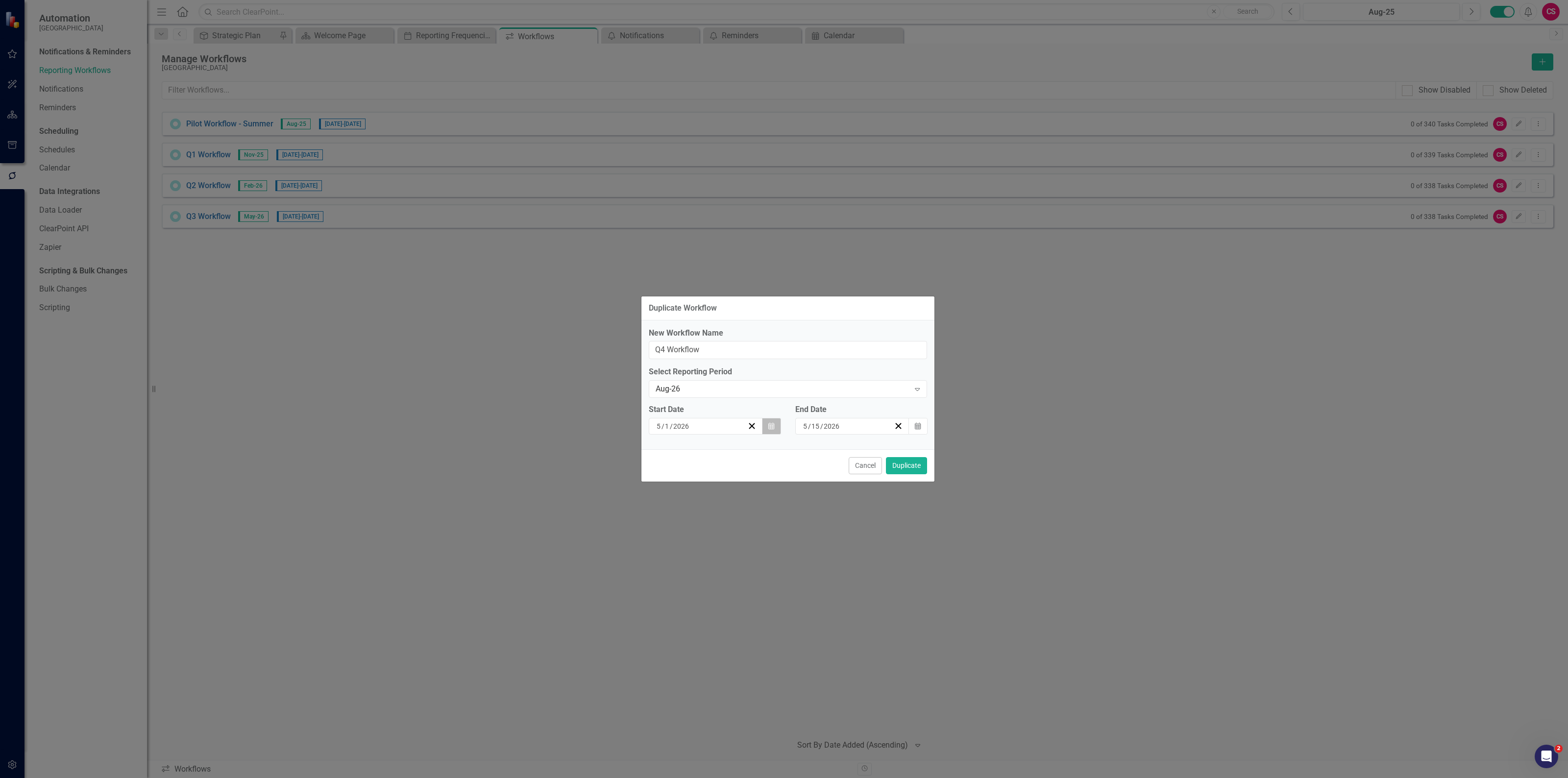
click at [769, 428] on icon "Calendar" at bounding box center [771, 426] width 6 height 7
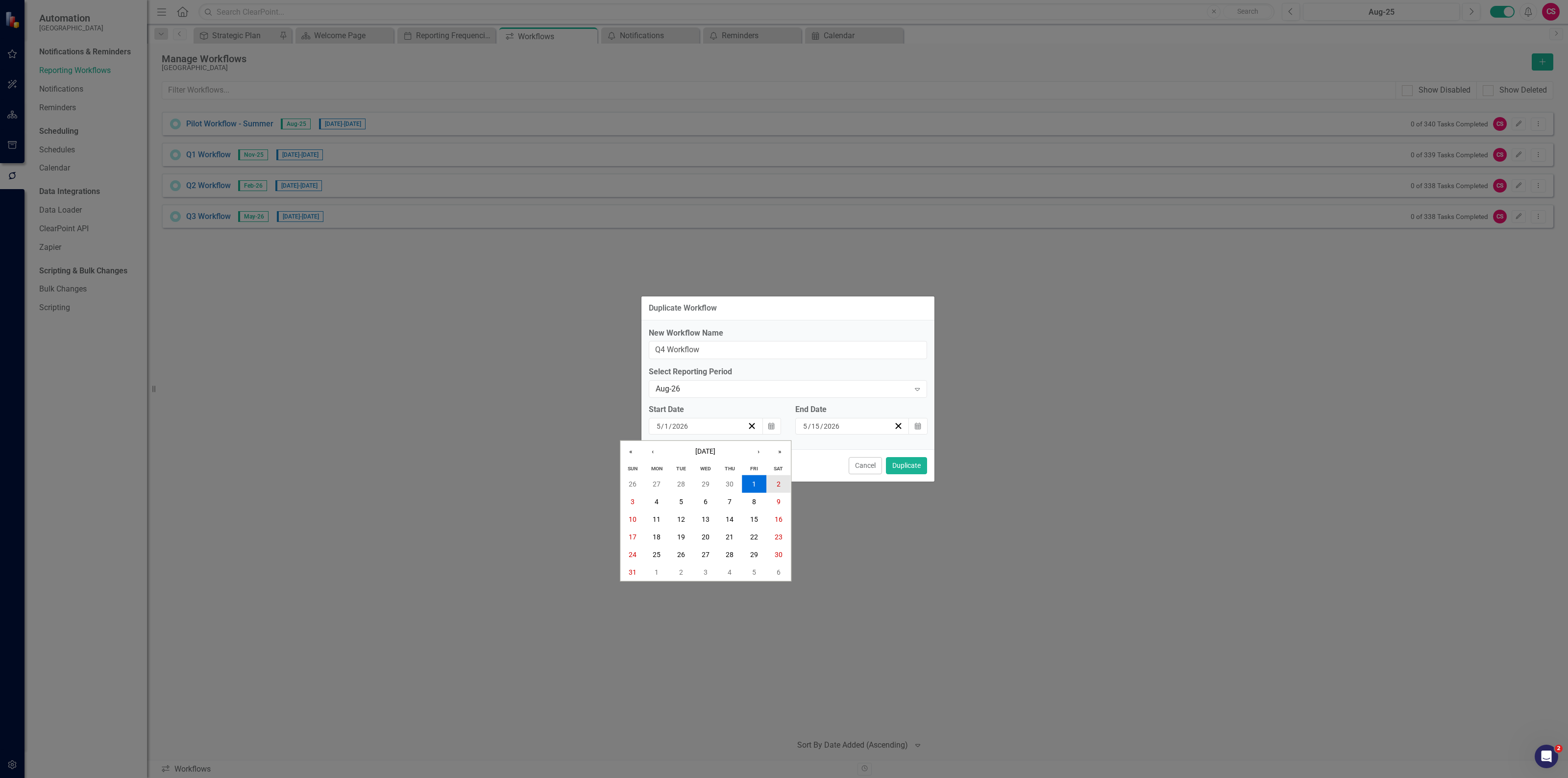
click at [777, 484] on abbr "2" at bounding box center [778, 484] width 4 height 8
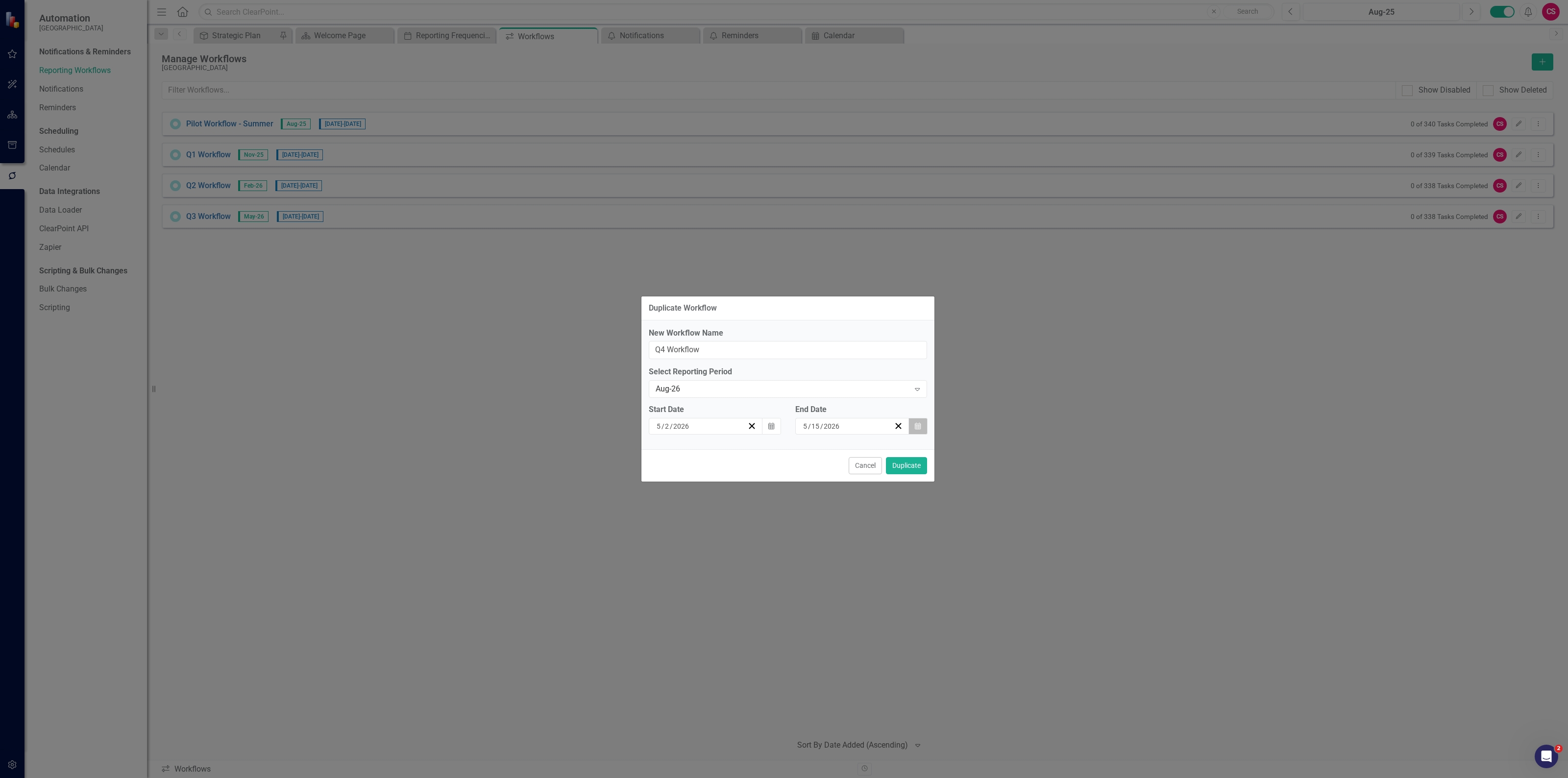
click at [918, 427] on icon "Calendar" at bounding box center [918, 426] width 6 height 7
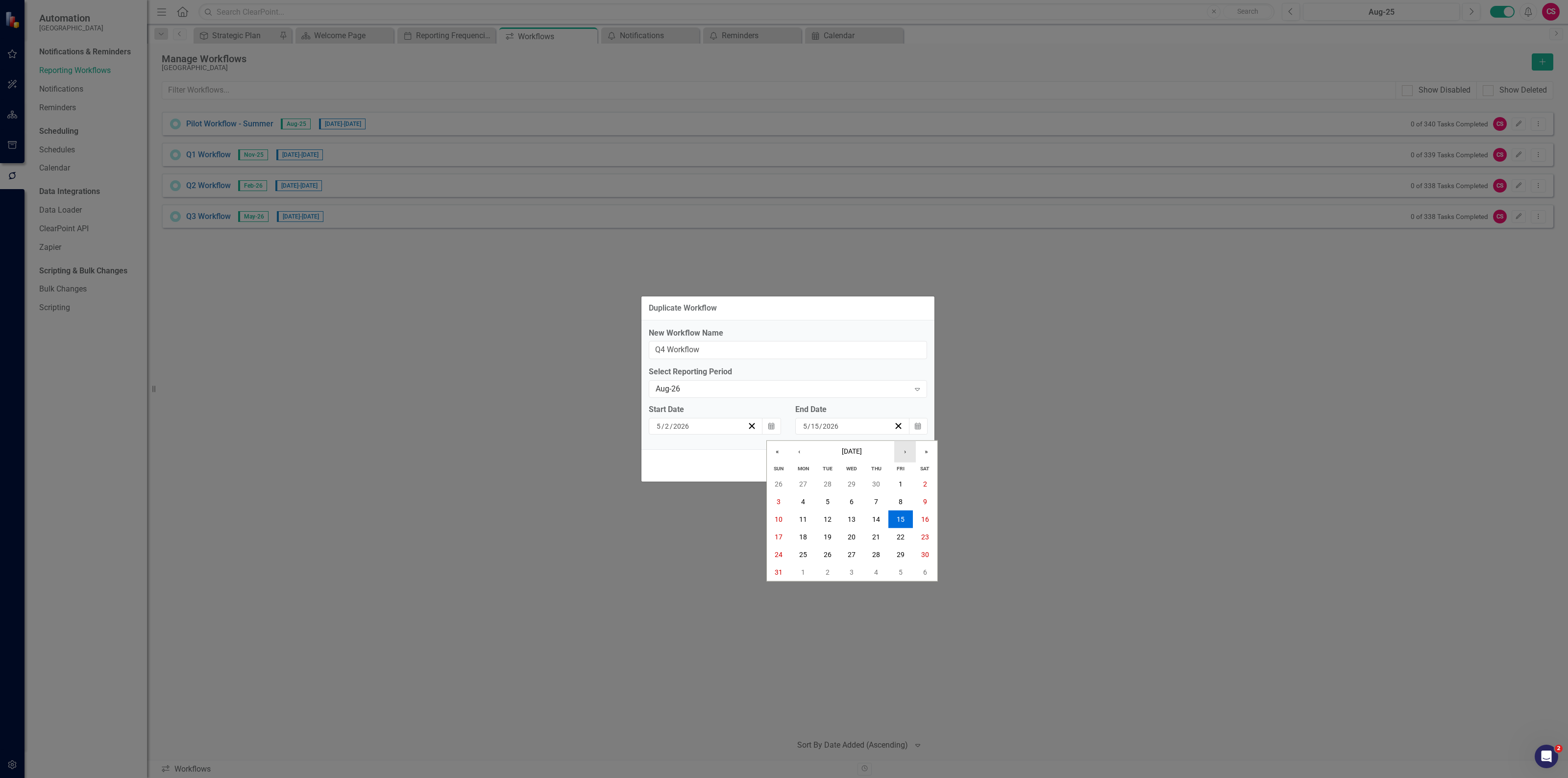
click at [905, 456] on button "›" at bounding box center [905, 452] width 22 height 22
click at [833, 484] on button "1" at bounding box center [828, 484] width 25 height 18
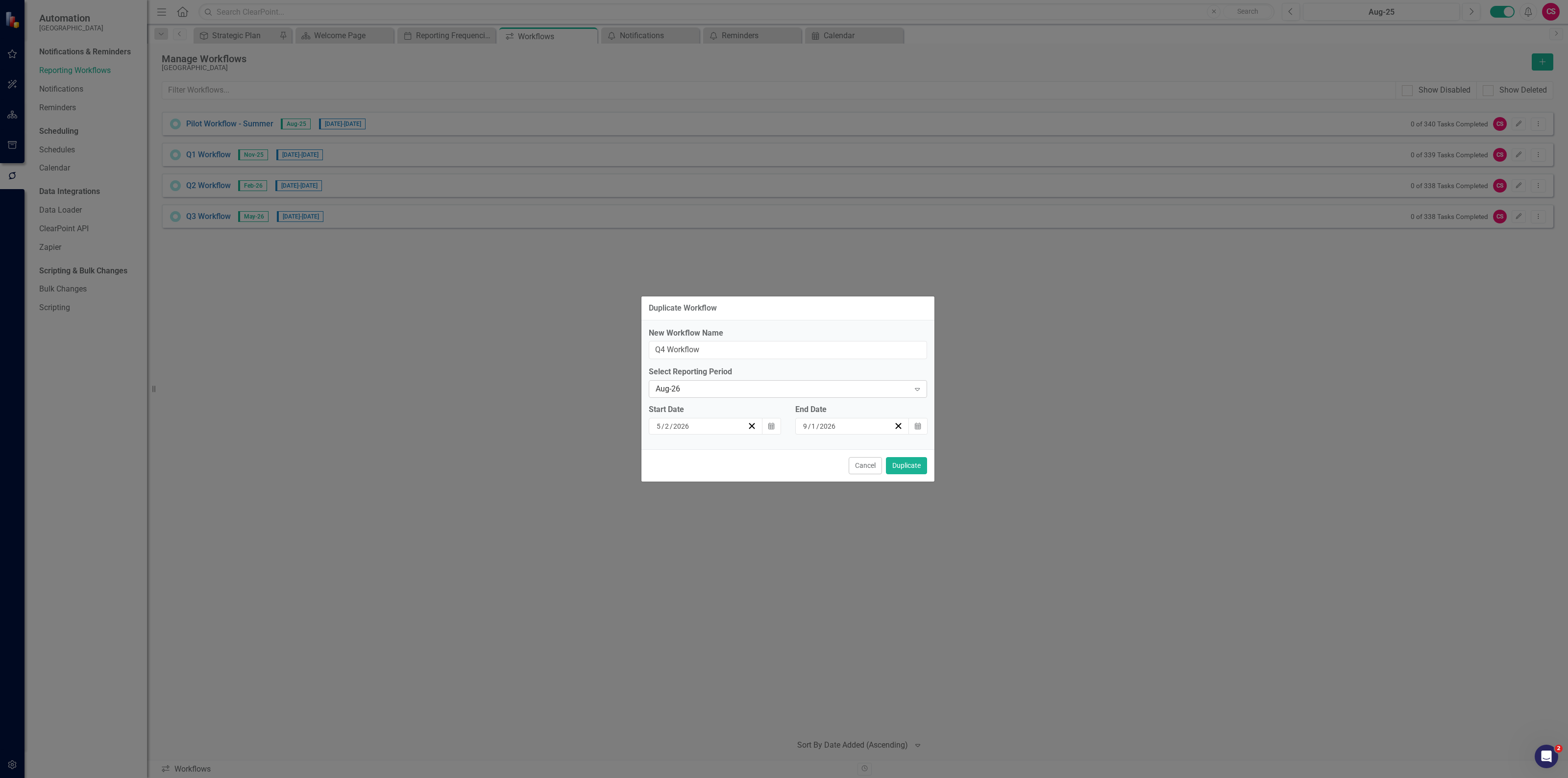
click at [712, 388] on div "Aug-26" at bounding box center [783, 389] width 254 height 12
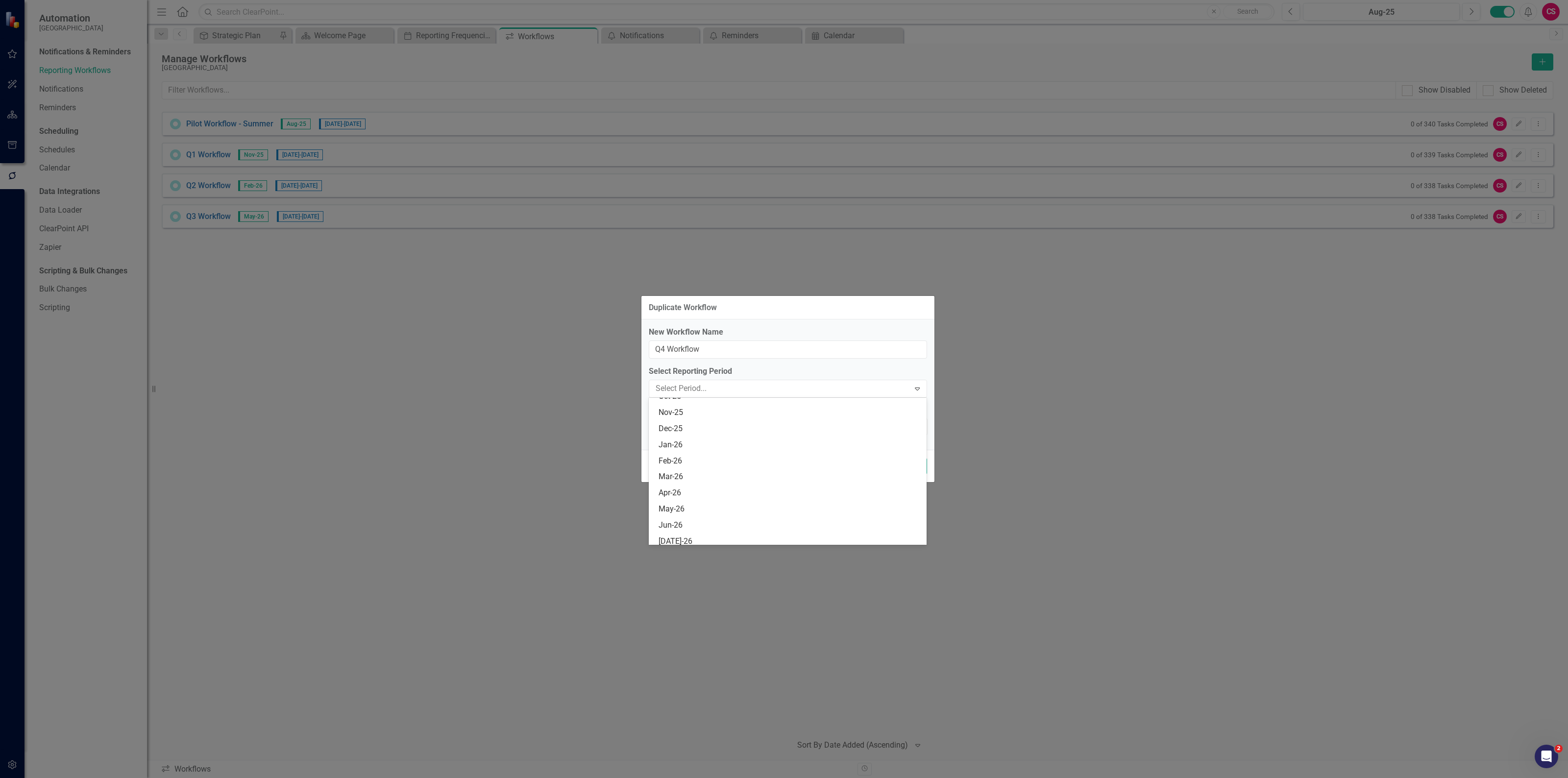
scroll to position [547, 0]
click at [785, 374] on label "Select Reporting Period" at bounding box center [787, 371] width 278 height 12
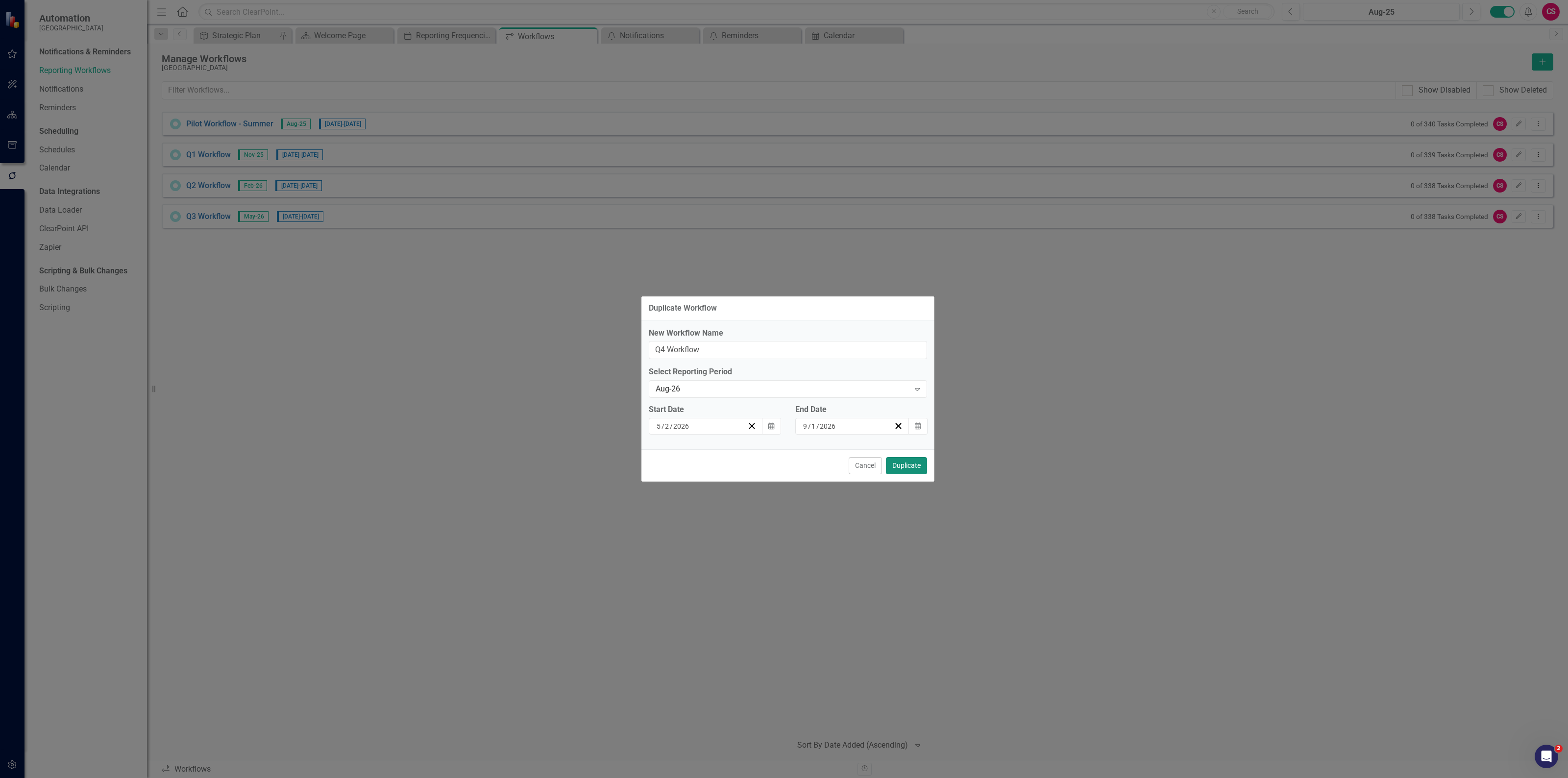
click at [909, 460] on button "Duplicate" at bounding box center [906, 466] width 41 height 17
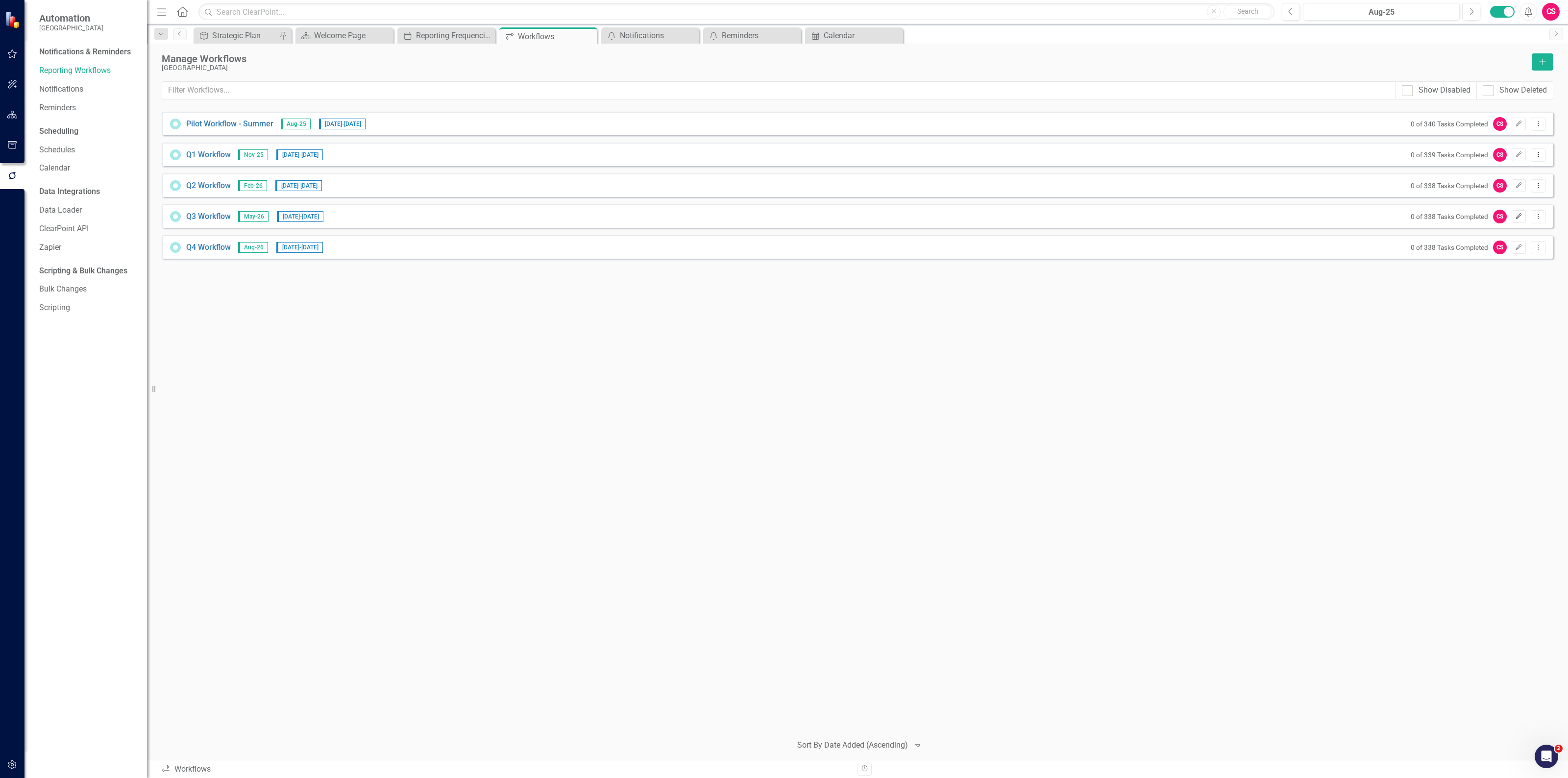
click at [1517, 221] on button "Edit" at bounding box center [1518, 216] width 14 height 12
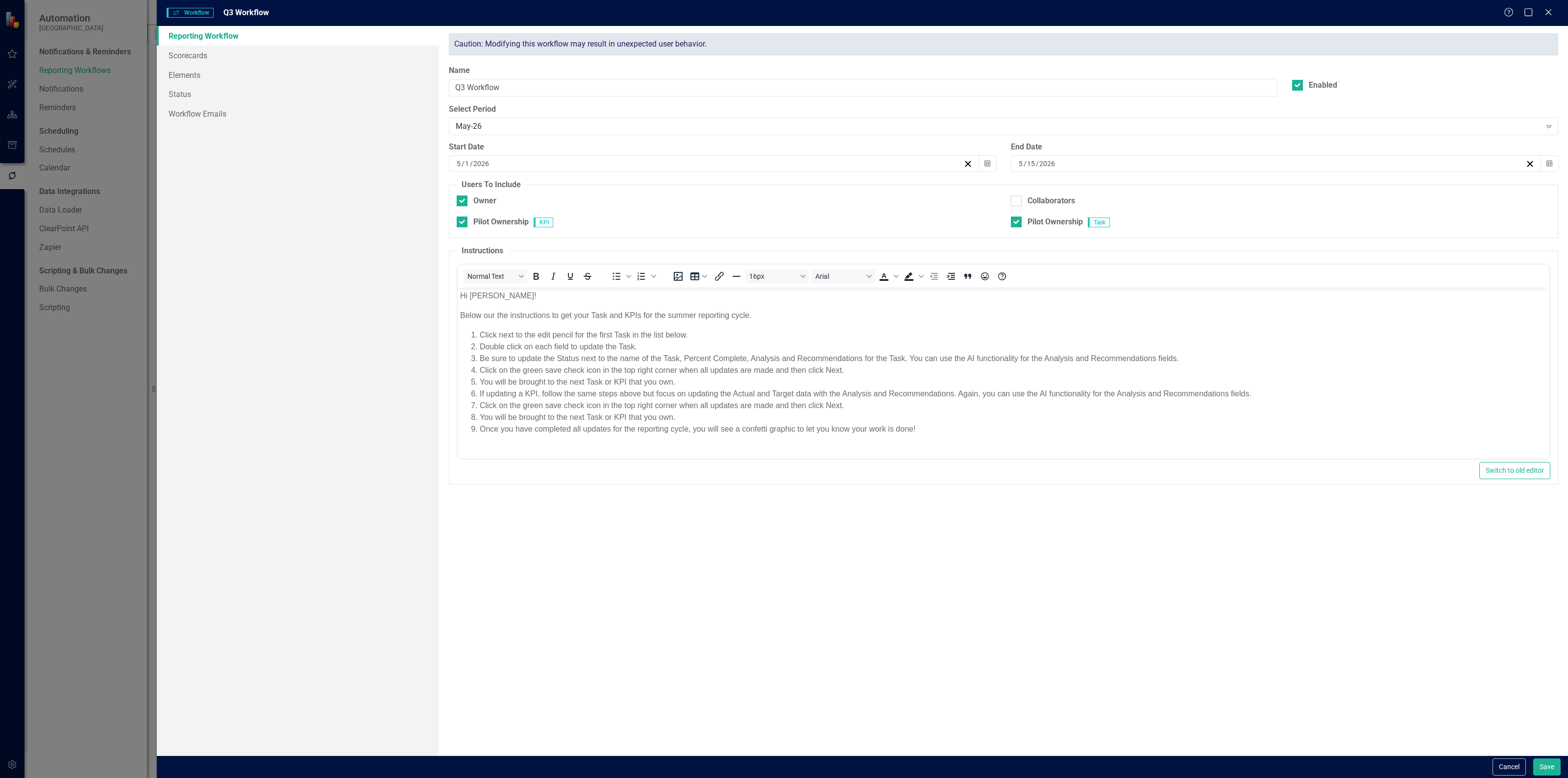
scroll to position [0, 0]
click at [549, 160] on div "[DATE]" at bounding box center [709, 164] width 508 height 10
click at [662, 188] on button "‹" at bounding box center [660, 189] width 22 height 22
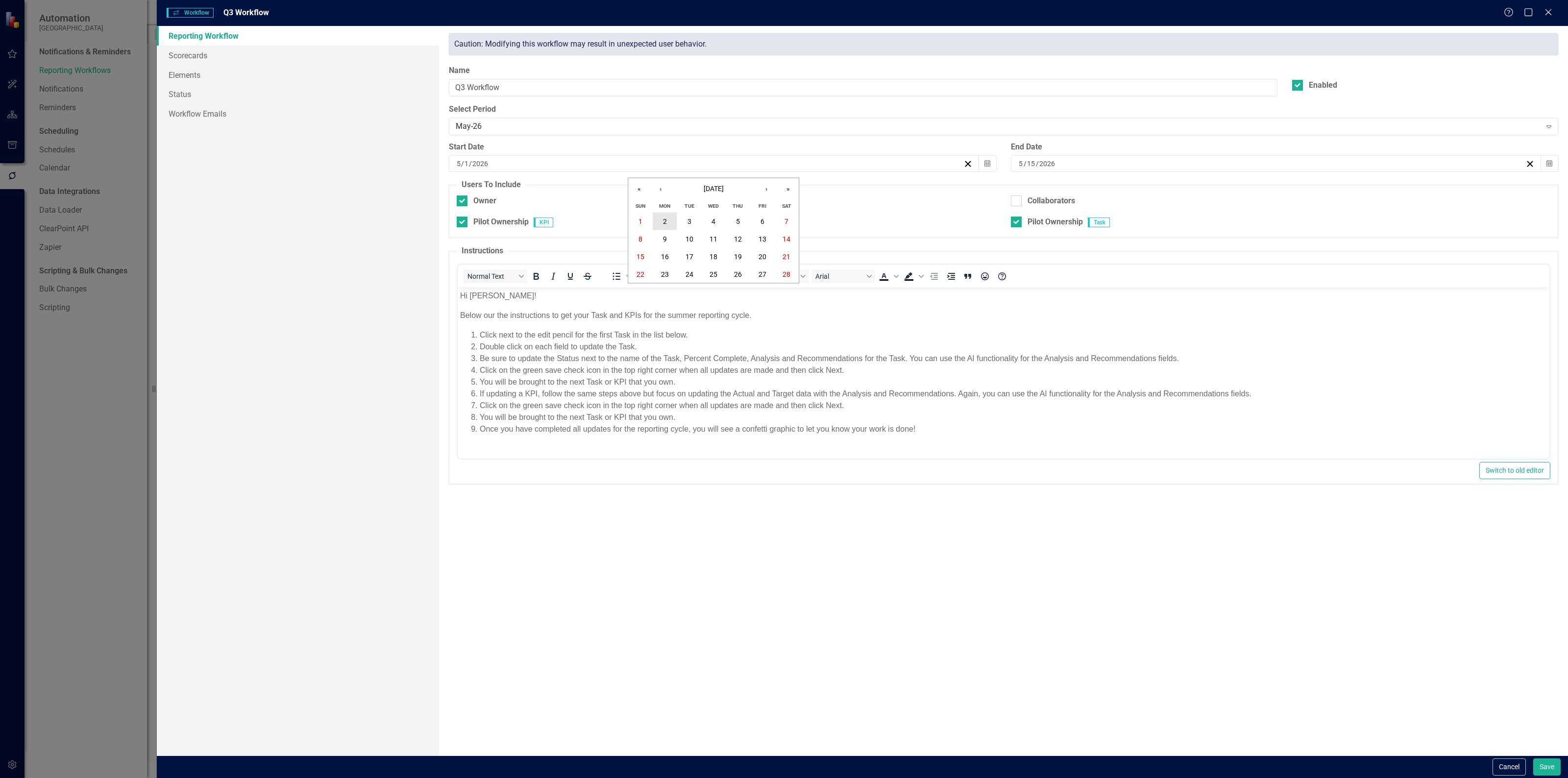
click at [670, 220] on button "2" at bounding box center [665, 221] width 25 height 18
click at [1545, 769] on button "Save" at bounding box center [1546, 767] width 27 height 17
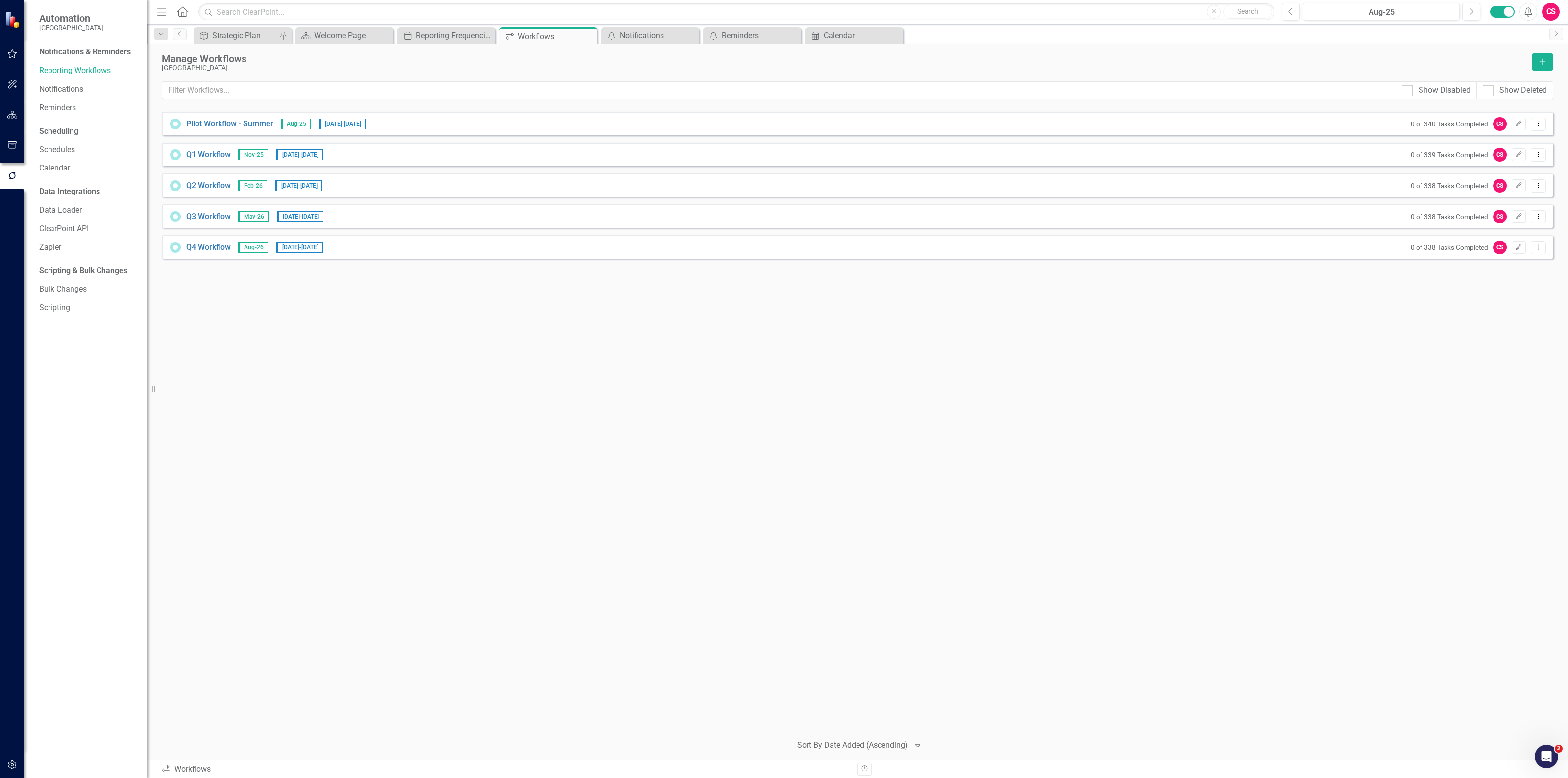
click at [342, 211] on div "Q3 Workflow May-26 [DATE] - [DATE] 0 of 338 Tasks Completed CS Edit Dropdown Me…" at bounding box center [857, 216] width 1391 height 23
click at [353, 223] on div "Q3 Workflow May-26 [DATE] - [DATE] 0 of 338 Tasks Completed CS Edit Dropdown Me…" at bounding box center [857, 216] width 1391 height 23
click at [1516, 187] on icon "button" at bounding box center [1519, 185] width 6 height 6
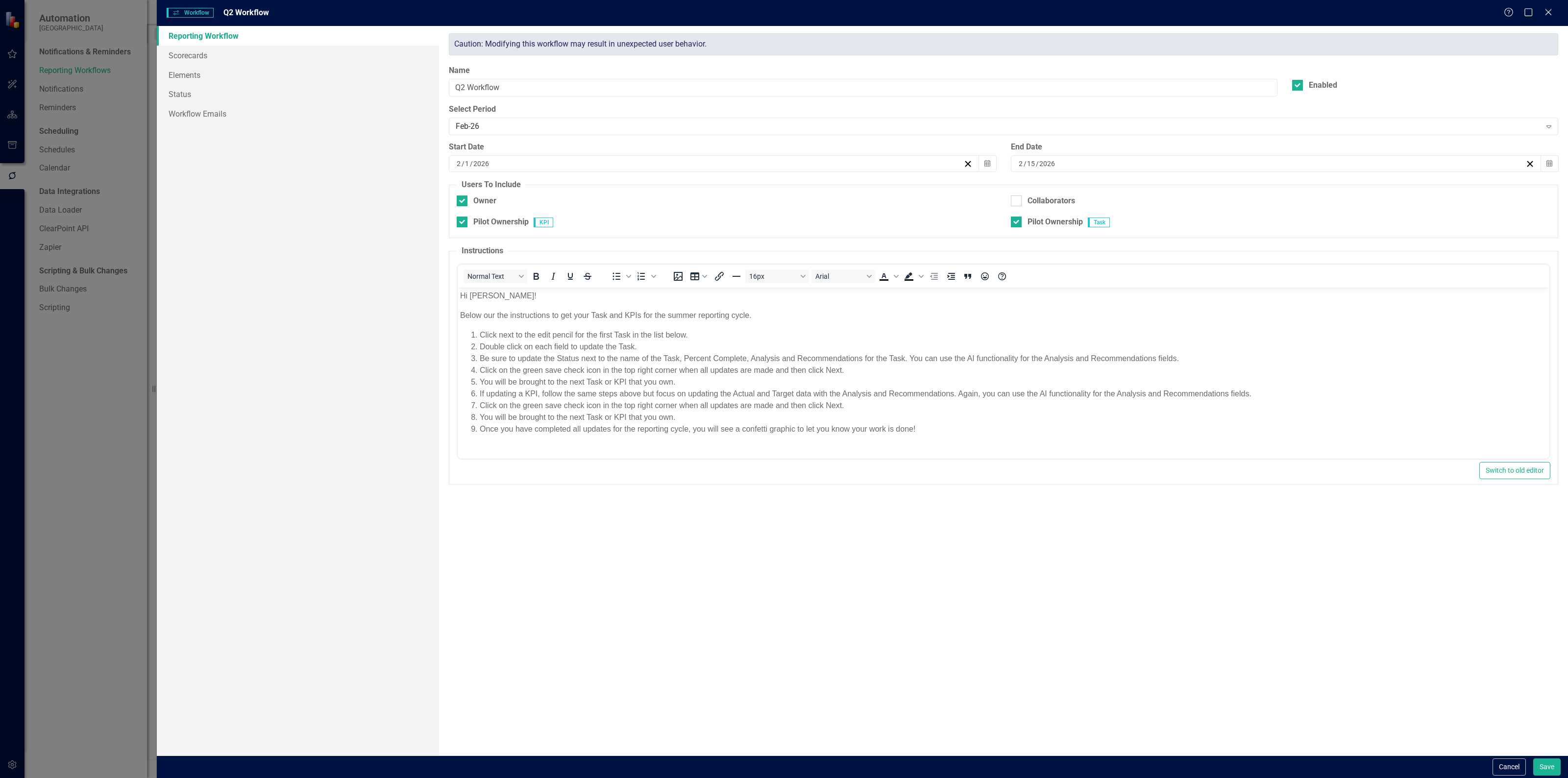
click at [544, 160] on div "[DATE]" at bounding box center [709, 164] width 508 height 10
click at [660, 189] on button "‹" at bounding box center [660, 189] width 22 height 22
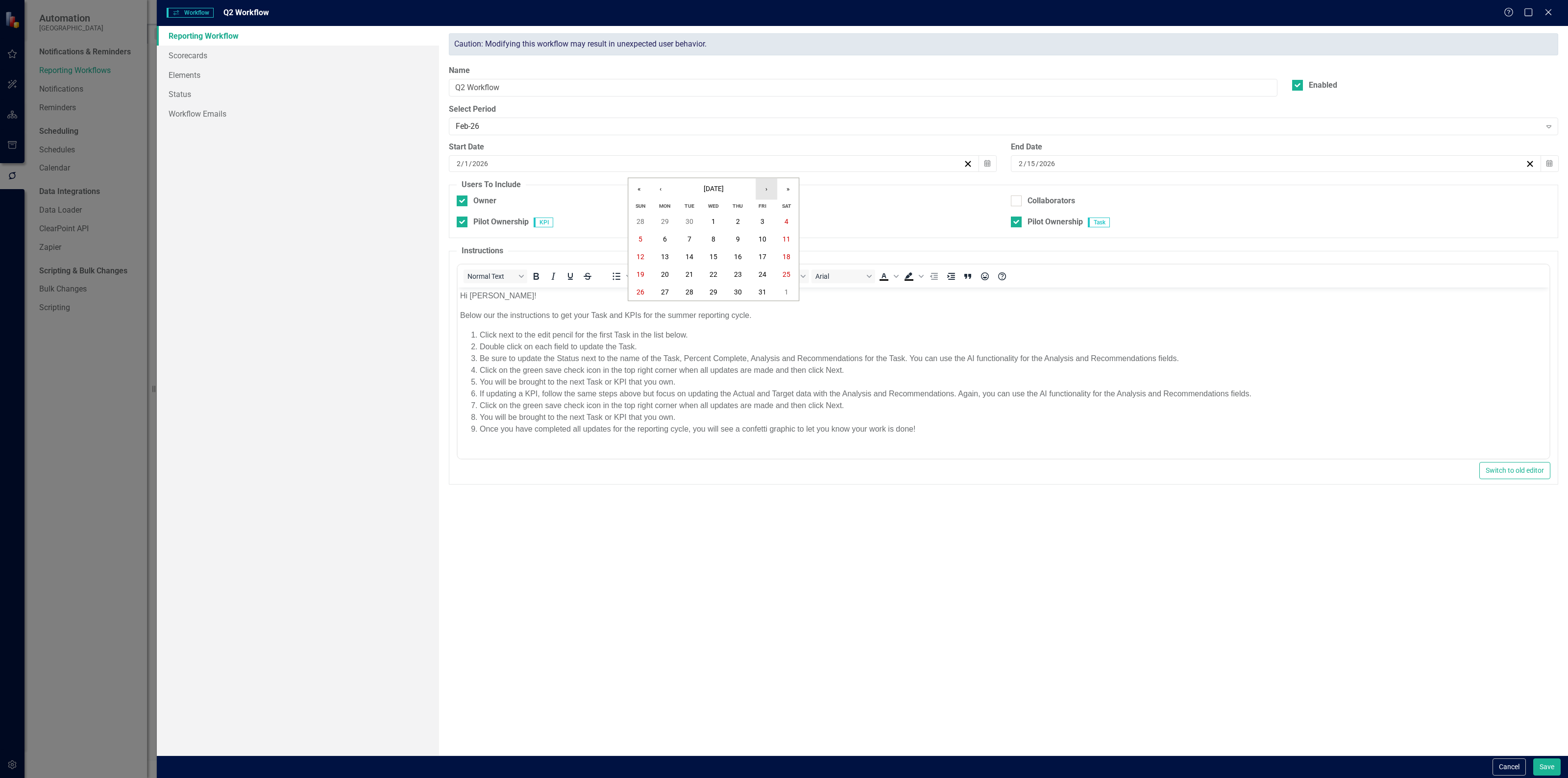
click at [763, 187] on button "›" at bounding box center [767, 189] width 22 height 22
click at [646, 236] on button "2" at bounding box center [640, 239] width 25 height 18
click at [1058, 159] on div "[DATE]" at bounding box center [1271, 164] width 508 height 10
click at [1191, 438] on body "Hi [PERSON_NAME]! Below our the instructions to get your Task and KPIs for the …" at bounding box center [1003, 367] width 1091 height 158
click at [1546, 766] on button "Save" at bounding box center [1546, 767] width 27 height 17
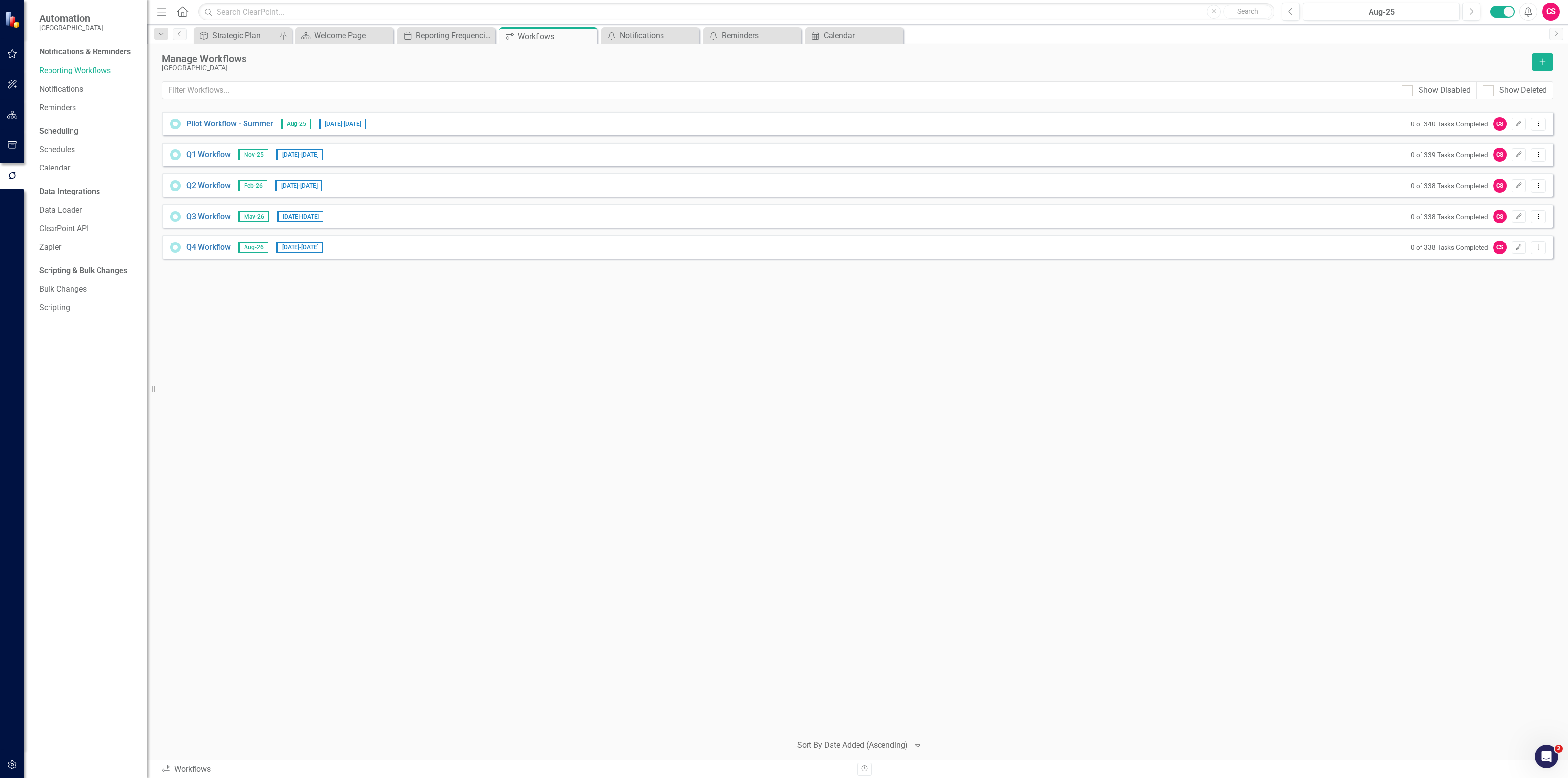
click at [415, 153] on div "Q1 Workflow Nov-25 [DATE] - [DATE] 0 of 339 Tasks Completed CS Edit Dropdown Me…" at bounding box center [857, 154] width 1391 height 23
click at [1519, 152] on icon "Edit" at bounding box center [1518, 155] width 7 height 6
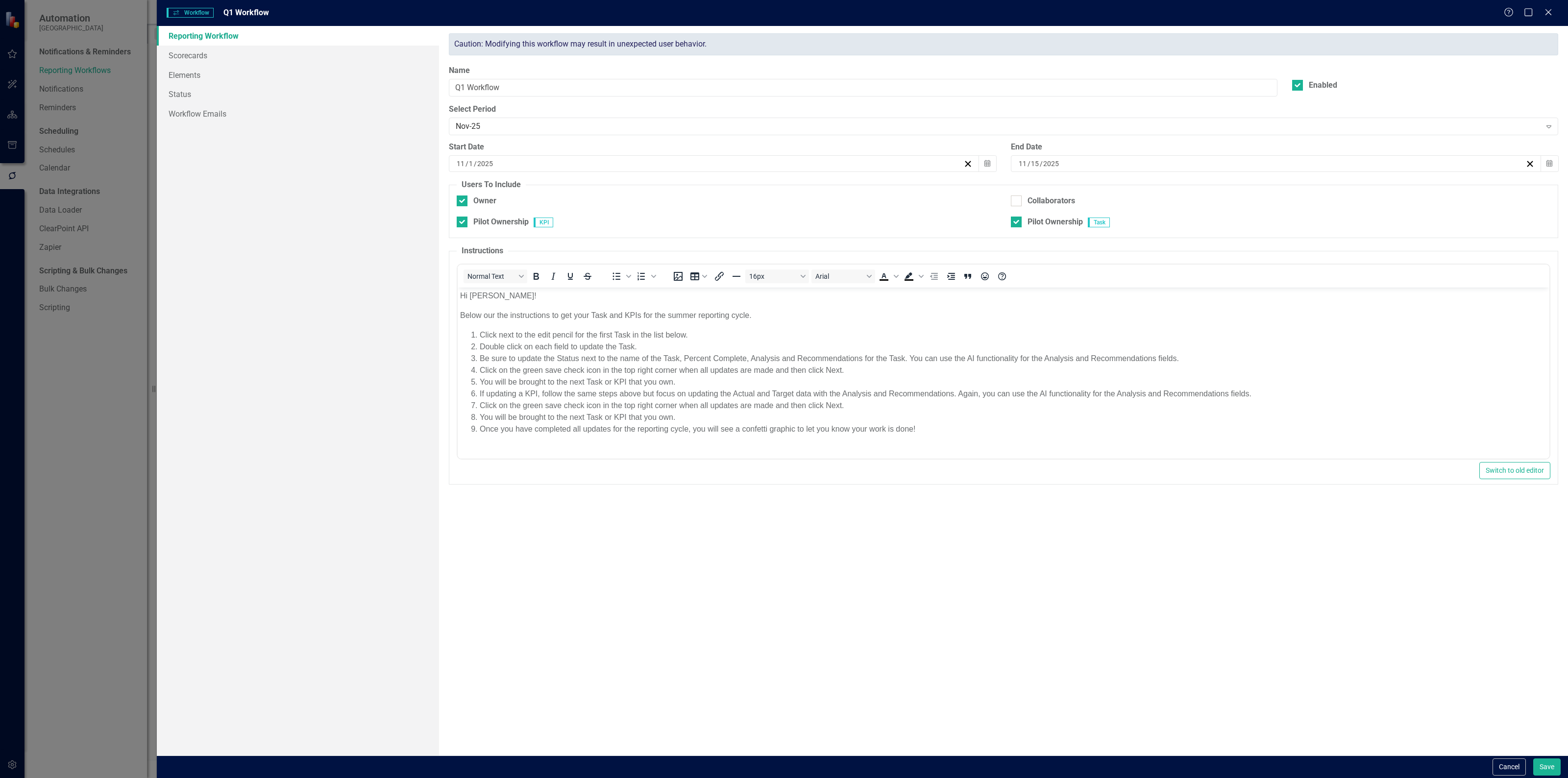
click at [517, 166] on div "[DATE]" at bounding box center [709, 164] width 508 height 10
click at [653, 189] on button "‹" at bounding box center [660, 189] width 22 height 22
click at [785, 219] on abbr "2" at bounding box center [786, 222] width 4 height 8
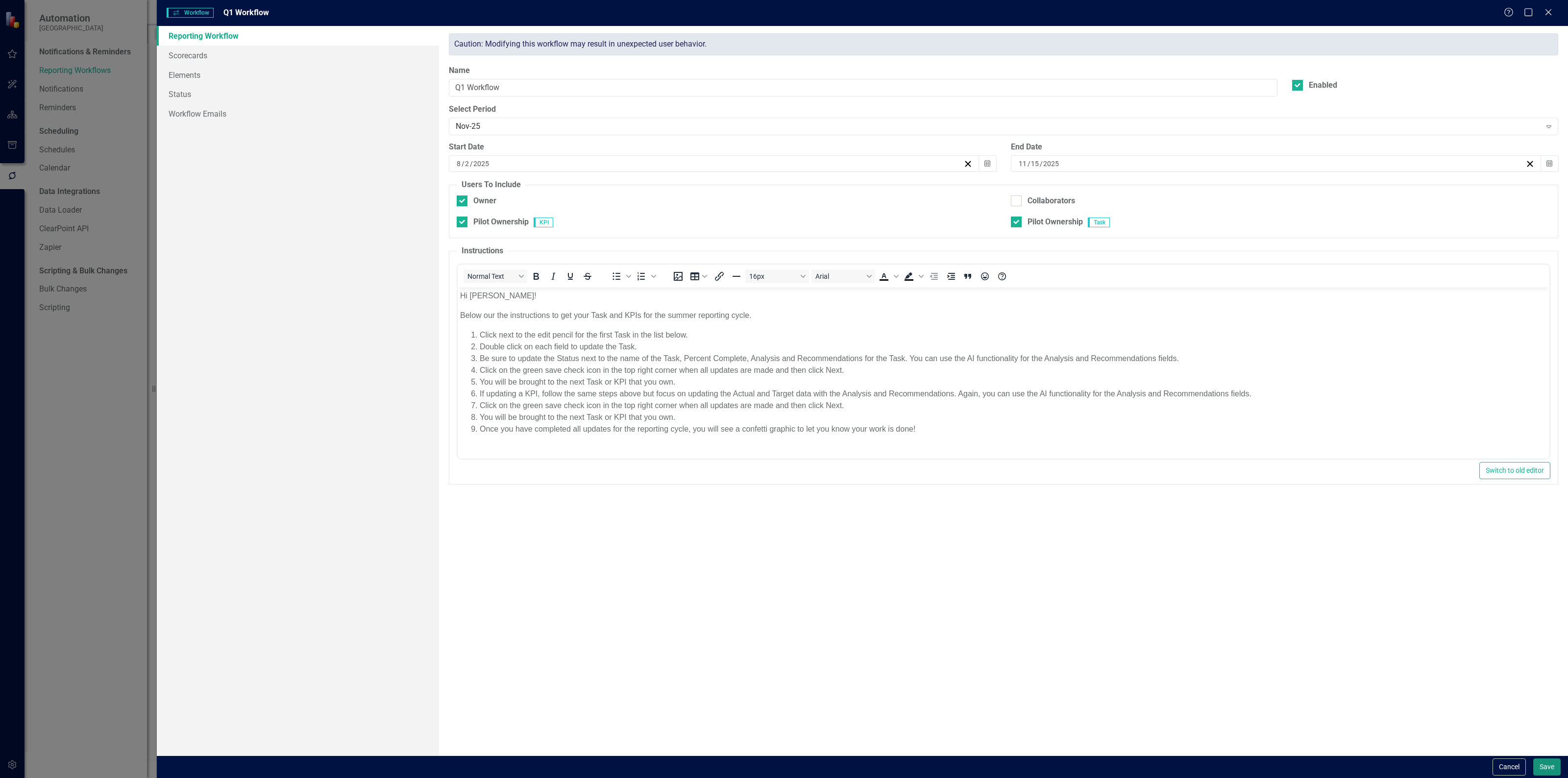
click at [1542, 763] on button "Save" at bounding box center [1546, 767] width 27 height 17
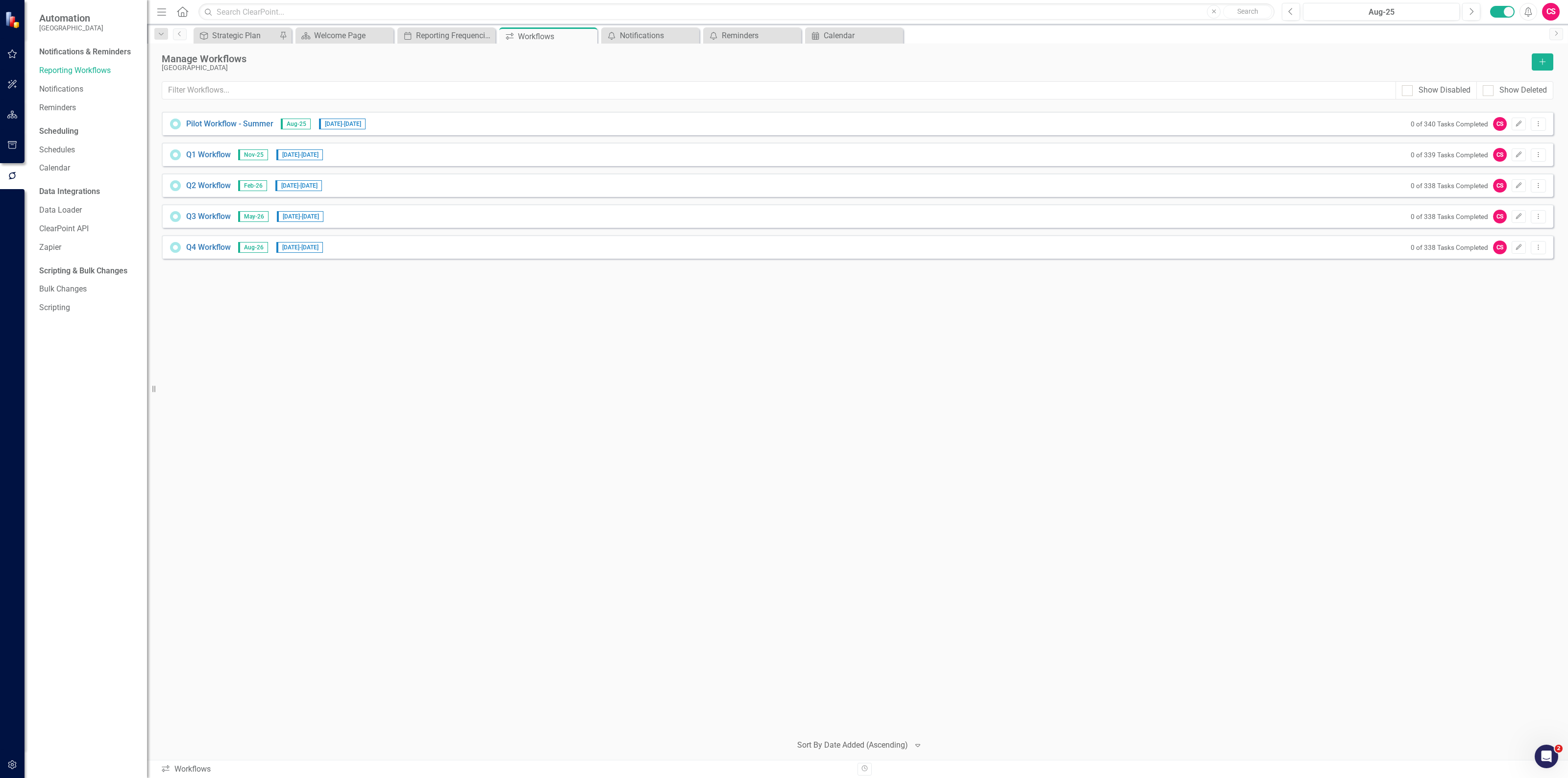
click at [343, 218] on div "Q3 Workflow May-26 [DATE] - [DATE] 0 of 338 Tasks Completed CS Edit Dropdown Me…" at bounding box center [857, 216] width 1391 height 23
click at [391, 215] on div "Q3 Workflow May-26 [DATE] - [DATE] 0 of 338 Tasks Completed CS Edit Dropdown Me…" at bounding box center [857, 216] width 1391 height 23
click at [207, 215] on link "Q3 Workflow" at bounding box center [208, 216] width 45 height 12
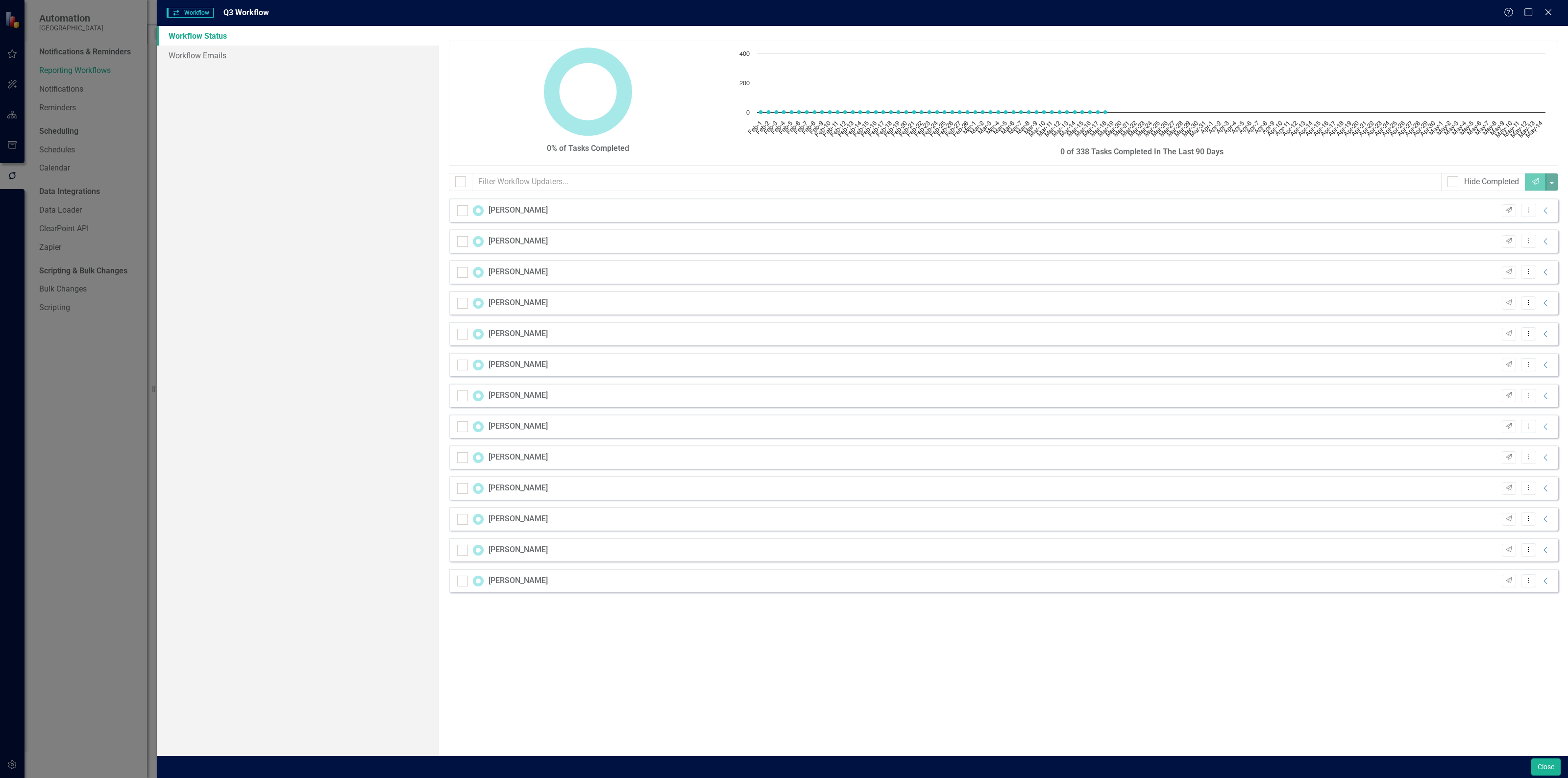
checkbox input "false"
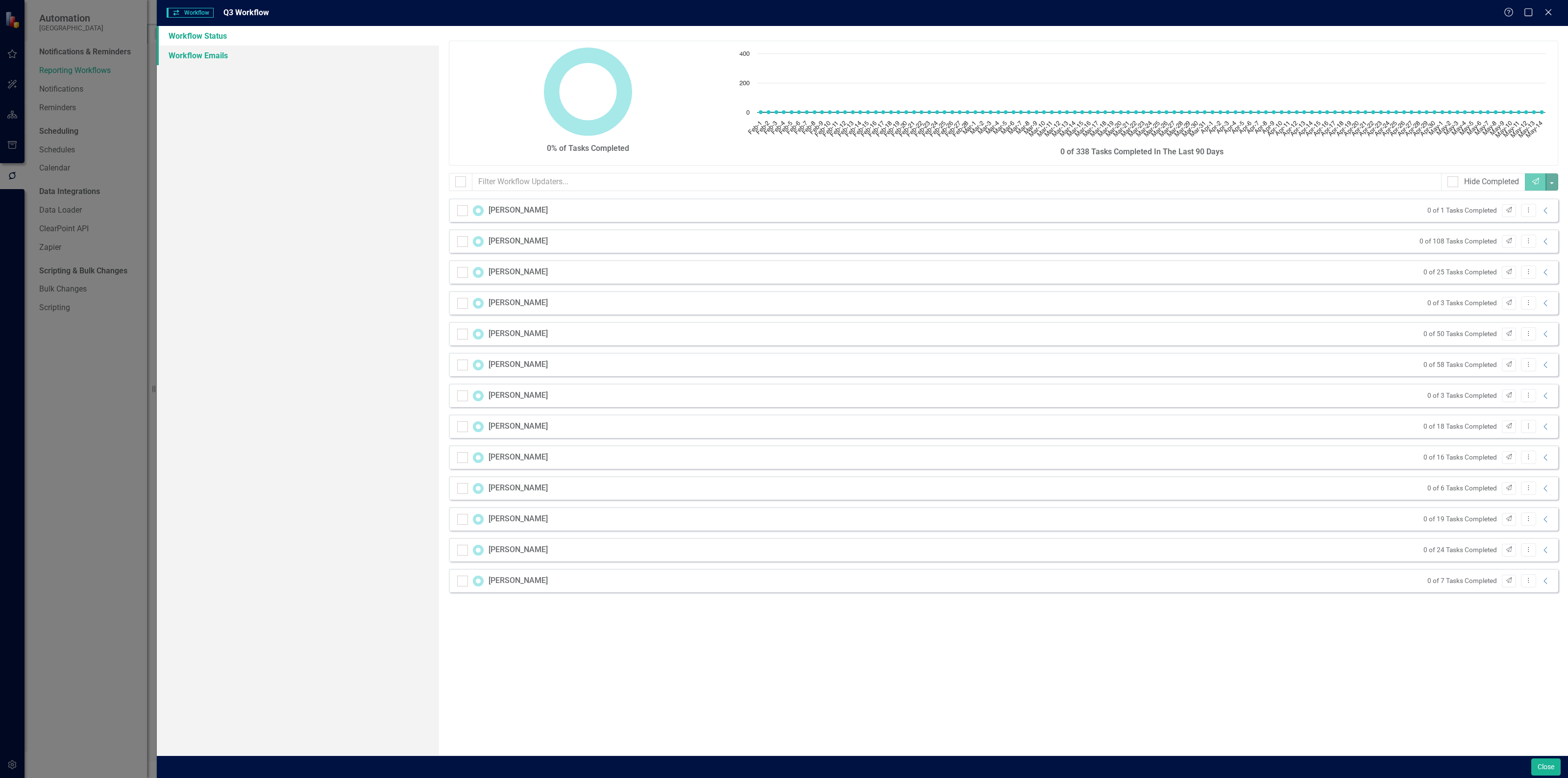
click at [223, 58] on link "Workflow Emails" at bounding box center [298, 55] width 282 height 19
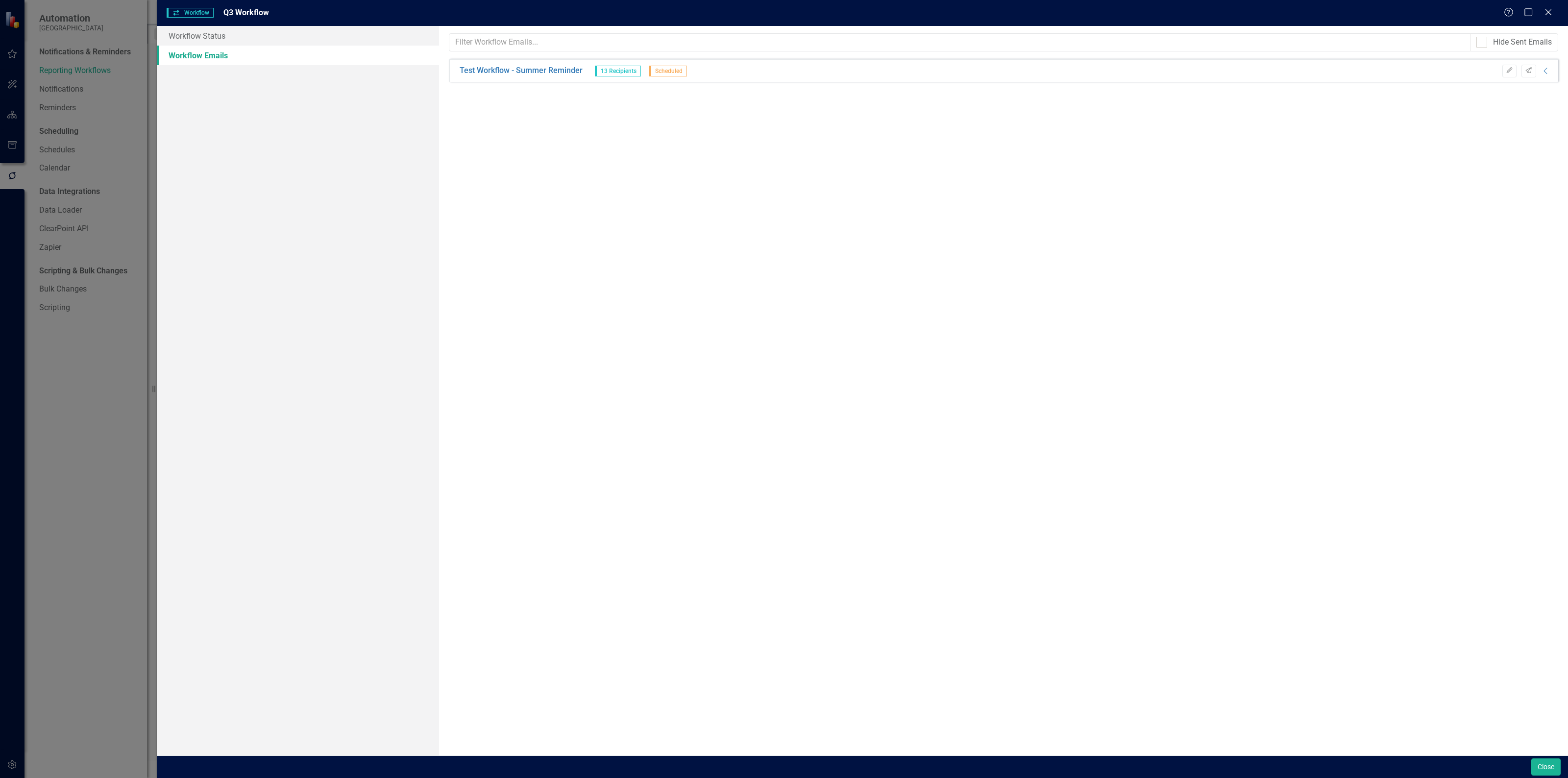
click at [1553, 17] on div "Help Maximize Close" at bounding box center [1531, 12] width 54 height 12
click at [1551, 10] on icon "Close" at bounding box center [1548, 12] width 12 height 9
